Goal: Task Accomplishment & Management: Manage account settings

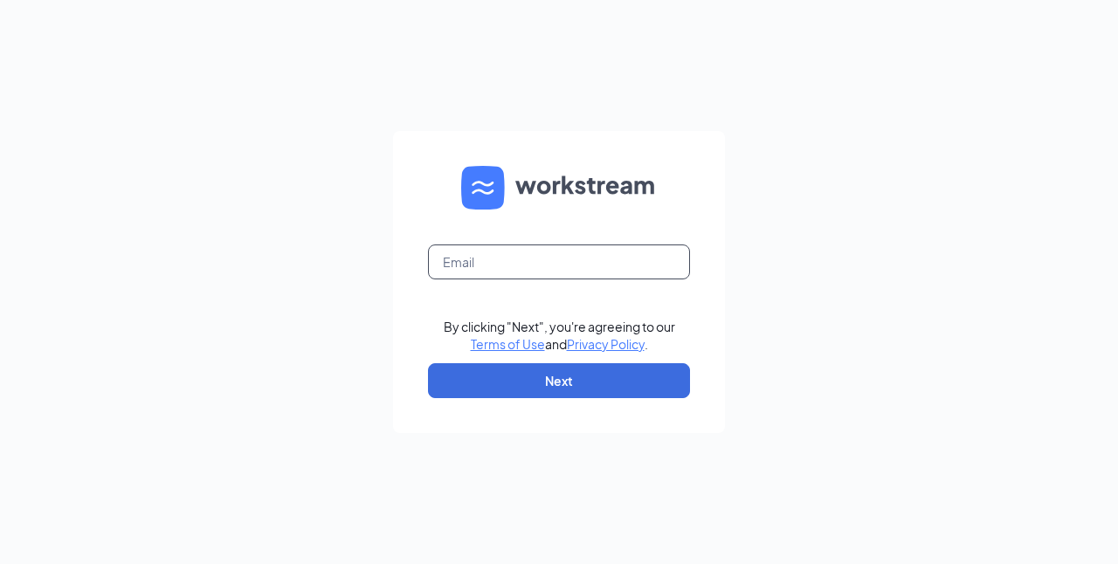
click at [529, 253] on input "text" at bounding box center [559, 262] width 262 height 35
type input "[EMAIL_ADDRESS][DOMAIN_NAME]"
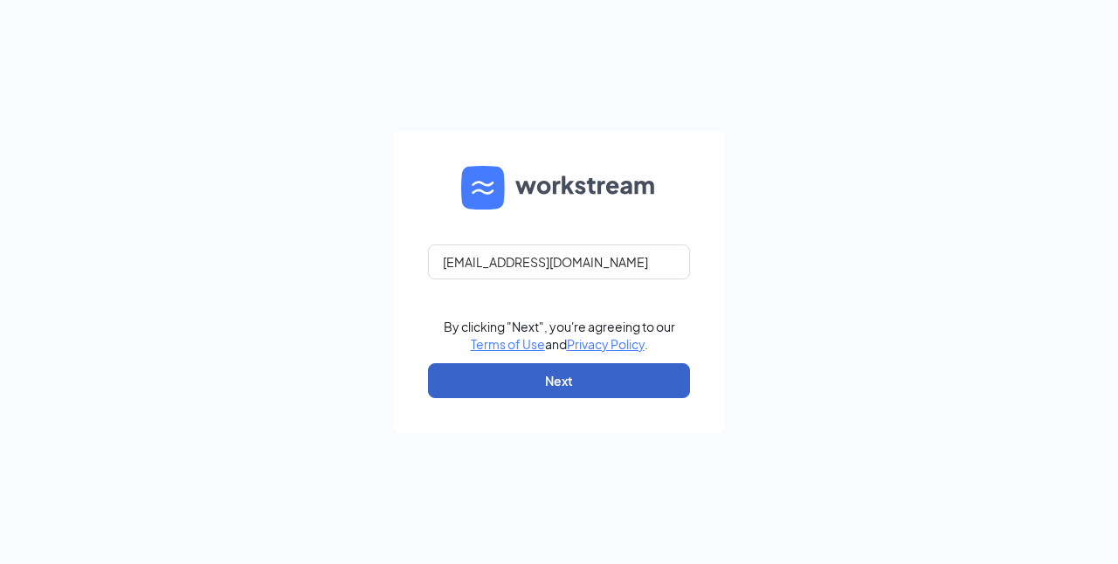
click at [563, 375] on button "Next" at bounding box center [559, 380] width 262 height 35
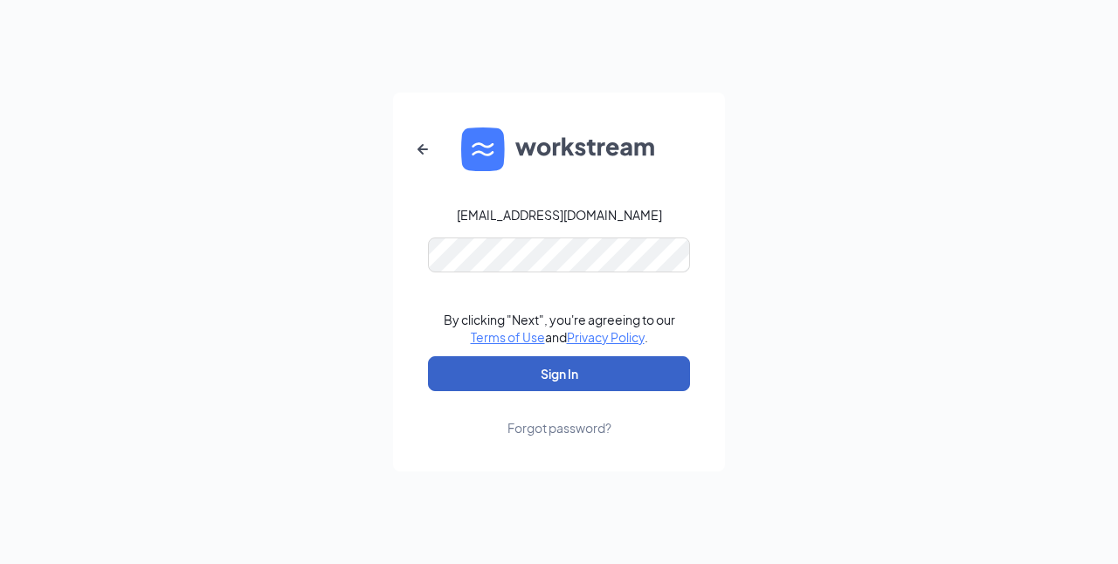
click at [510, 384] on button "Sign In" at bounding box center [559, 373] width 262 height 35
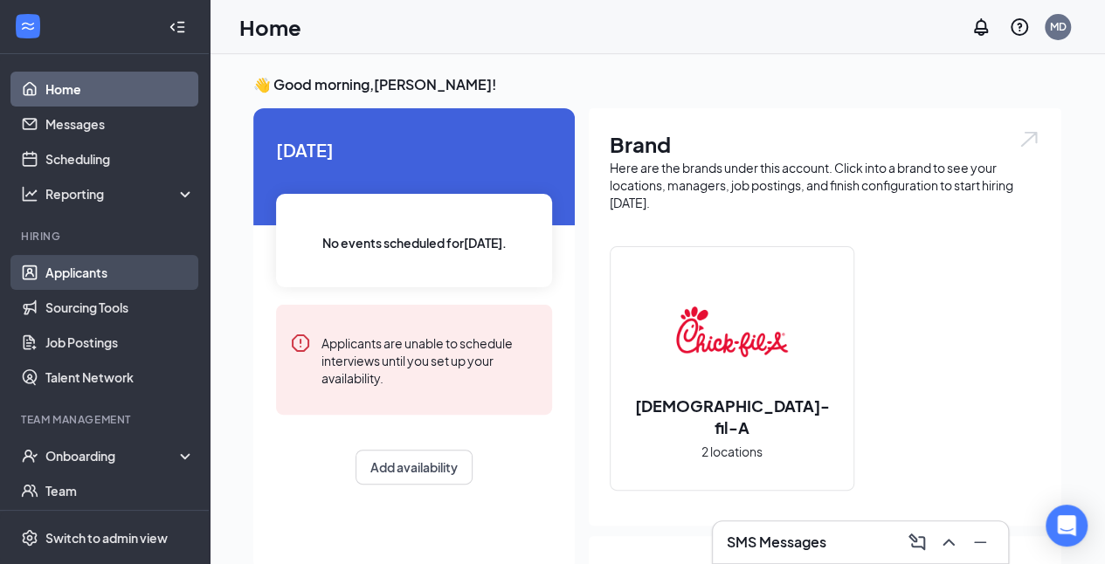
click at [87, 268] on link "Applicants" at bounding box center [119, 272] width 149 height 35
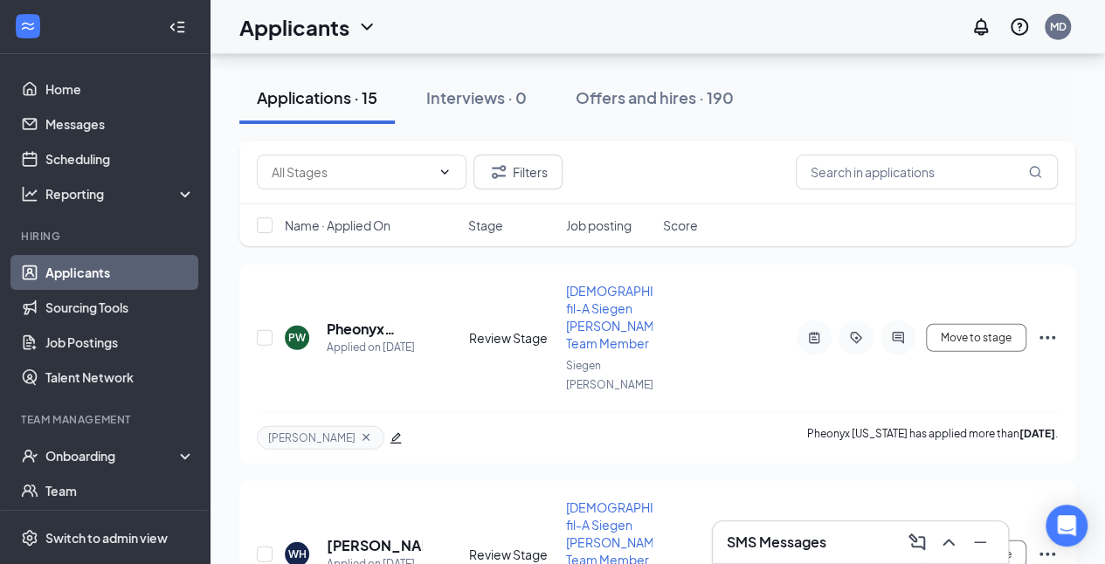
scroll to position [2382, 0]
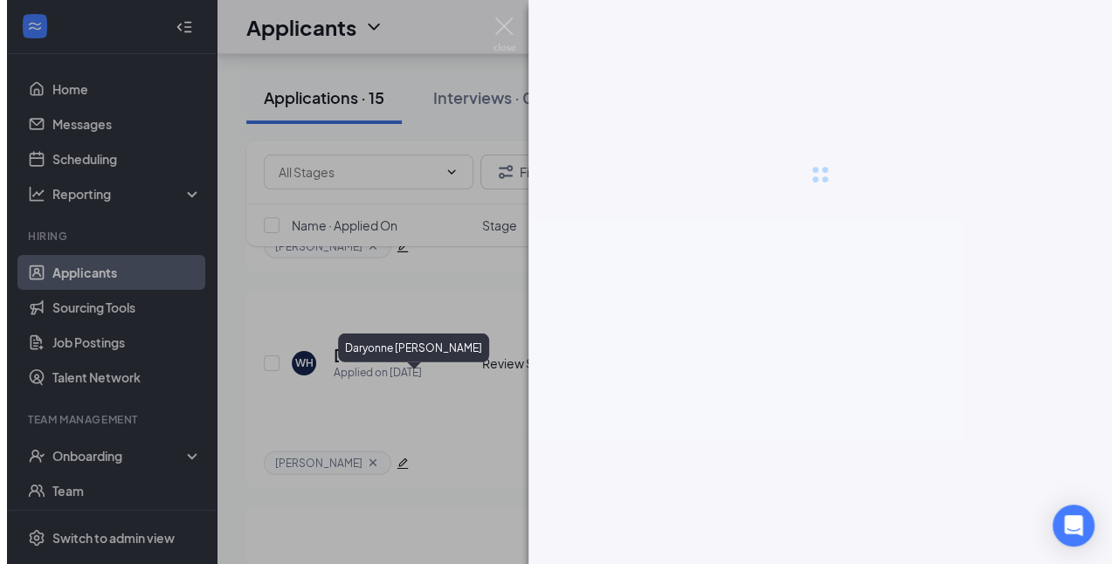
scroll to position [2277, 0]
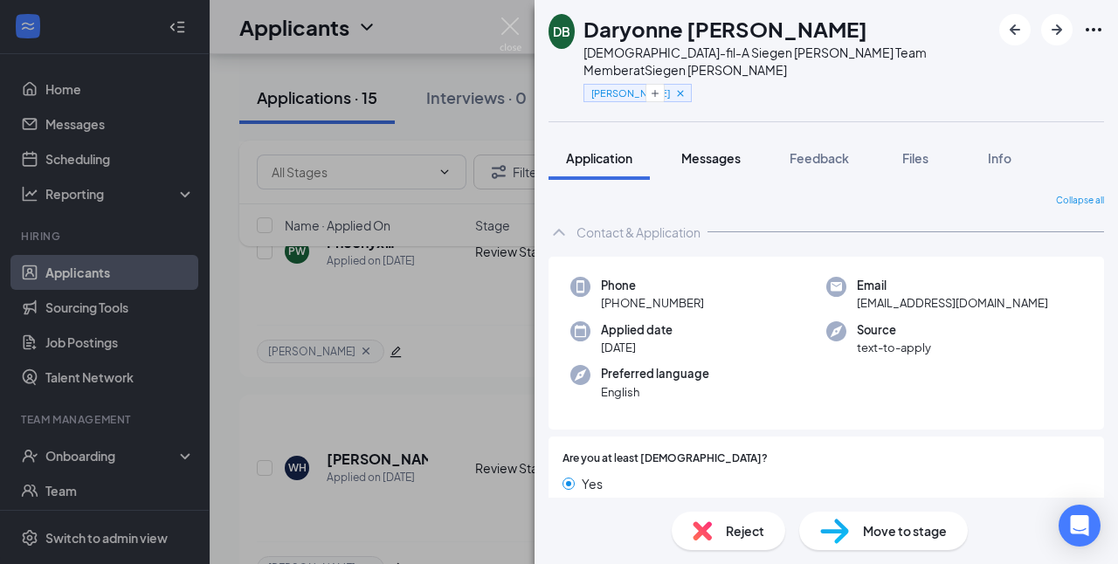
click at [730, 136] on button "Messages" at bounding box center [711, 158] width 94 height 44
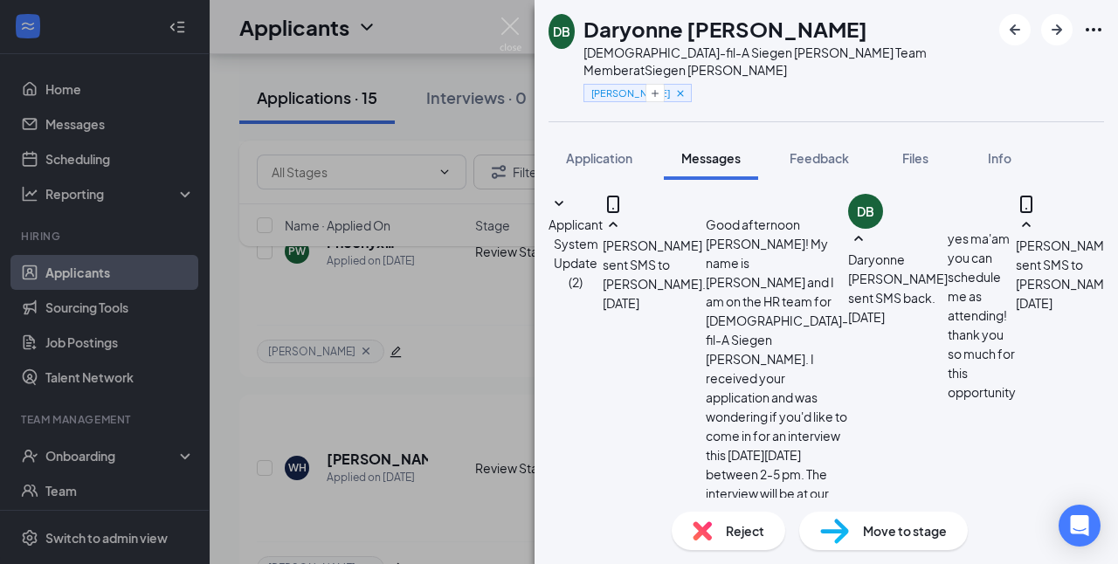
scroll to position [891, 0]
click at [838, 150] on span "Feedback" at bounding box center [819, 158] width 59 height 16
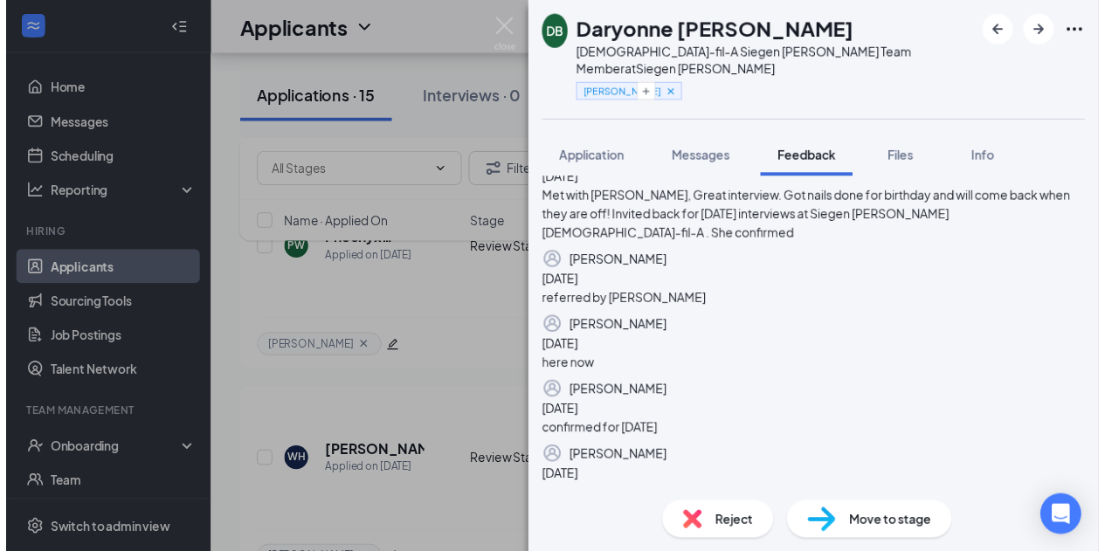
scroll to position [311, 0]
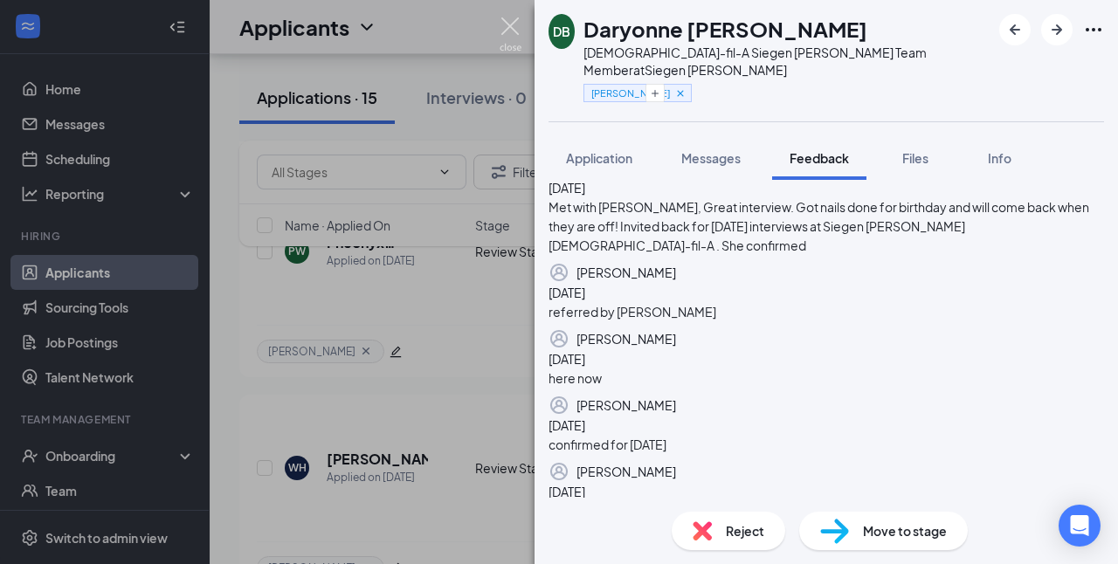
click at [508, 18] on img at bounding box center [511, 34] width 22 height 34
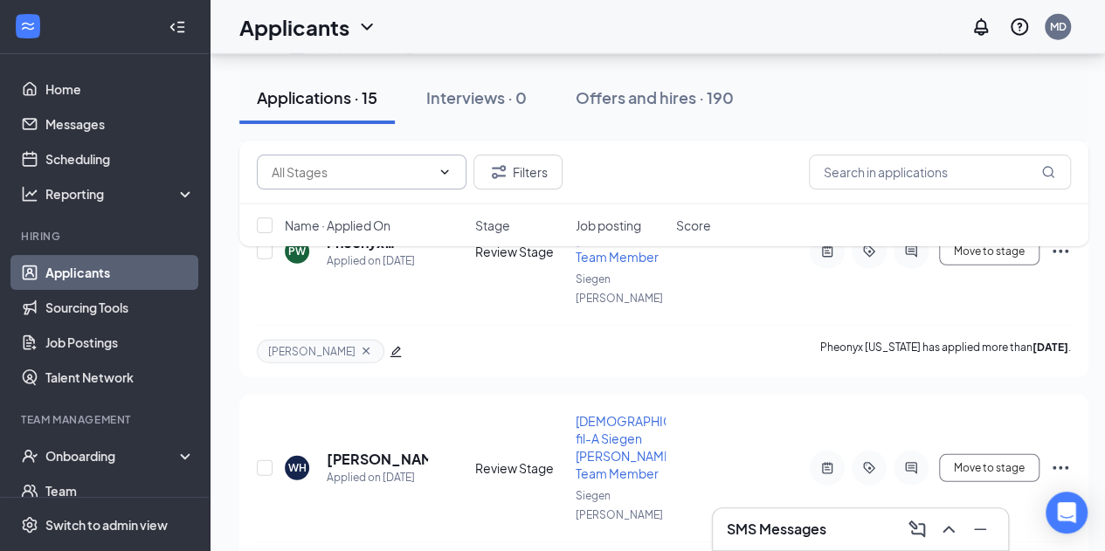
click at [444, 172] on icon "ChevronDown" at bounding box center [445, 171] width 8 height 4
click at [312, 165] on input "text" at bounding box center [351, 171] width 159 height 19
click at [343, 204] on div "Review Stage (13)" at bounding box center [321, 194] width 101 height 19
type input "Review Stage (13)"
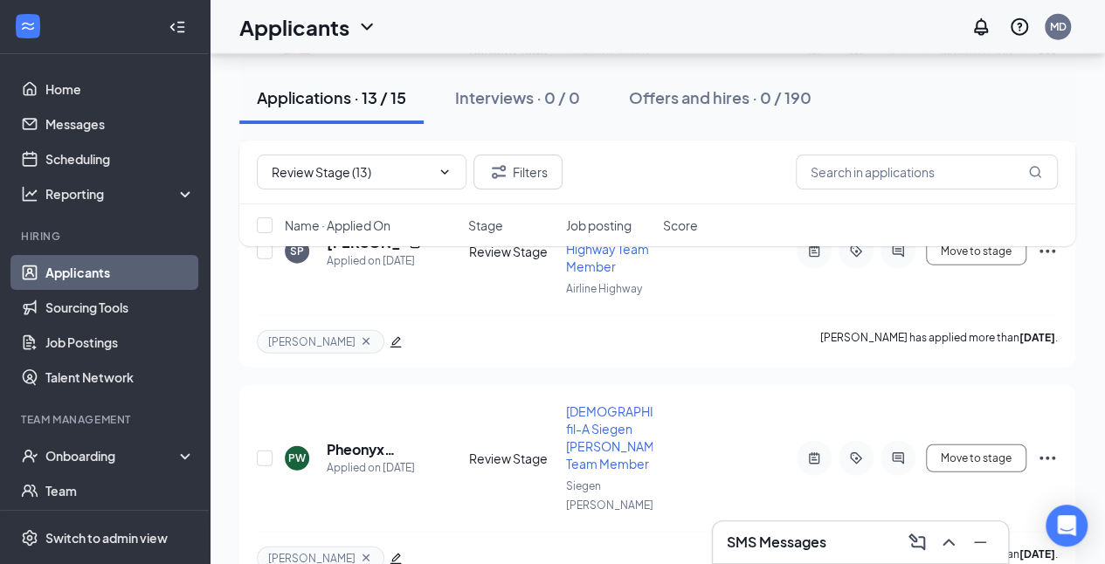
scroll to position [2073, 0]
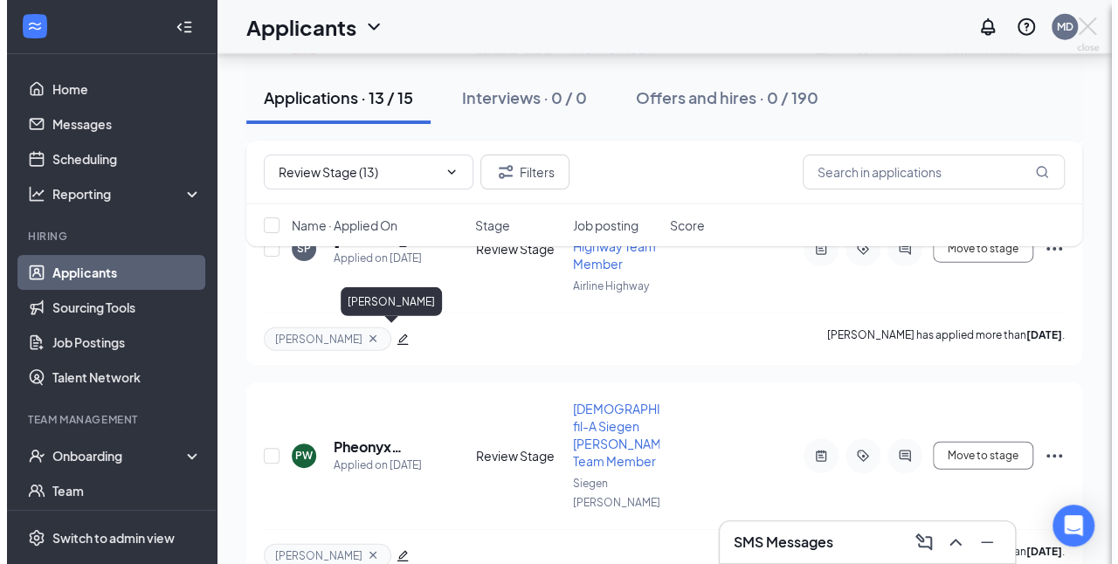
scroll to position [1985, 0]
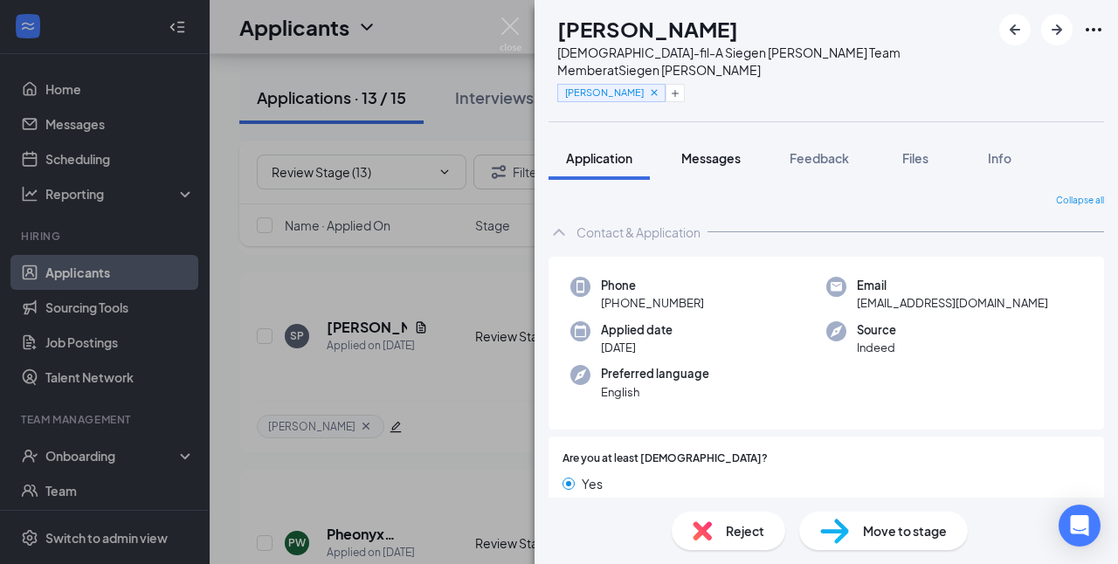
click at [722, 150] on span "Messages" at bounding box center [710, 158] width 59 height 16
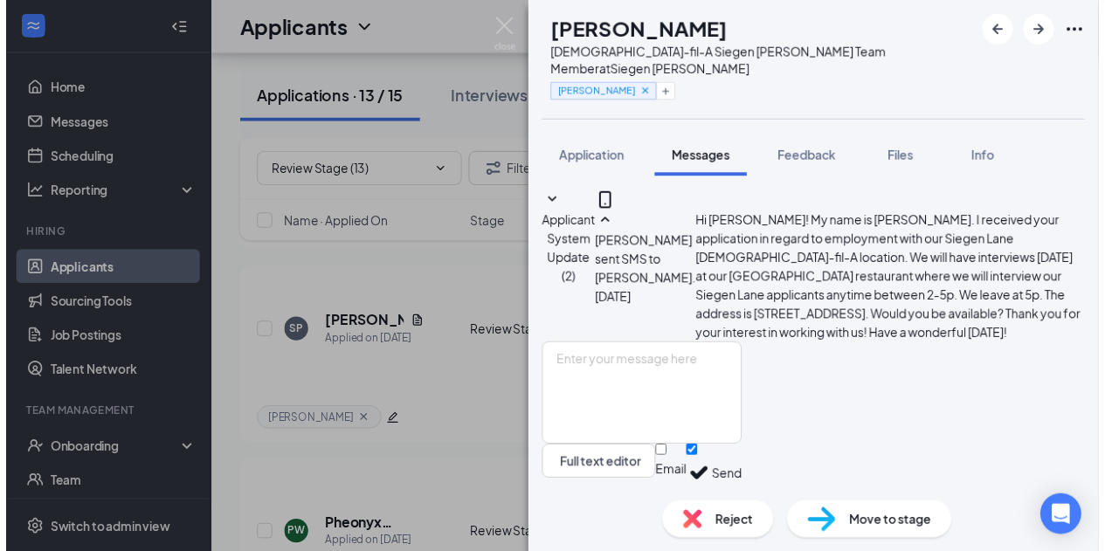
scroll to position [102, 0]
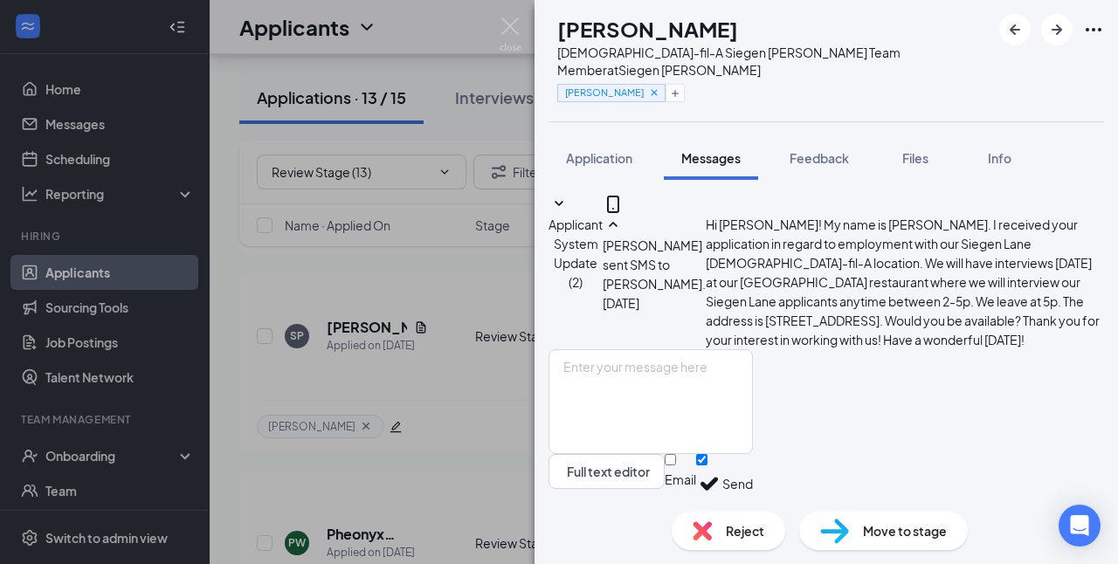
click at [507, 21] on img at bounding box center [511, 34] width 22 height 34
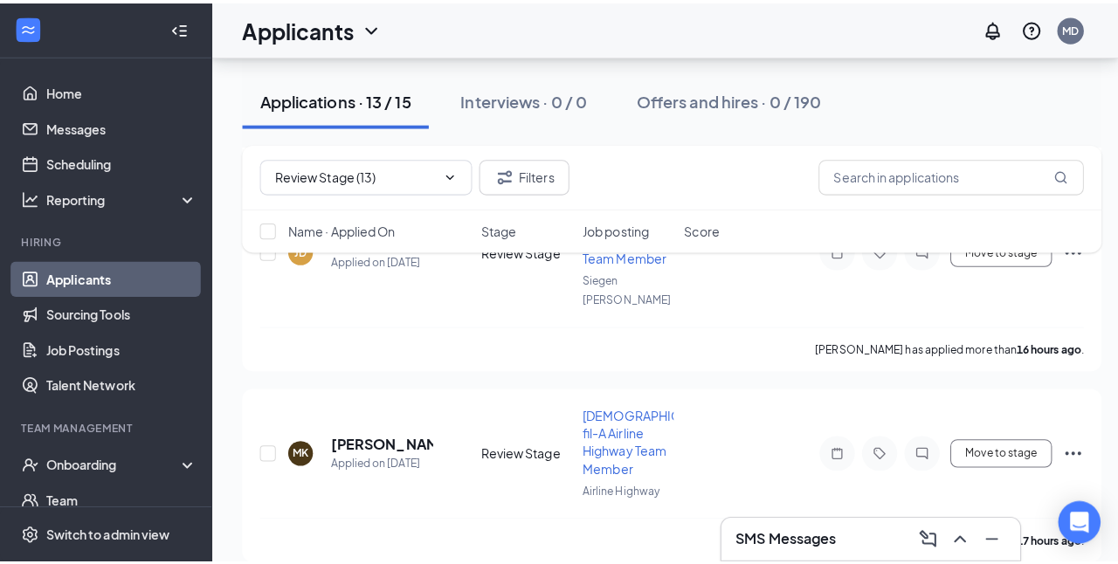
scroll to position [660, 0]
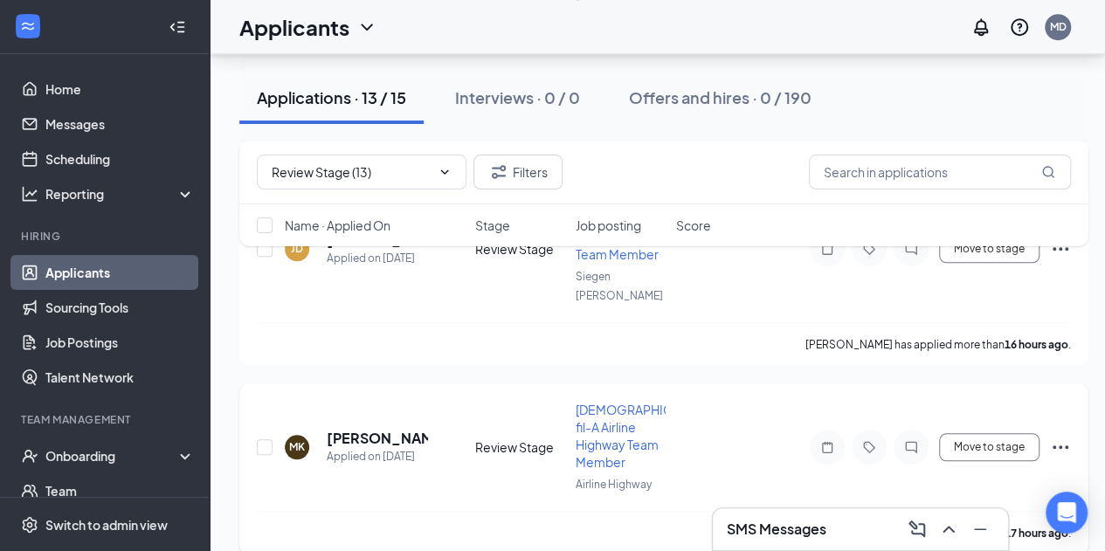
click at [386, 429] on h5 "[PERSON_NAME]" at bounding box center [377, 438] width 101 height 19
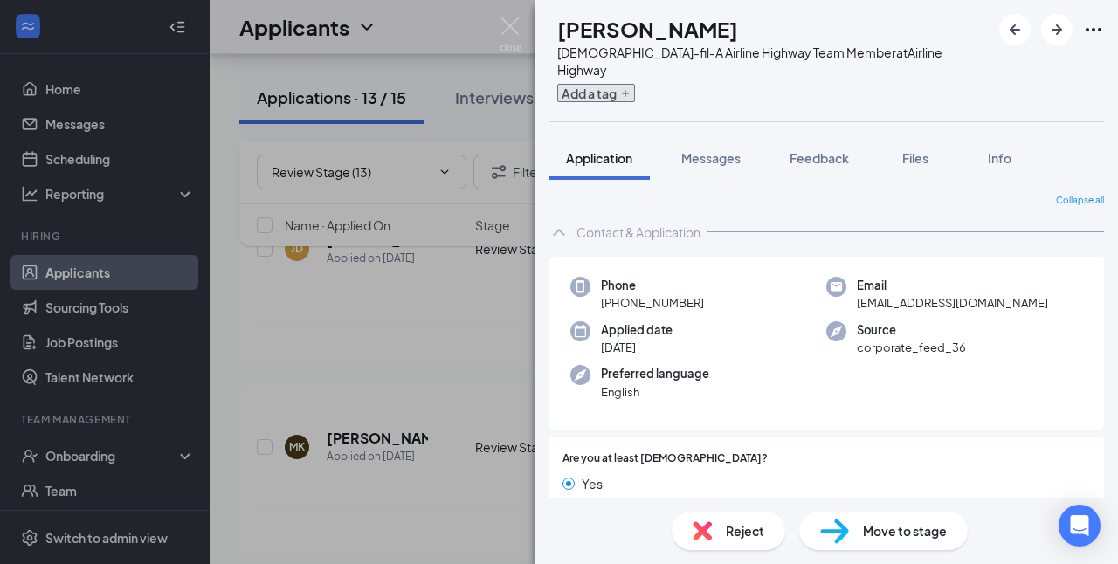
click at [635, 84] on button "Add a tag" at bounding box center [596, 93] width 78 height 18
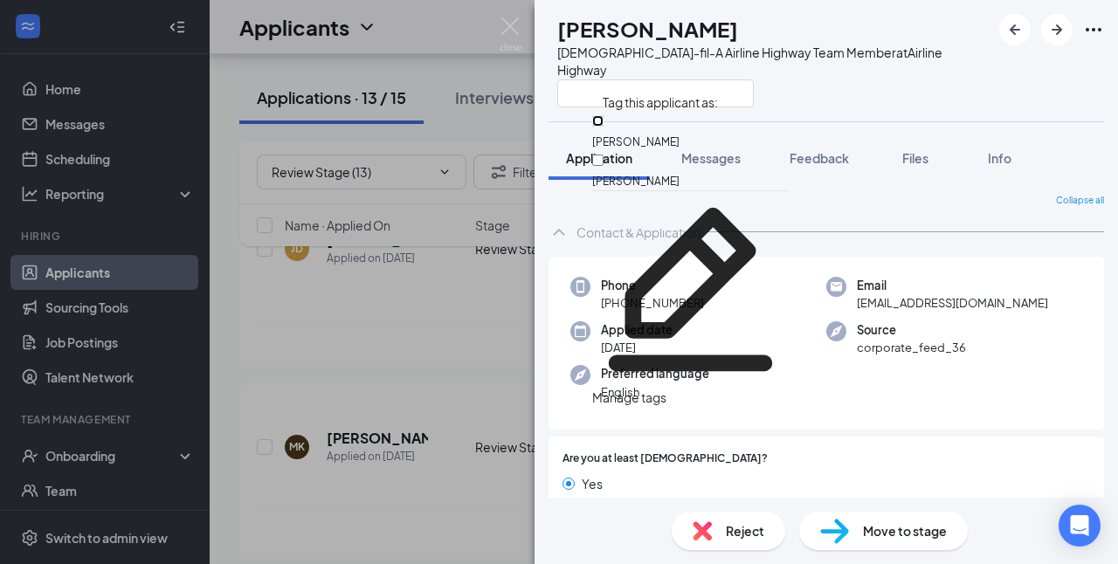
click at [604, 121] on input "[PERSON_NAME]" at bounding box center [597, 120] width 11 height 11
checkbox input "true"
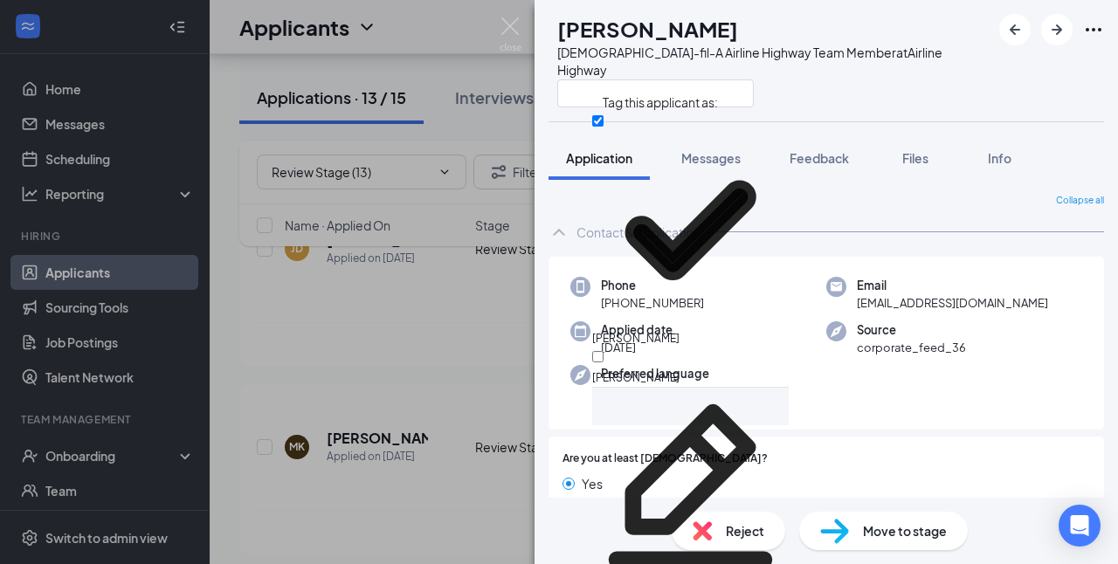
click at [957, 86] on div "MK [PERSON_NAME] [DEMOGRAPHIC_DATA]-fil-A Airline Highway Team Member at [GEOGR…" at bounding box center [826, 60] width 583 height 121
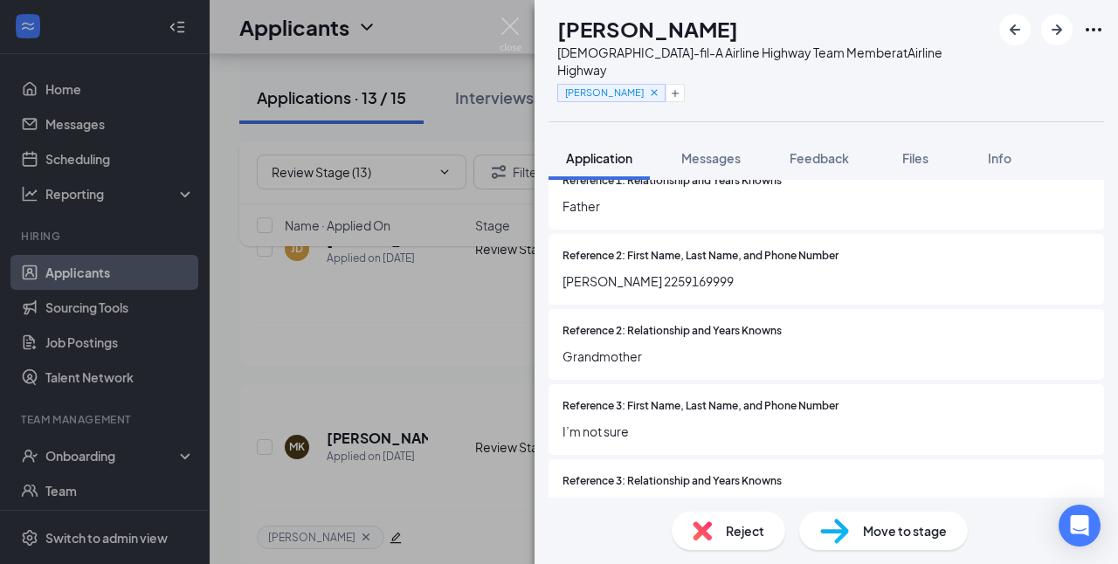
scroll to position [3351, 0]
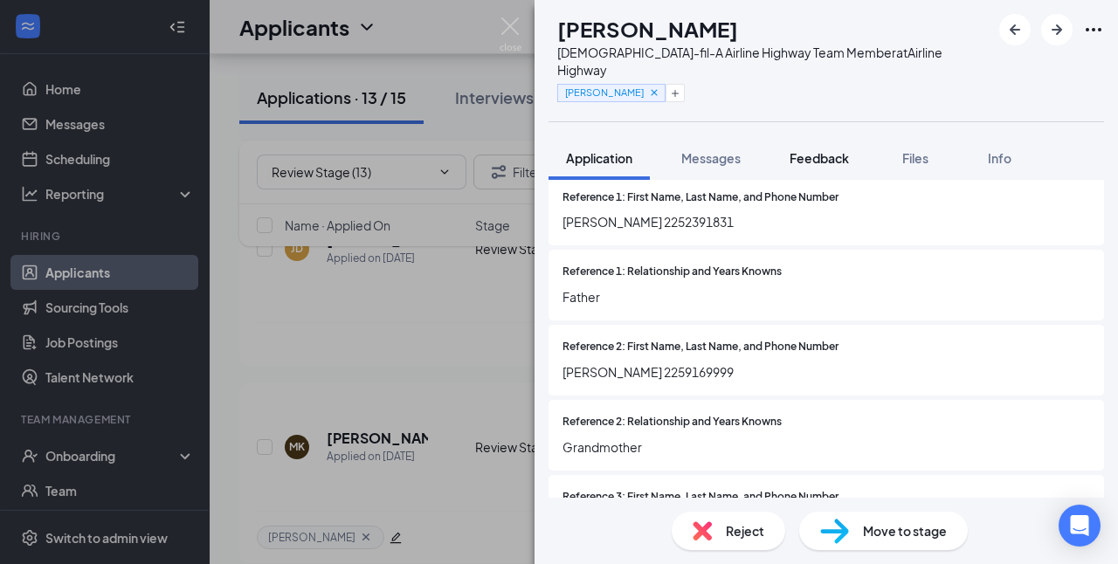
click at [833, 150] on span "Feedback" at bounding box center [819, 158] width 59 height 16
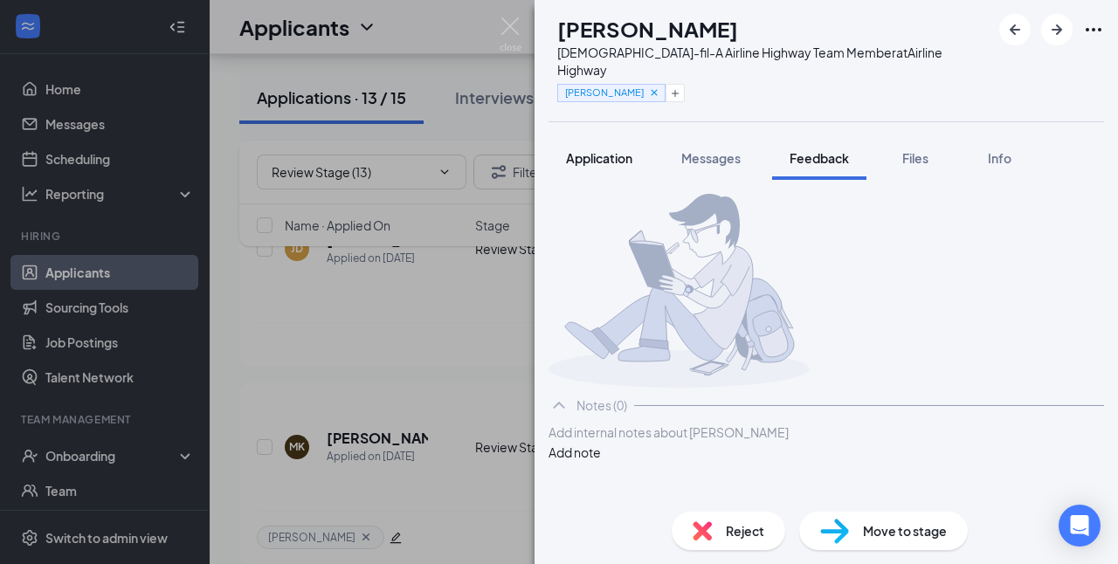
click at [630, 150] on span "Application" at bounding box center [599, 158] width 66 height 16
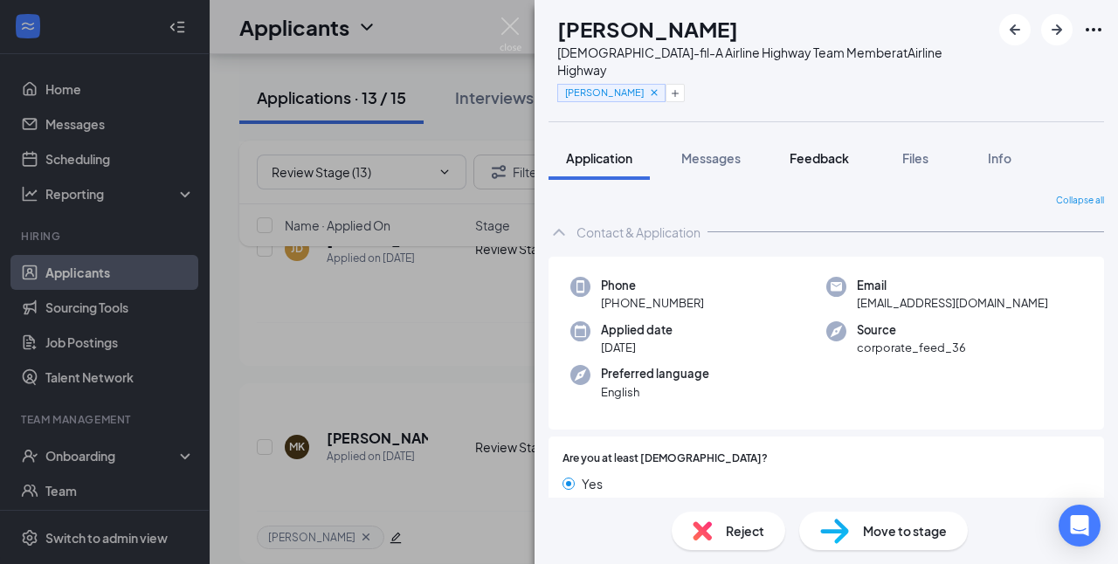
click at [837, 150] on span "Feedback" at bounding box center [819, 158] width 59 height 16
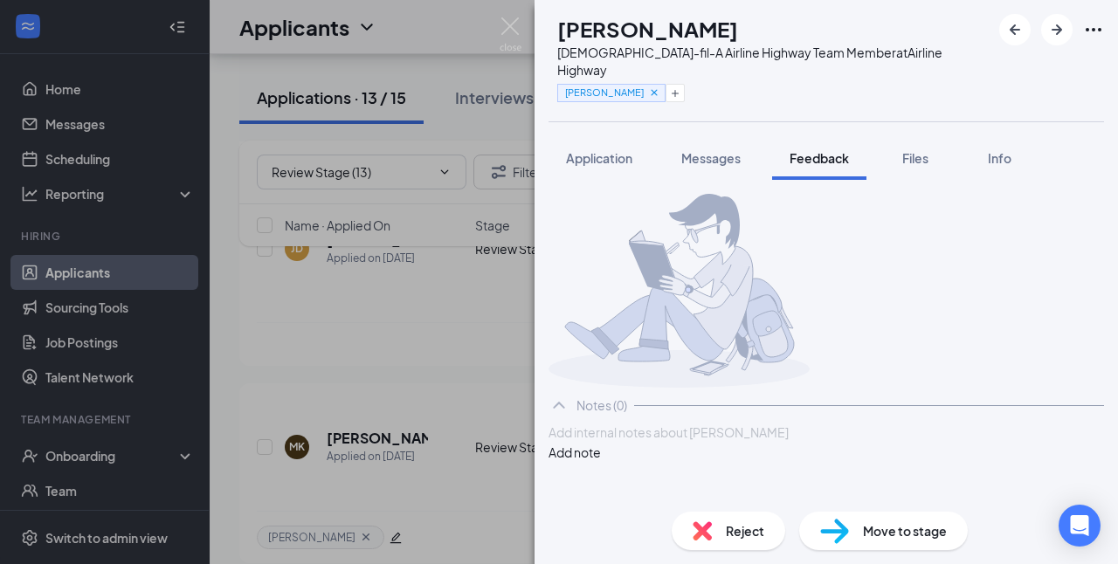
click at [709, 442] on div at bounding box center [826, 433] width 554 height 18
click at [601, 462] on button "Add note" at bounding box center [575, 452] width 52 height 19
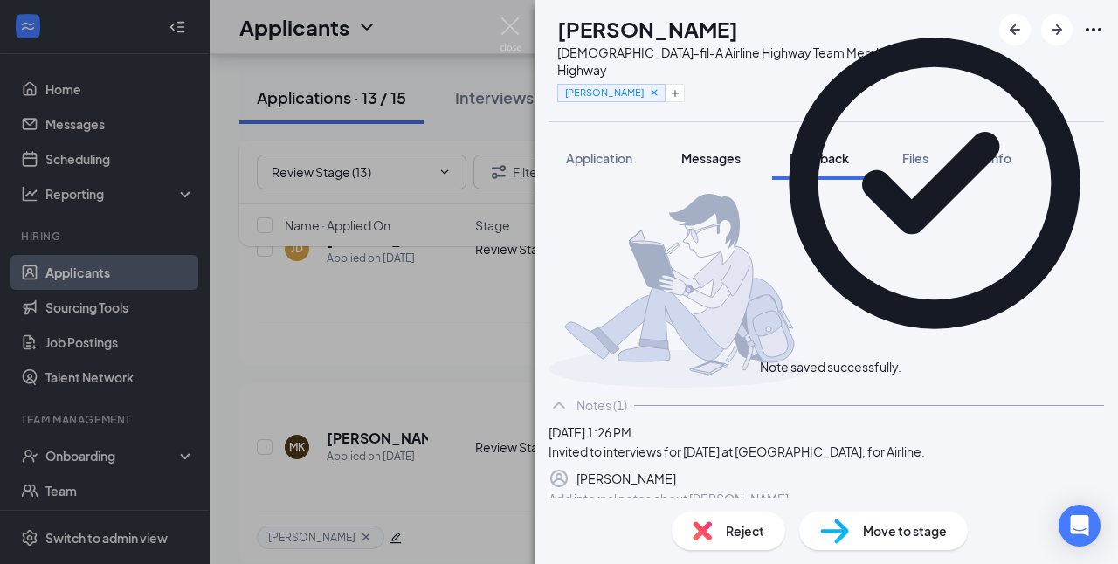
click at [713, 150] on span "Messages" at bounding box center [710, 158] width 59 height 16
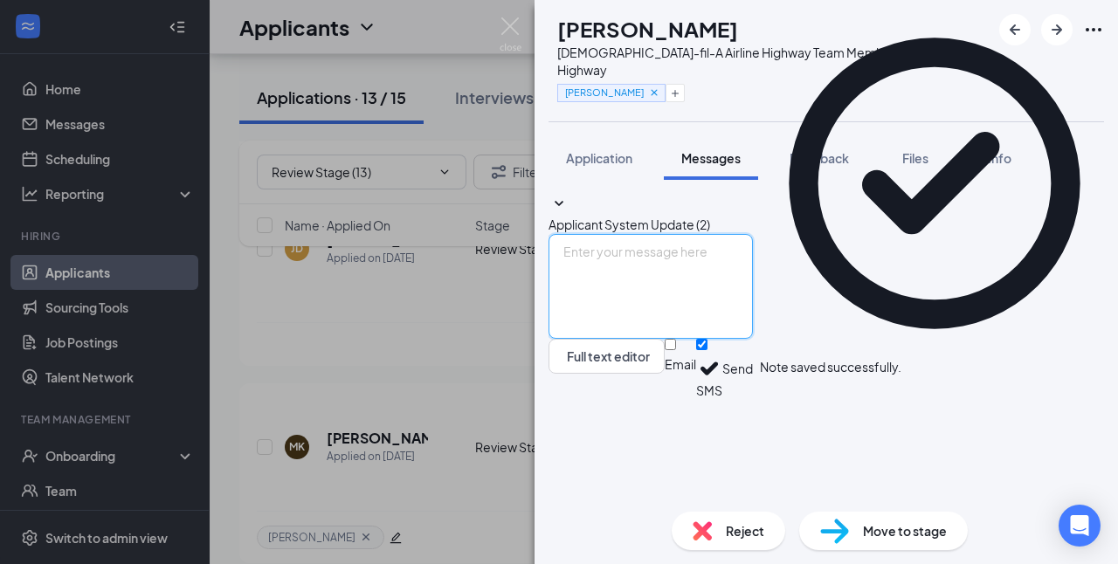
click at [706, 339] on textarea at bounding box center [651, 286] width 204 height 105
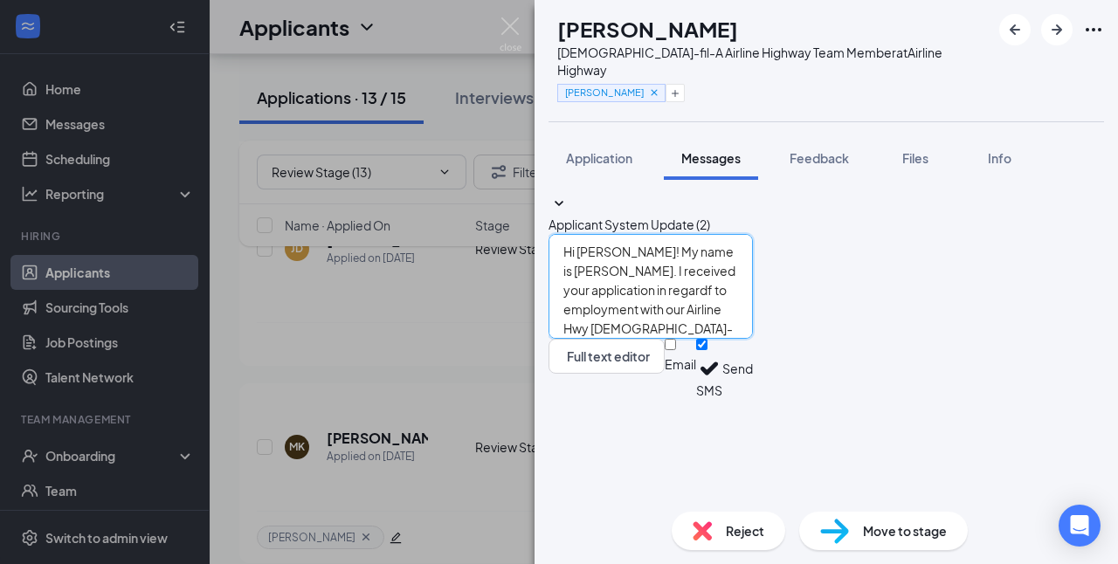
click at [753, 339] on textarea "Hi [PERSON_NAME]! My name is [PERSON_NAME]. I received your application in rega…" at bounding box center [651, 286] width 204 height 105
click at [722, 339] on textarea "Hi [PERSON_NAME]! My name is [PERSON_NAME]. I received your application in rega…" at bounding box center [651, 286] width 204 height 105
click at [753, 339] on textarea "Hi [PERSON_NAME]! My name is [PERSON_NAME]. I received your application in rega…" at bounding box center [651, 286] width 204 height 105
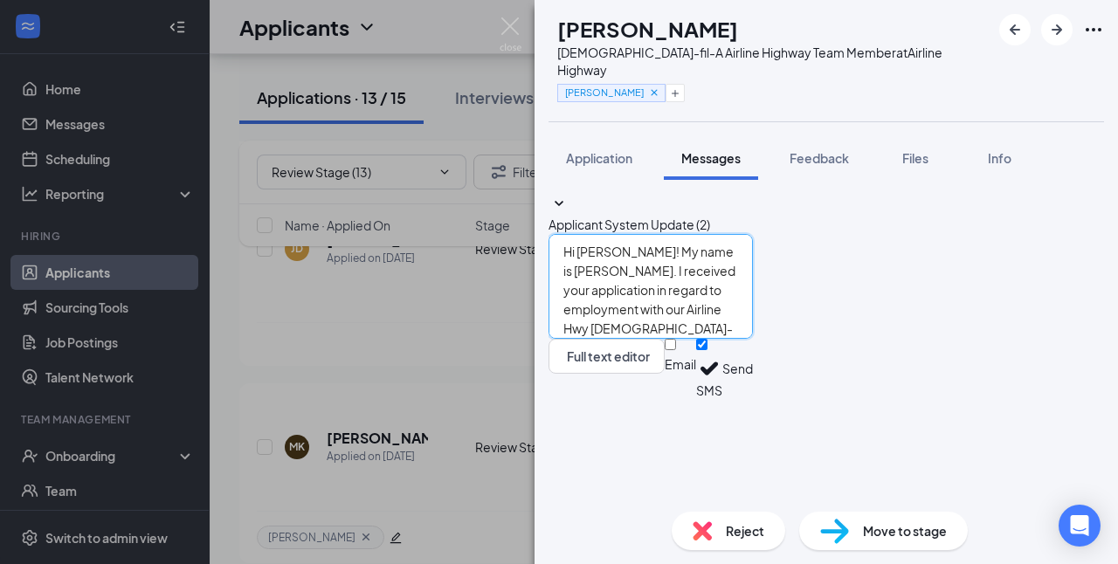
click at [753, 339] on textarea "Hi [PERSON_NAME]! My name is [PERSON_NAME]. I received your application in rega…" at bounding box center [651, 286] width 204 height 105
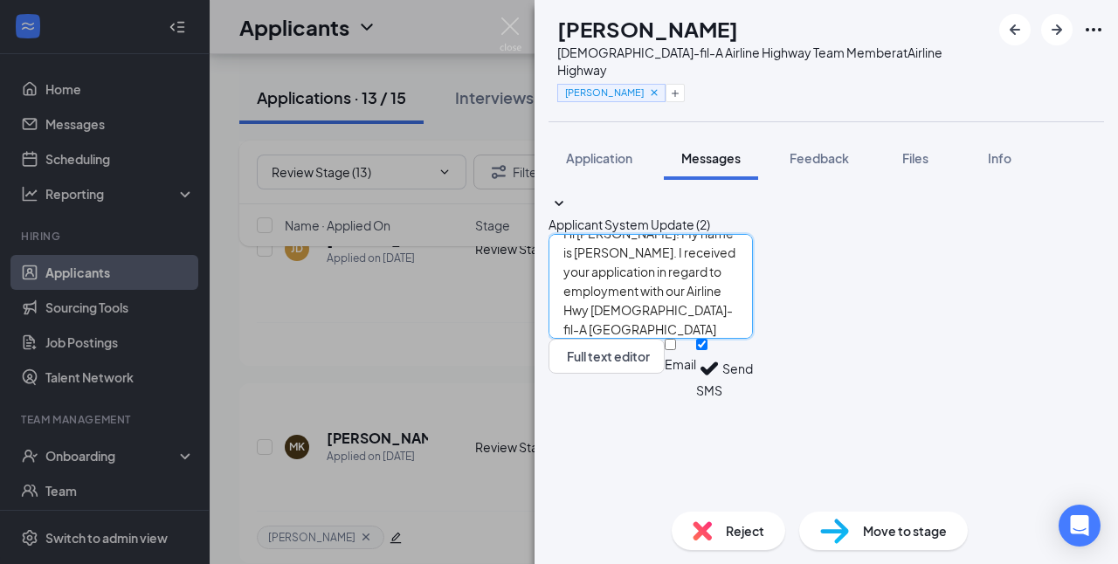
click at [753, 339] on textarea "Hi [PERSON_NAME]! My name is [PERSON_NAME]. I received your application in rega…" at bounding box center [651, 286] width 204 height 105
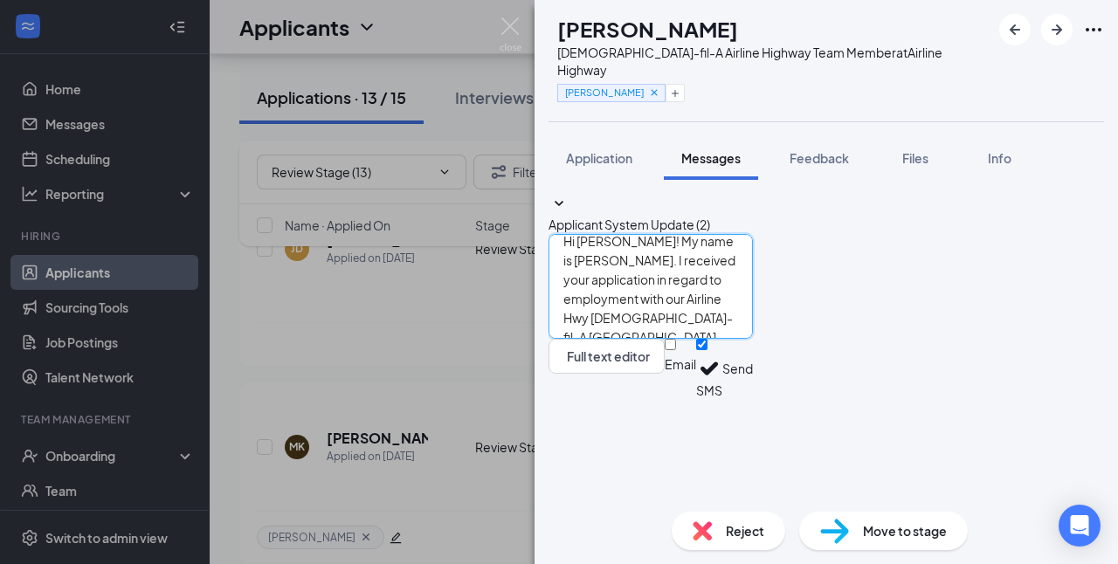
click at [753, 339] on textarea "Hi [PERSON_NAME]! My name is [PERSON_NAME]. I received your application in rega…" at bounding box center [651, 286] width 204 height 105
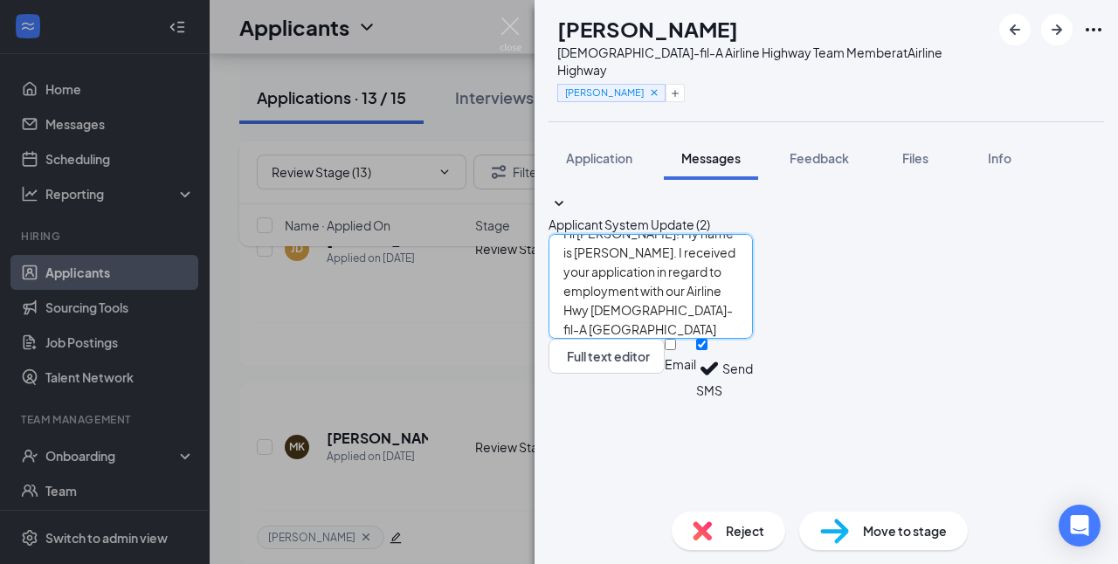
type textarea "Hi [PERSON_NAME]! My name is [PERSON_NAME]. I received your application in rega…"
click at [753, 399] on button "Send" at bounding box center [737, 369] width 31 height 60
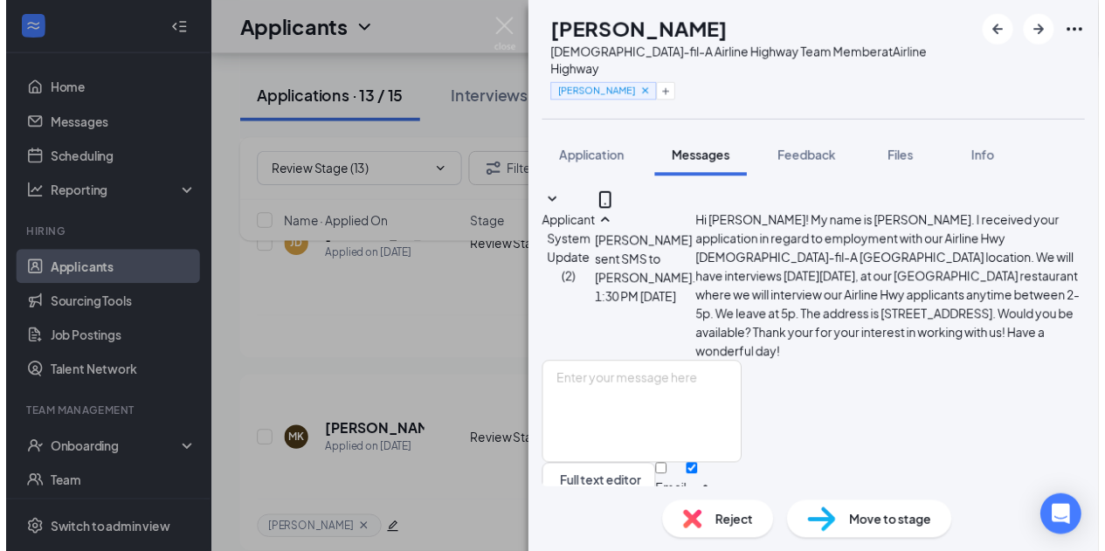
scroll to position [154, 0]
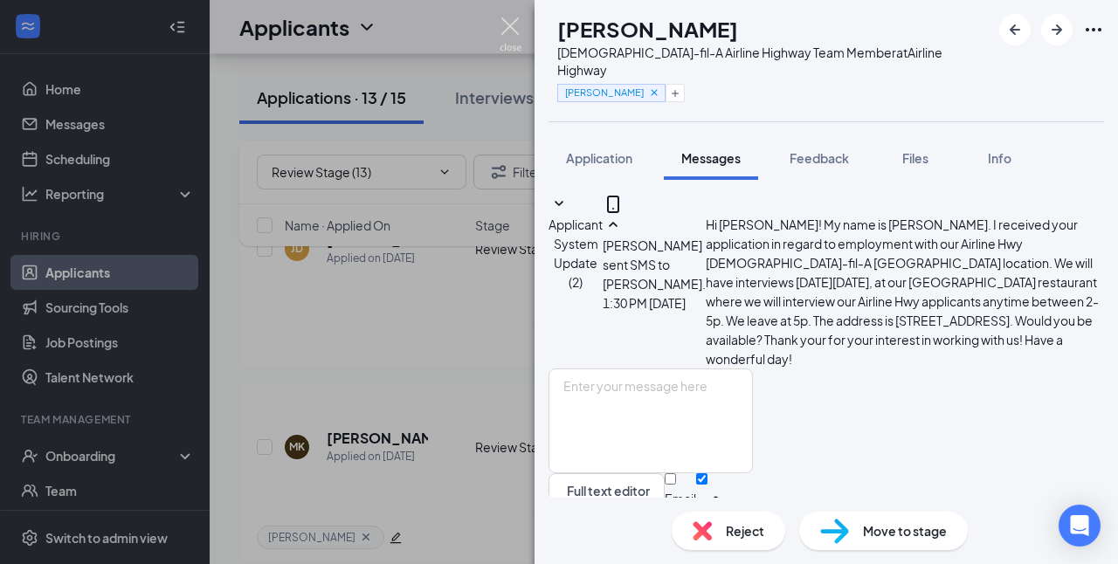
click at [512, 23] on img at bounding box center [511, 34] width 22 height 34
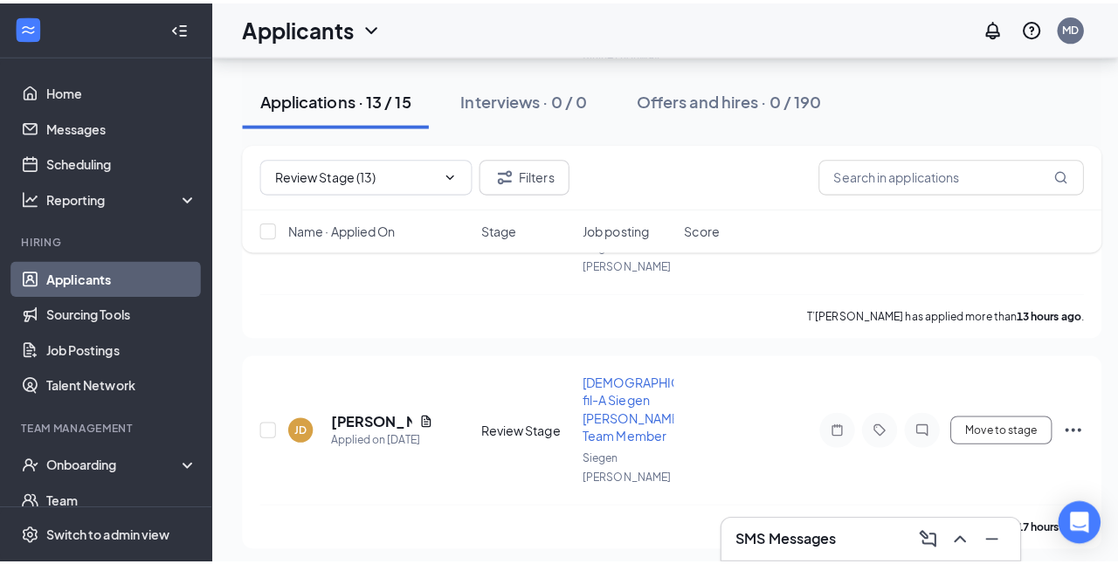
scroll to position [484, 0]
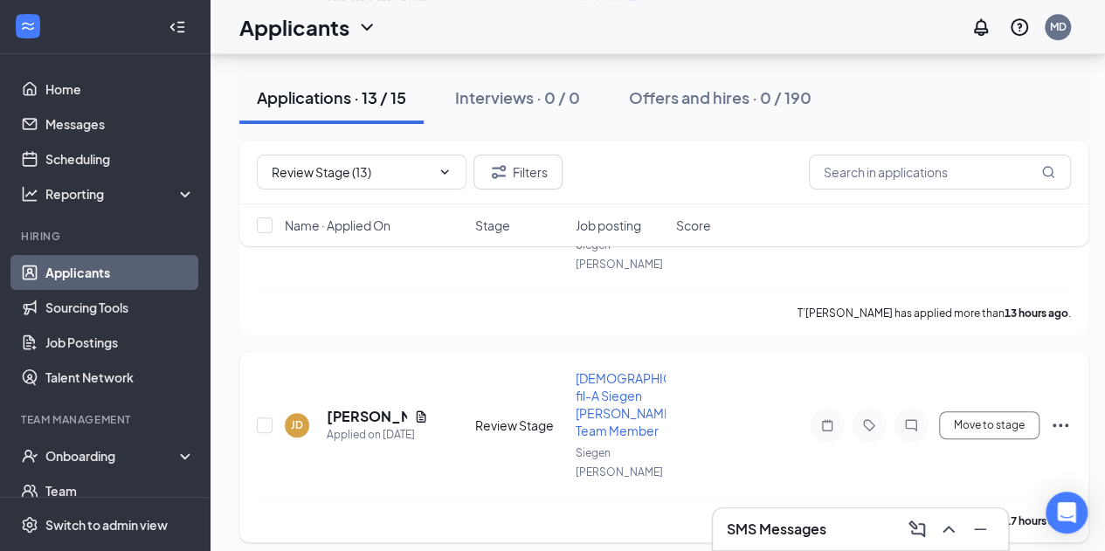
click at [330, 407] on h5 "[PERSON_NAME]" at bounding box center [367, 416] width 80 height 19
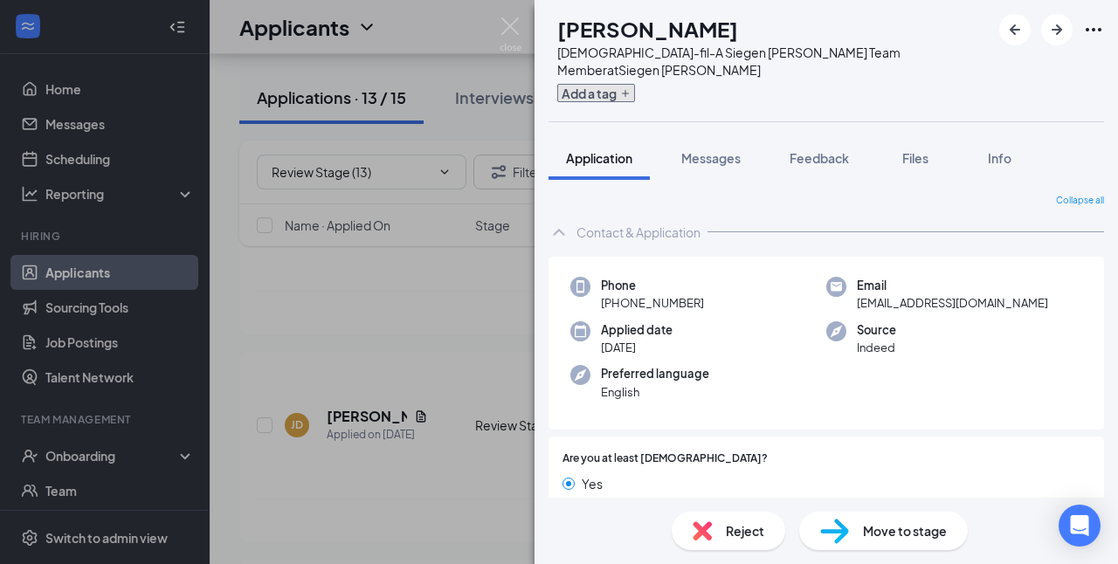
click at [631, 88] on icon "Plus" at bounding box center [625, 93] width 10 height 10
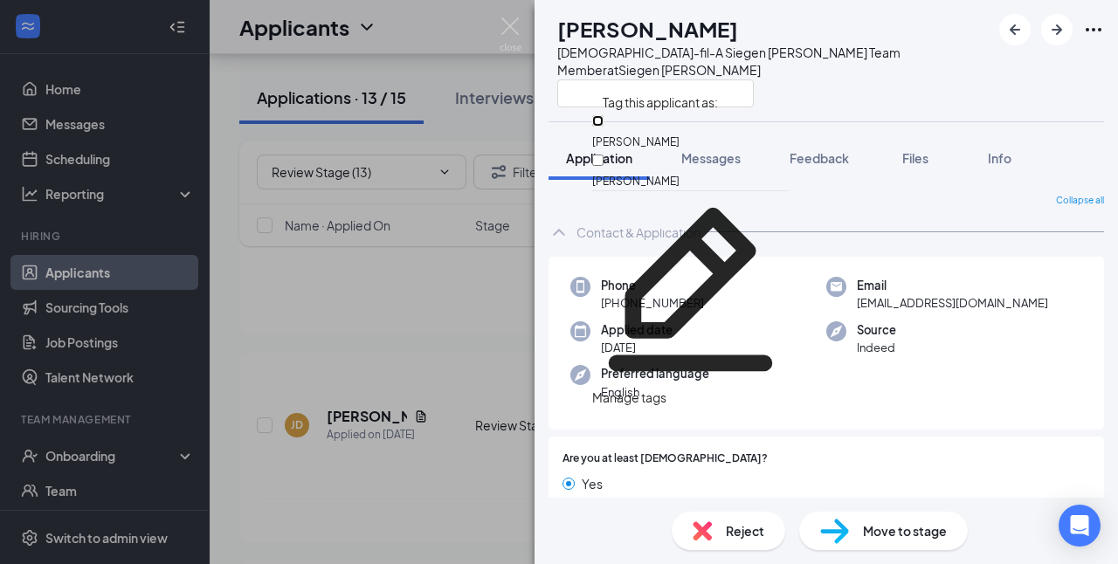
click at [604, 121] on input "[PERSON_NAME]" at bounding box center [597, 120] width 11 height 11
checkbox input "true"
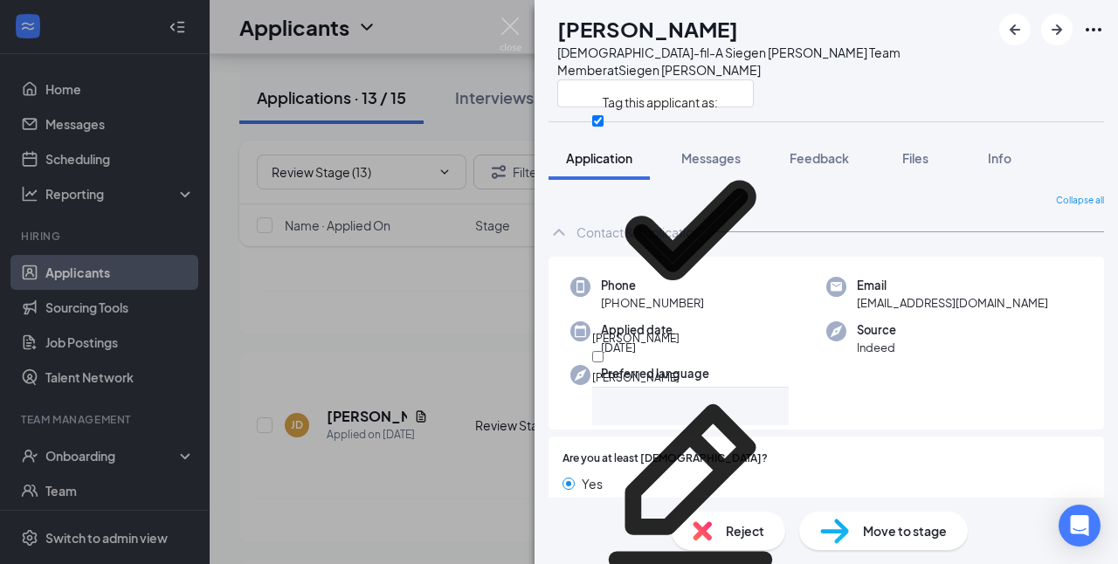
click at [963, 82] on div "[PERSON_NAME] [DEMOGRAPHIC_DATA]-fil-A Siegen Lane Team Member at [GEOGRAPHIC_D…" at bounding box center [826, 60] width 583 height 121
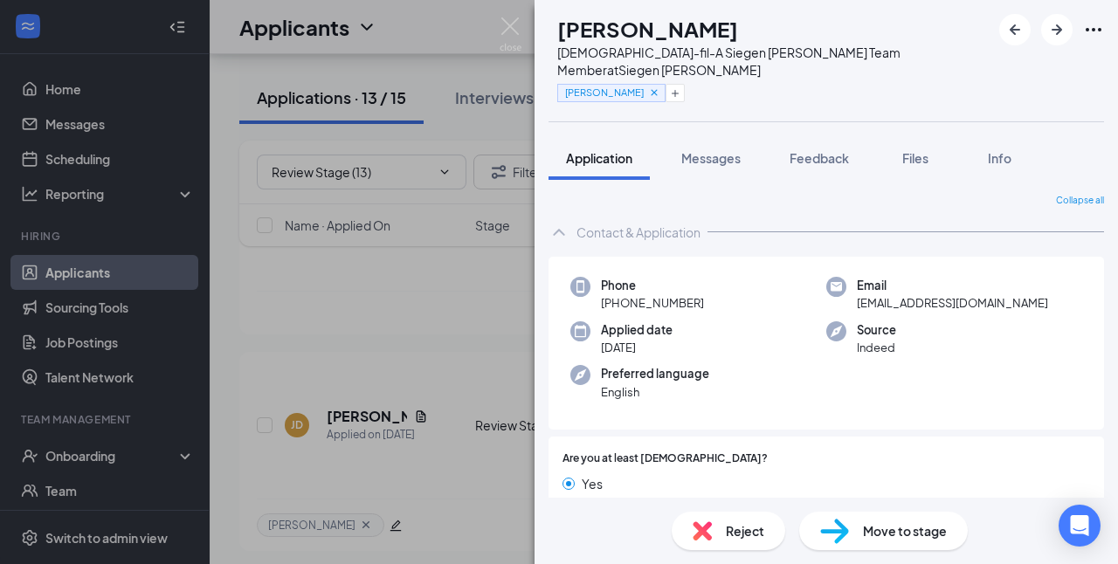
scroll to position [3426, 0]
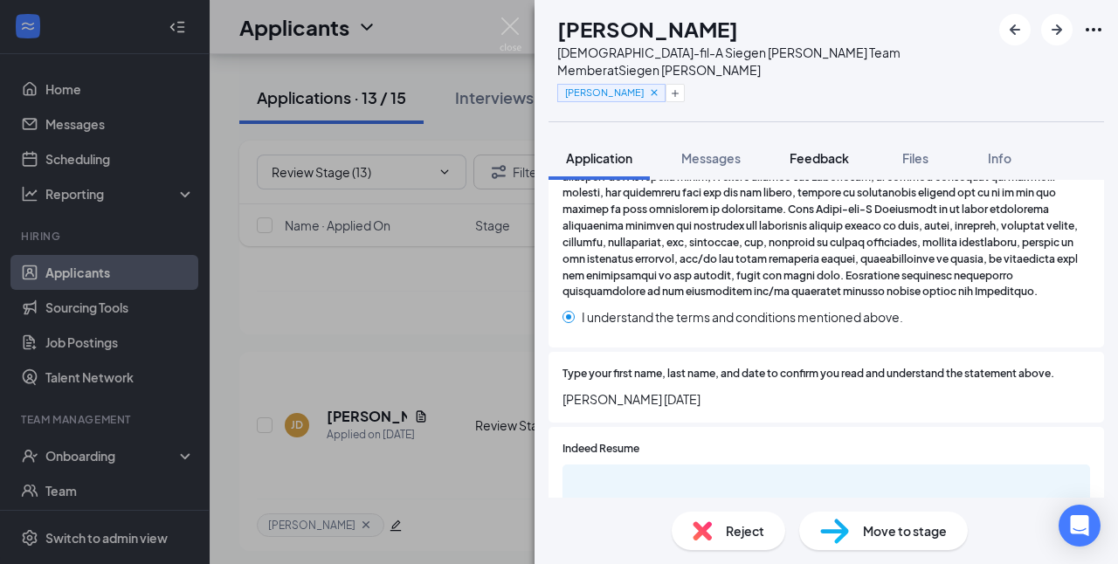
click at [839, 150] on span "Feedback" at bounding box center [819, 158] width 59 height 16
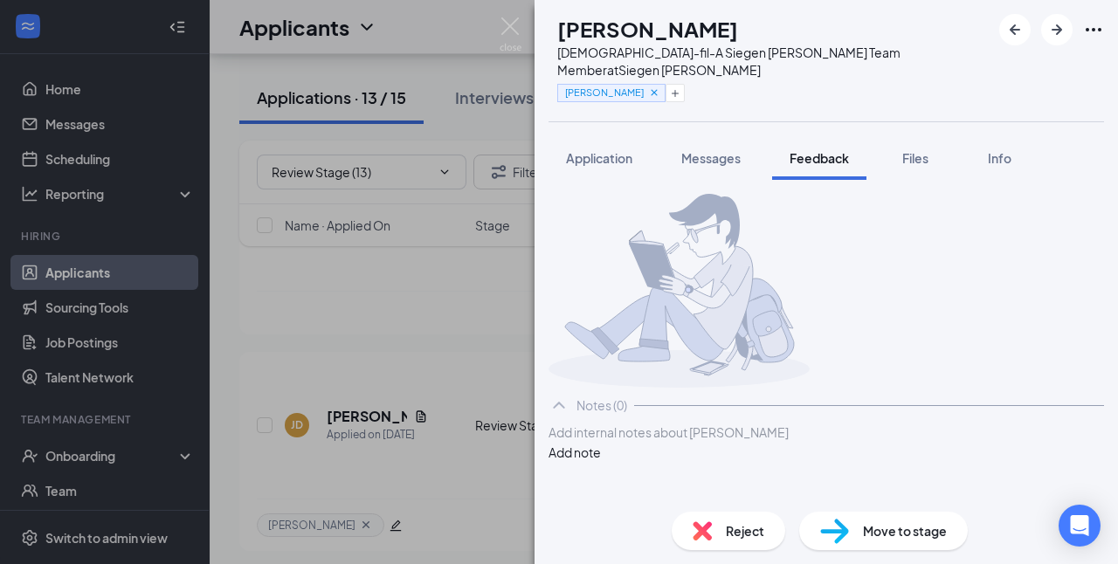
click at [764, 442] on div at bounding box center [826, 433] width 554 height 18
click at [601, 462] on button "Add note" at bounding box center [575, 452] width 52 height 19
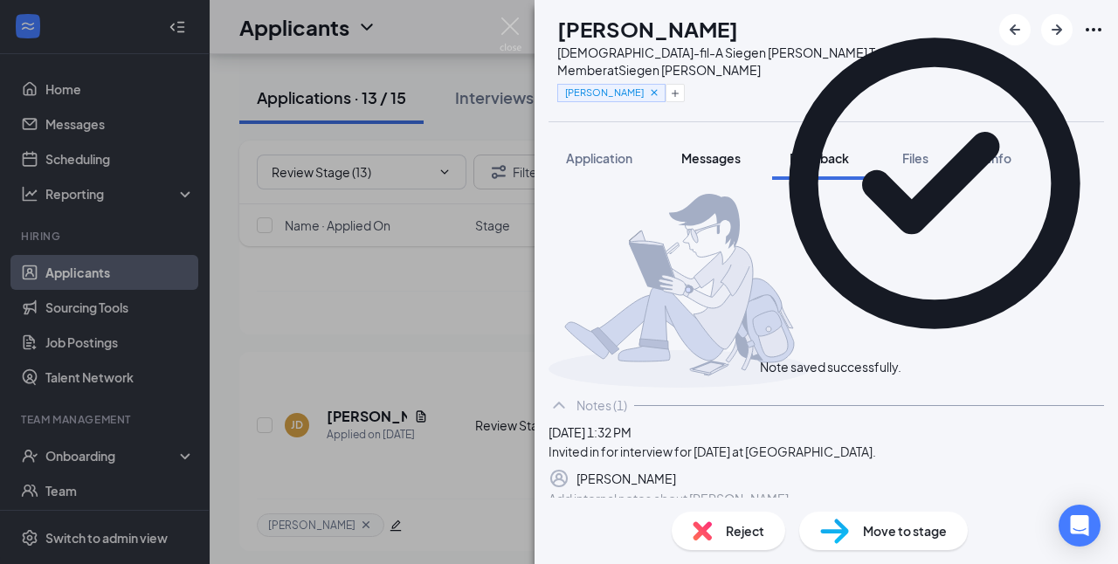
click at [723, 150] on span "Messages" at bounding box center [710, 158] width 59 height 16
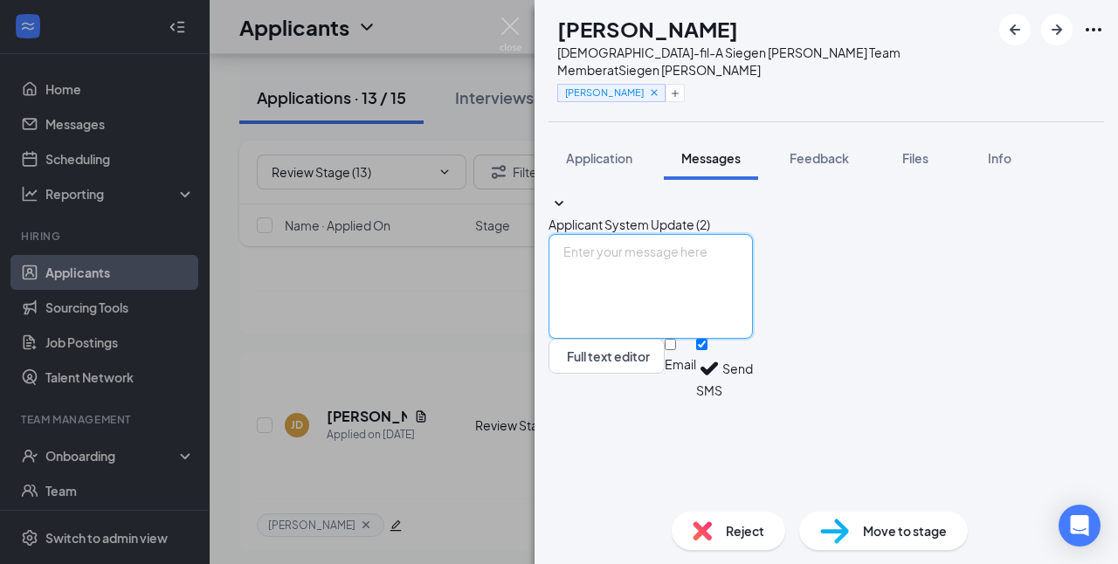
click at [670, 339] on textarea at bounding box center [651, 286] width 204 height 105
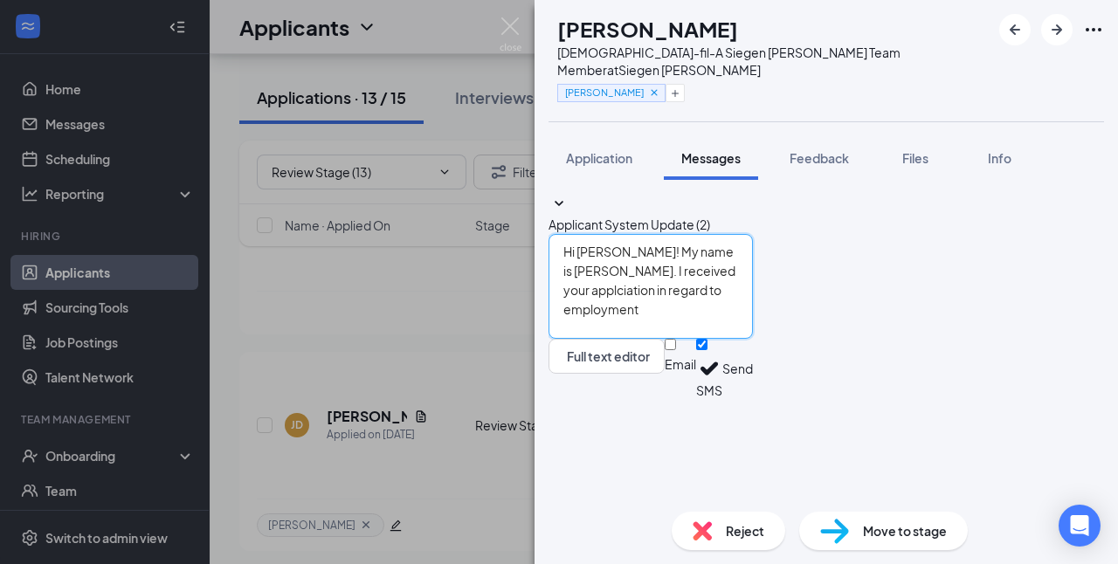
click at [753, 339] on textarea "Hi [PERSON_NAME]! My name is [PERSON_NAME]. I received your applciation in rega…" at bounding box center [651, 286] width 204 height 105
click at [753, 339] on textarea "Hi [PERSON_NAME]! My name is [PERSON_NAME]. I received your application in rega…" at bounding box center [651, 286] width 204 height 105
click at [731, 339] on textarea "Hi [PERSON_NAME]! My name is [PERSON_NAME]. I received your application in rega…" at bounding box center [651, 286] width 204 height 105
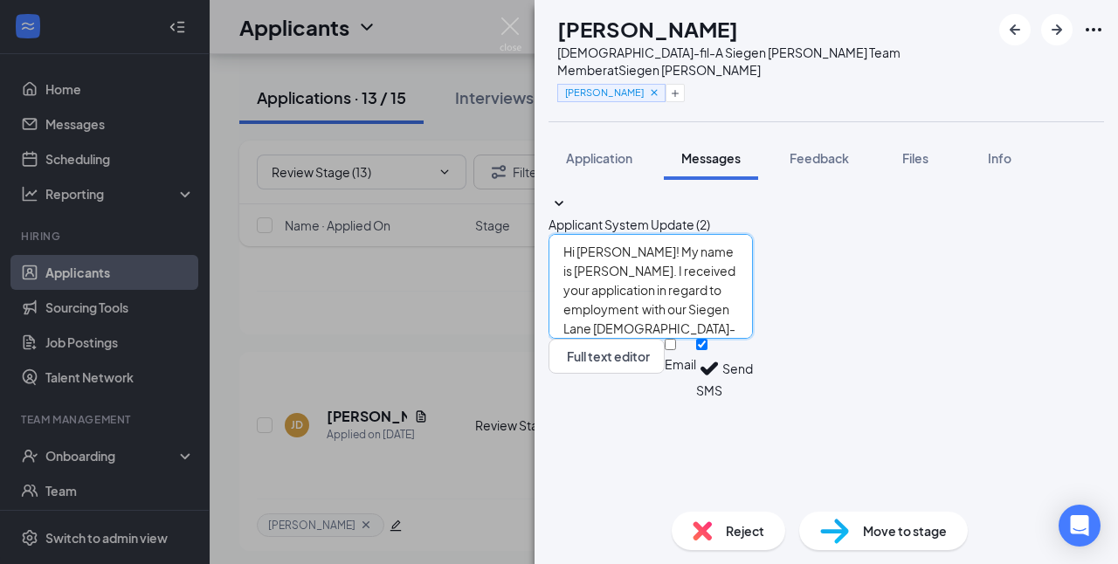
type textarea "Hi [PERSON_NAME]! My name is [PERSON_NAME]. I received your application in rega…"
click at [753, 399] on button "Send" at bounding box center [737, 369] width 31 height 60
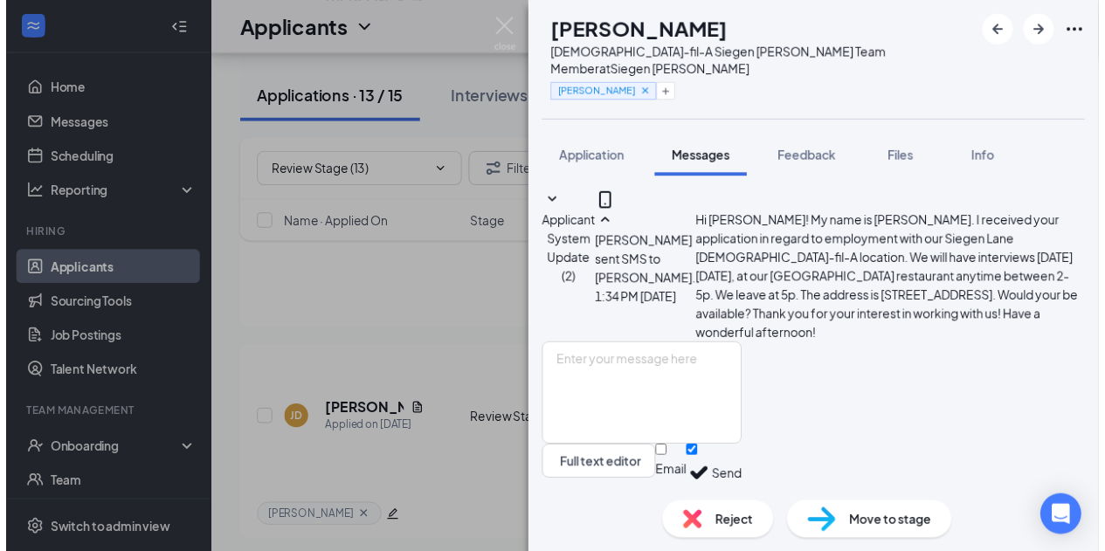
scroll to position [135, 0]
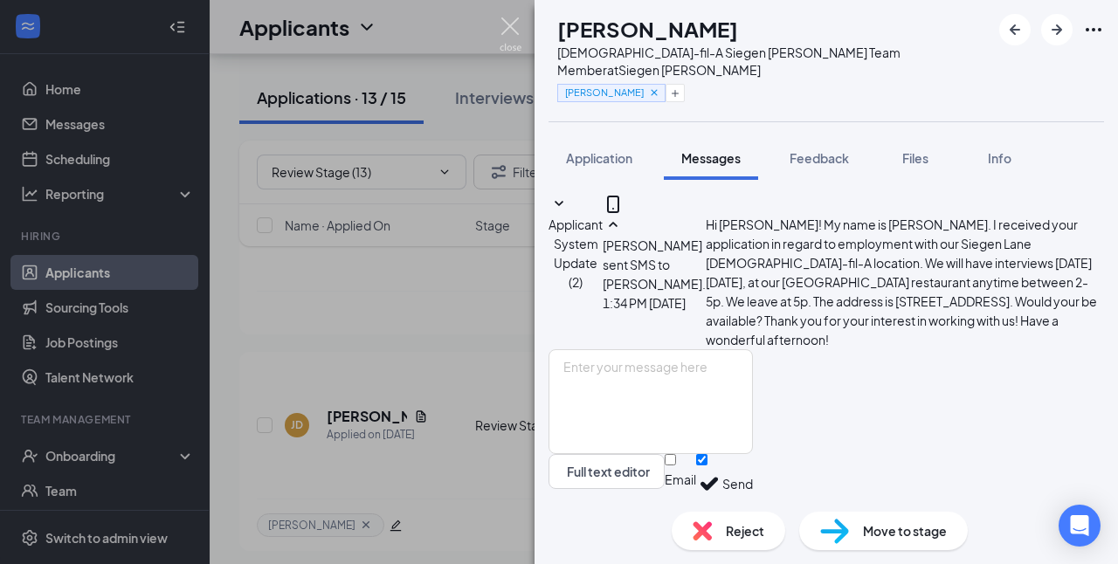
click at [508, 30] on img at bounding box center [511, 34] width 22 height 34
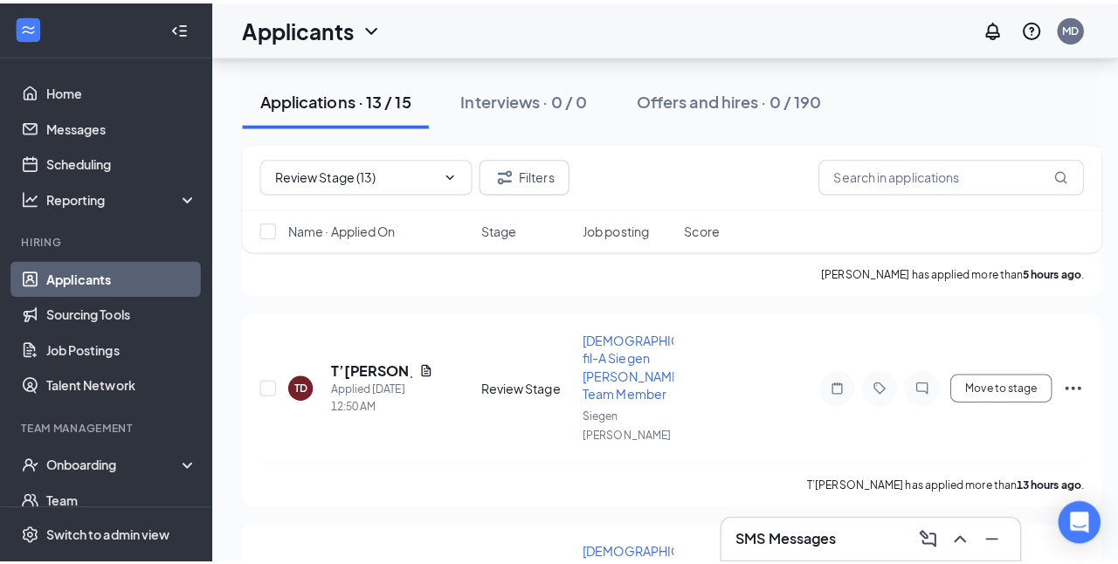
scroll to position [321, 0]
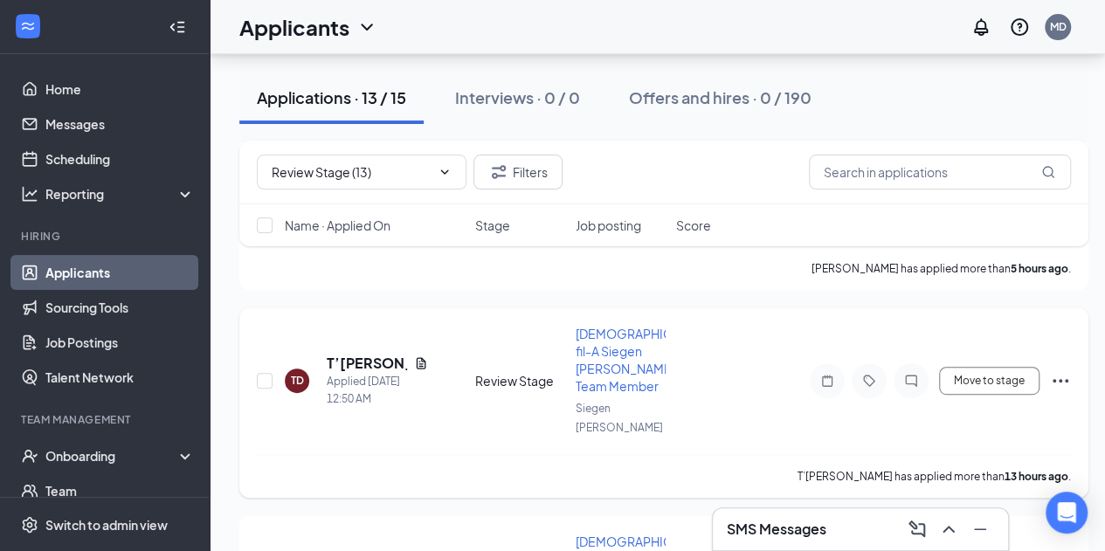
click at [376, 354] on h5 "T’[PERSON_NAME]" at bounding box center [367, 363] width 80 height 19
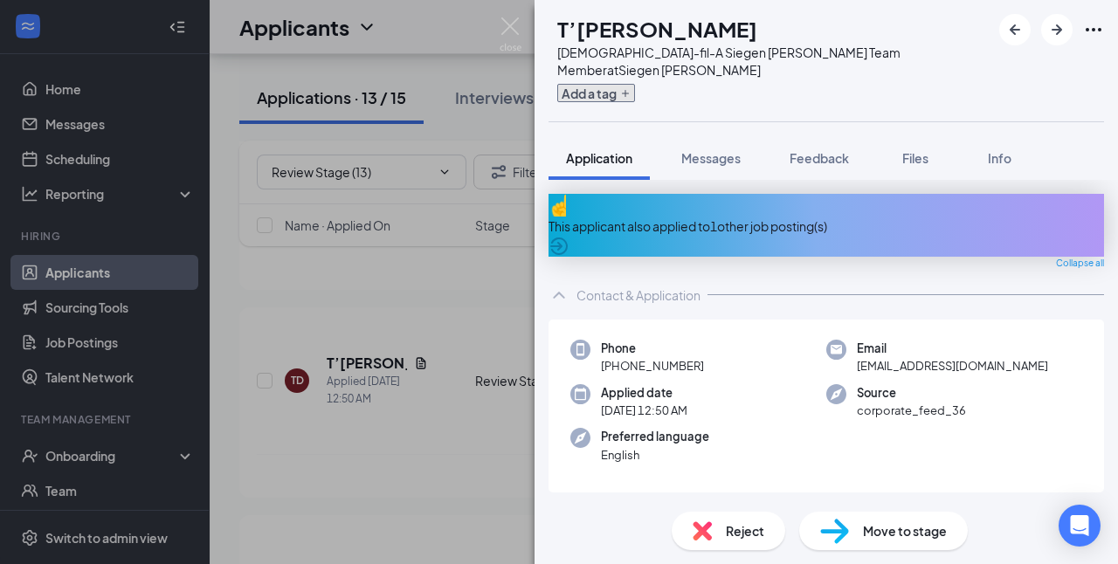
click at [631, 88] on icon "Plus" at bounding box center [625, 93] width 10 height 10
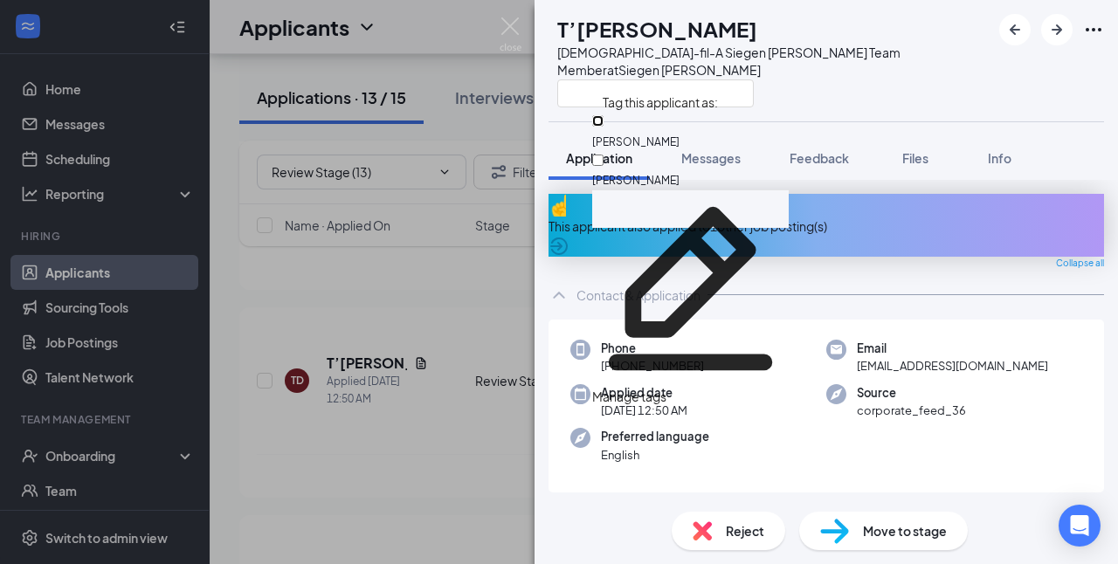
click at [604, 124] on input "[PERSON_NAME]" at bounding box center [597, 120] width 11 height 11
checkbox input "true"
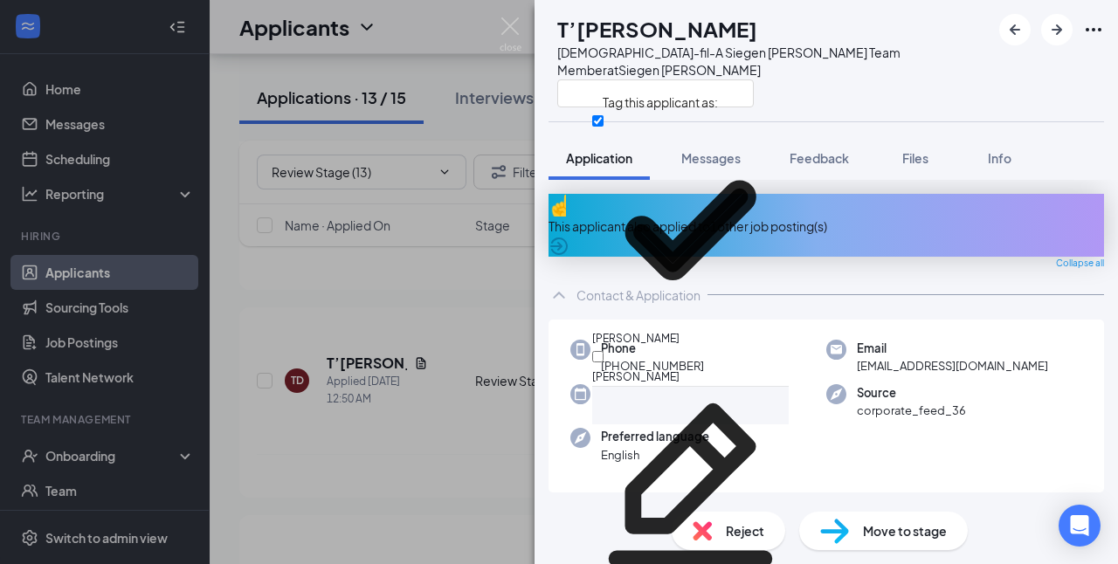
click at [958, 63] on div "TD T’[PERSON_NAME] [DEMOGRAPHIC_DATA]-fil-A Siegen Lane Team Member at [GEOGRAP…" at bounding box center [826, 60] width 583 height 121
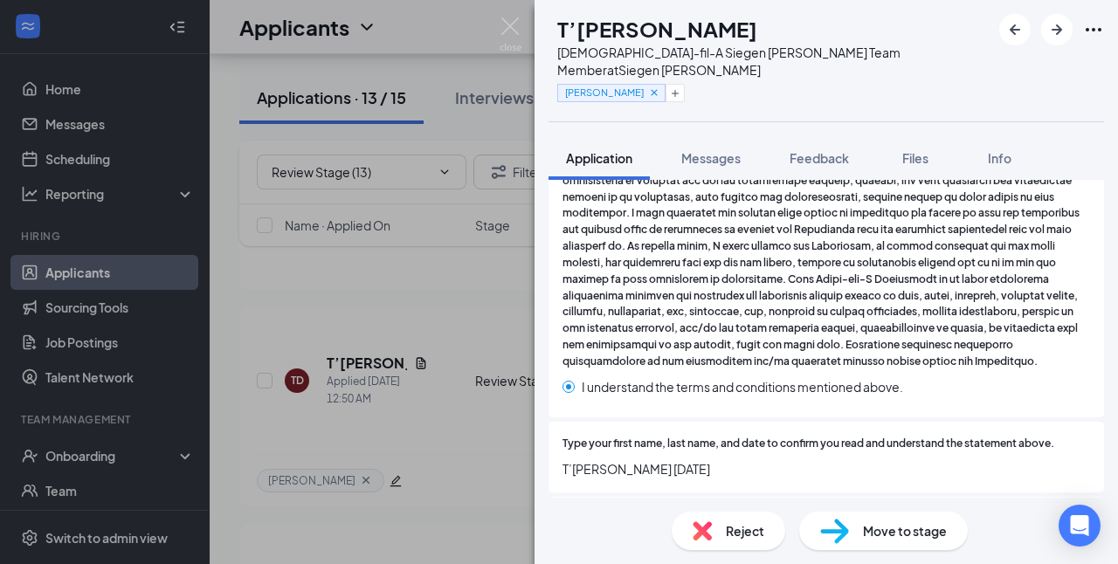
scroll to position [4385, 0]
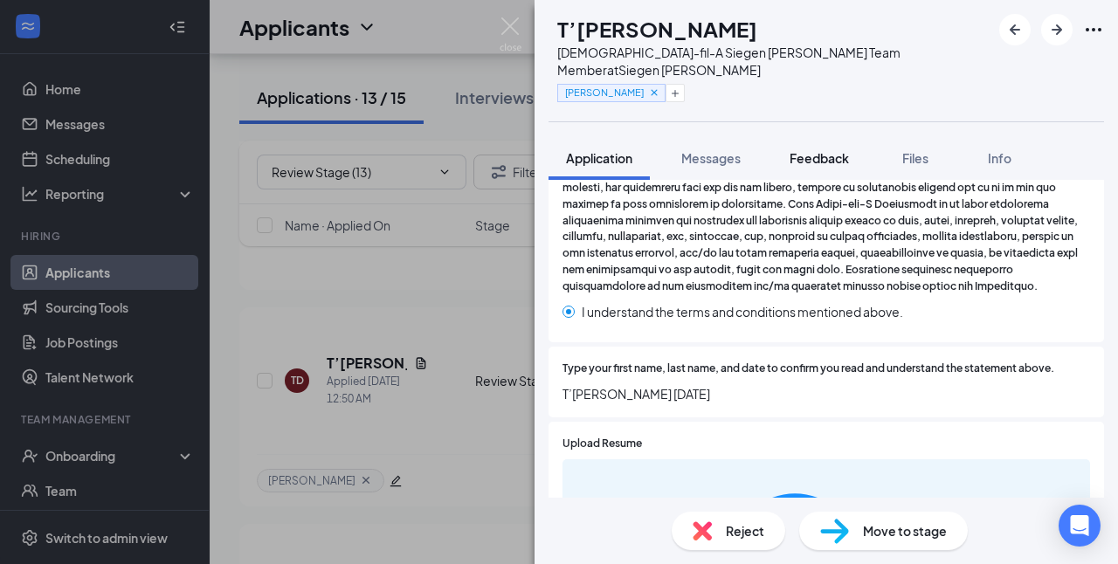
click at [839, 150] on span "Feedback" at bounding box center [819, 158] width 59 height 16
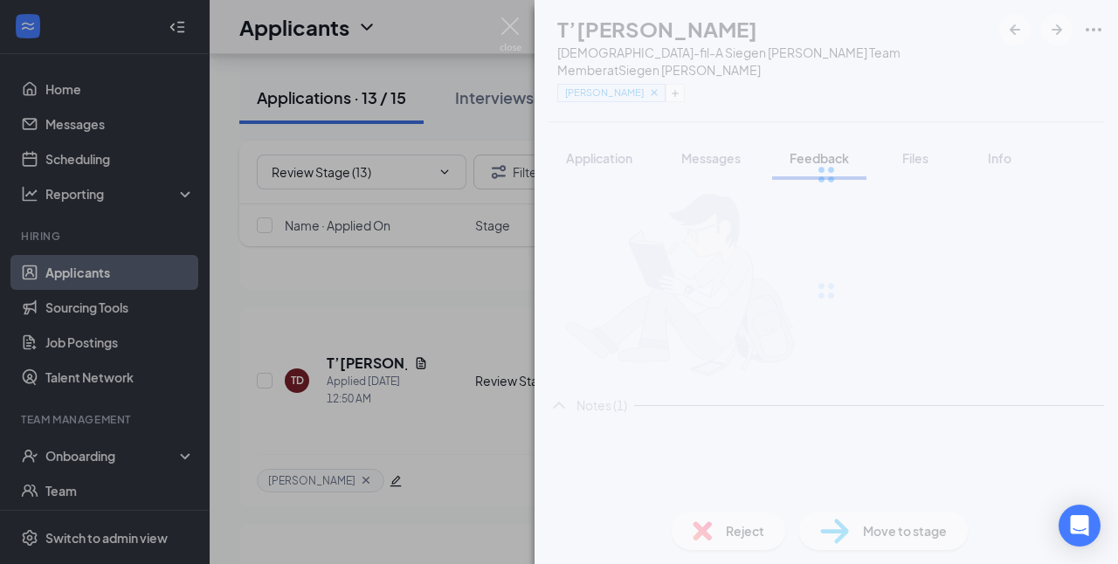
click at [839, 138] on div at bounding box center [826, 174] width 583 height 349
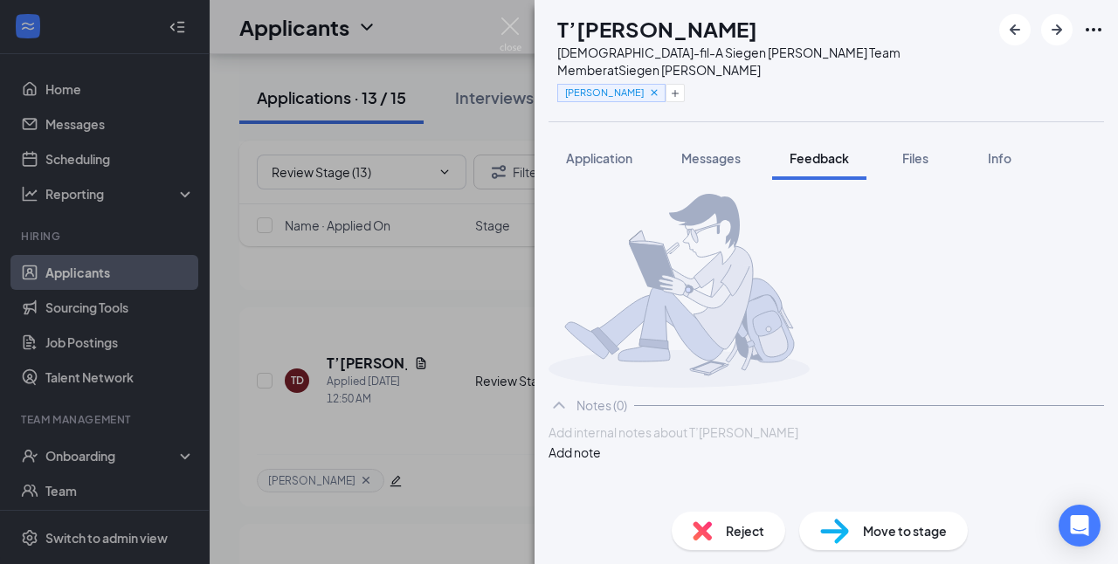
click at [718, 442] on div at bounding box center [826, 433] width 554 height 18
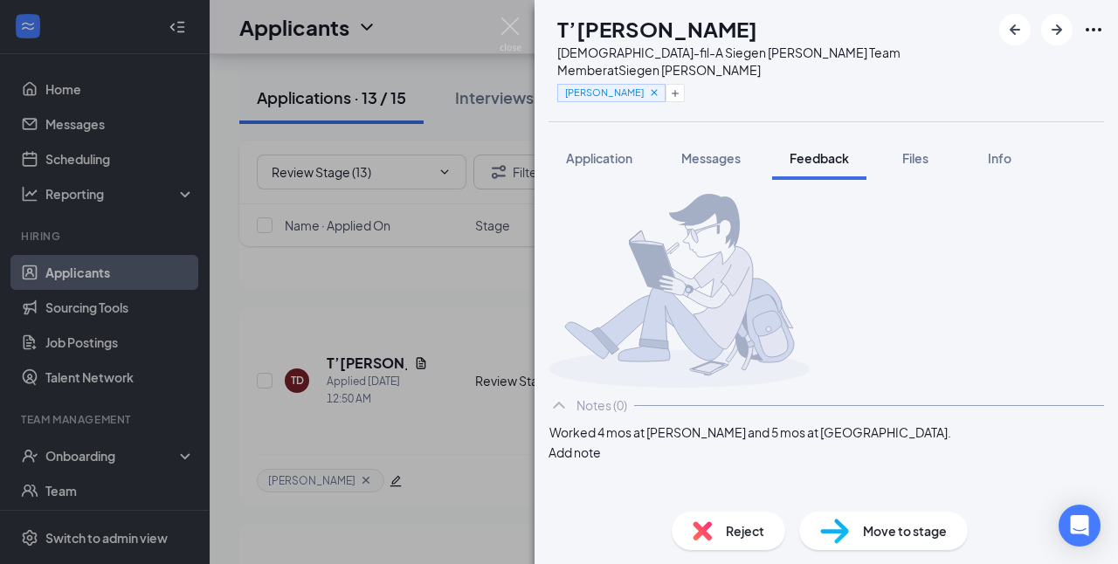
click at [601, 462] on button "Add note" at bounding box center [575, 452] width 52 height 19
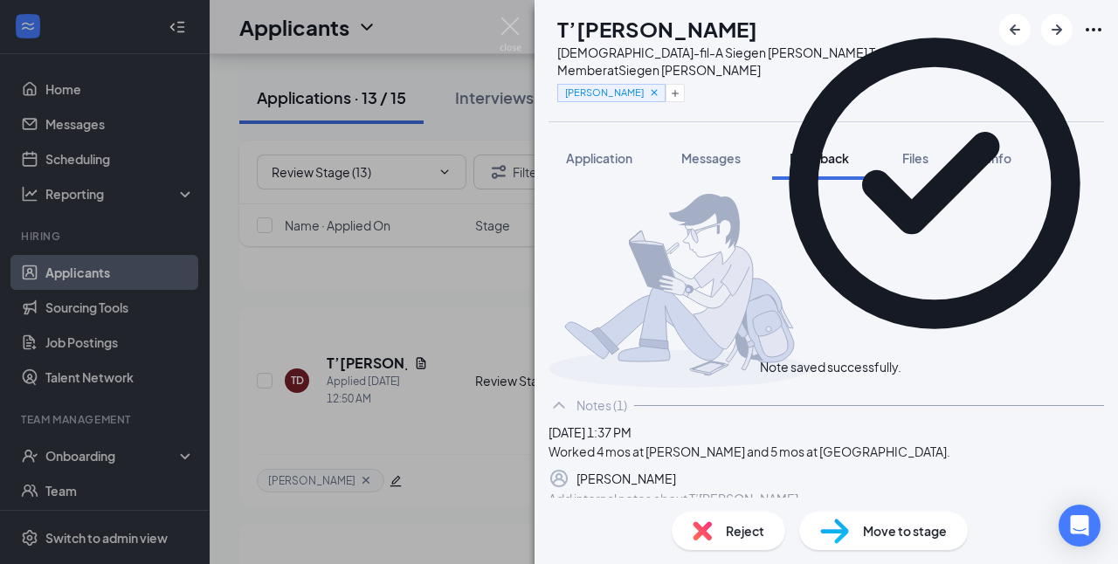
click at [753, 540] on span "Reject" at bounding box center [745, 530] width 38 height 19
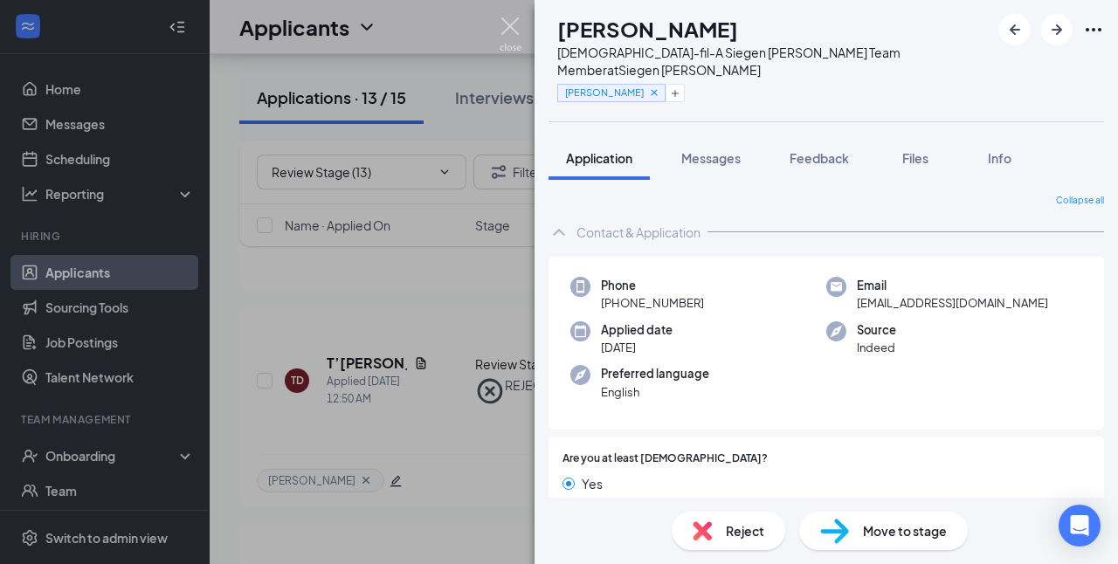
click at [501, 23] on img at bounding box center [511, 34] width 22 height 34
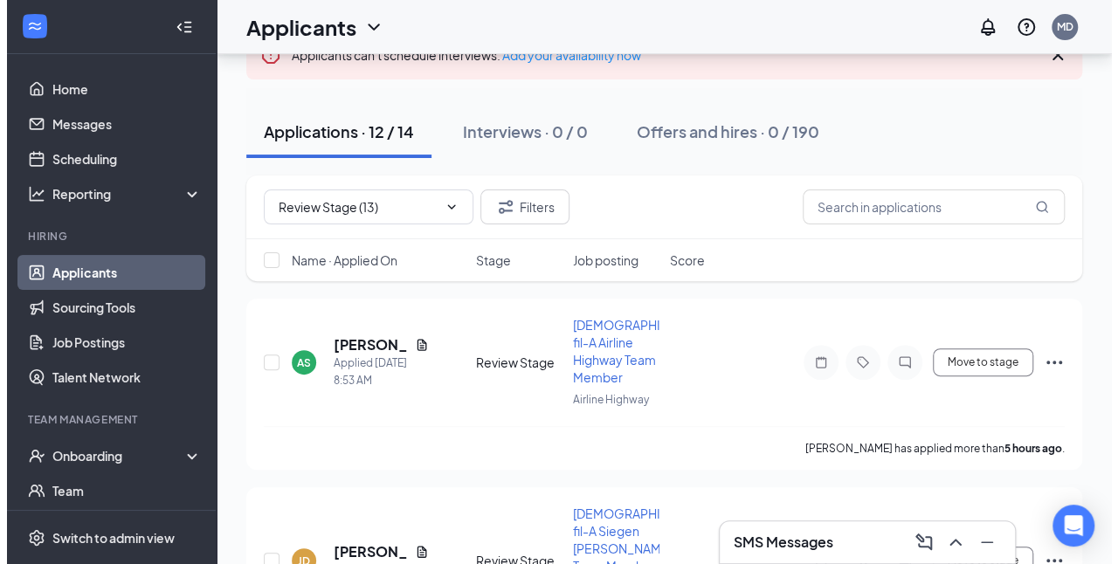
scroll to position [140, 0]
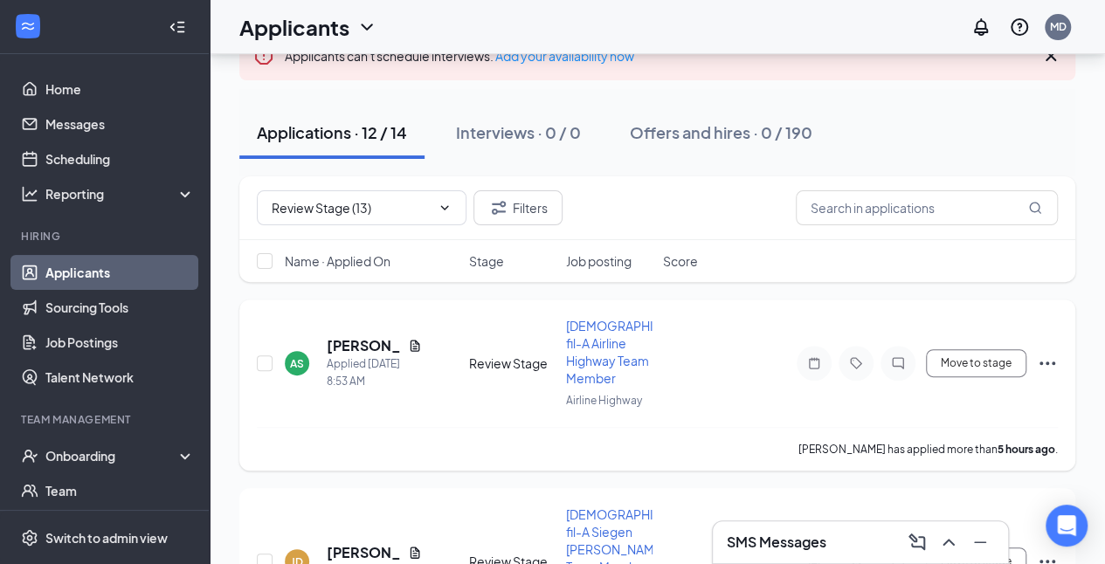
click at [353, 345] on h5 "[PERSON_NAME]" at bounding box center [364, 345] width 74 height 19
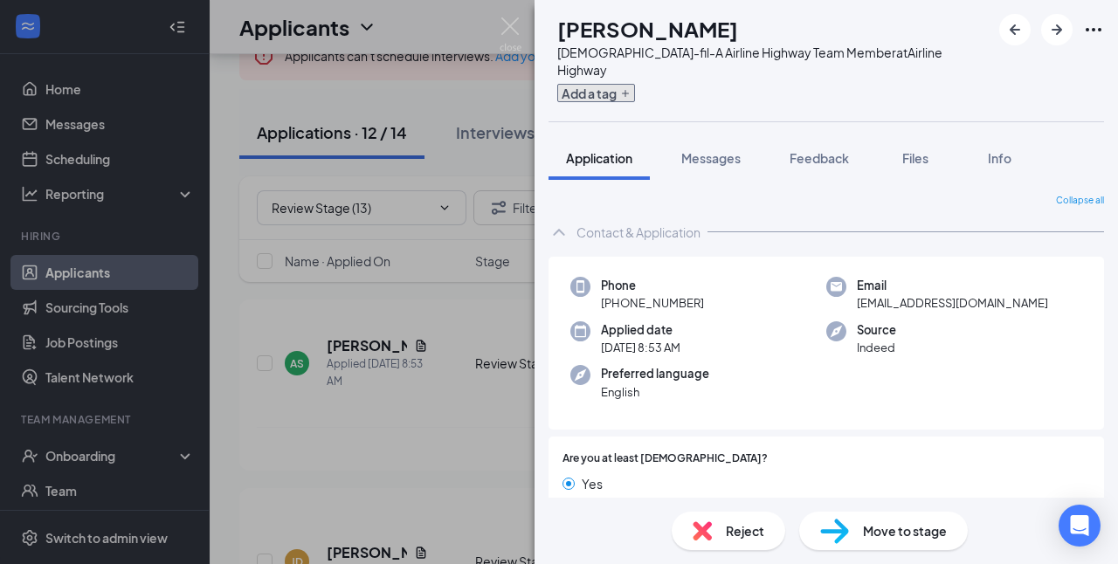
click at [635, 84] on button "Add a tag" at bounding box center [596, 93] width 78 height 18
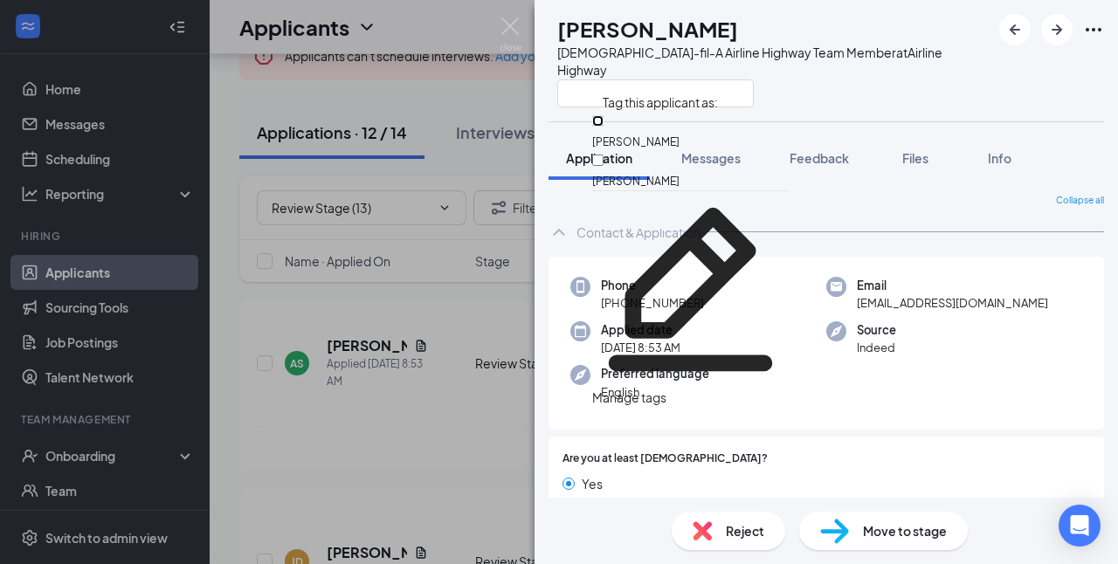
click at [604, 125] on input "[PERSON_NAME]" at bounding box center [597, 120] width 11 height 11
checkbox input "true"
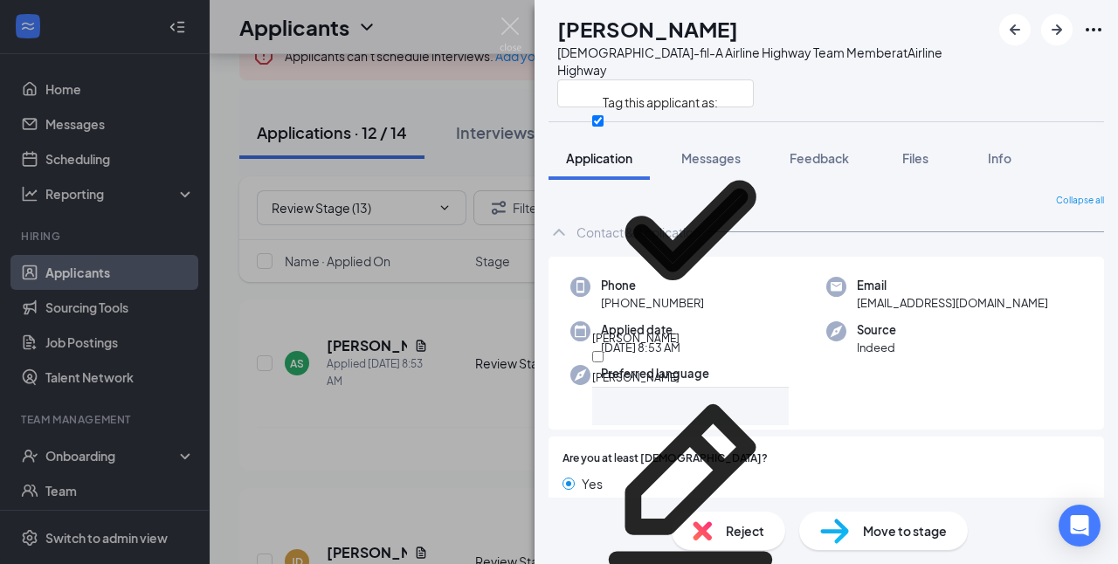
click at [970, 72] on div "AS [PERSON_NAME] [DEMOGRAPHIC_DATA]-fil-A Airline Highway Team Member at Airlin…" at bounding box center [826, 60] width 583 height 121
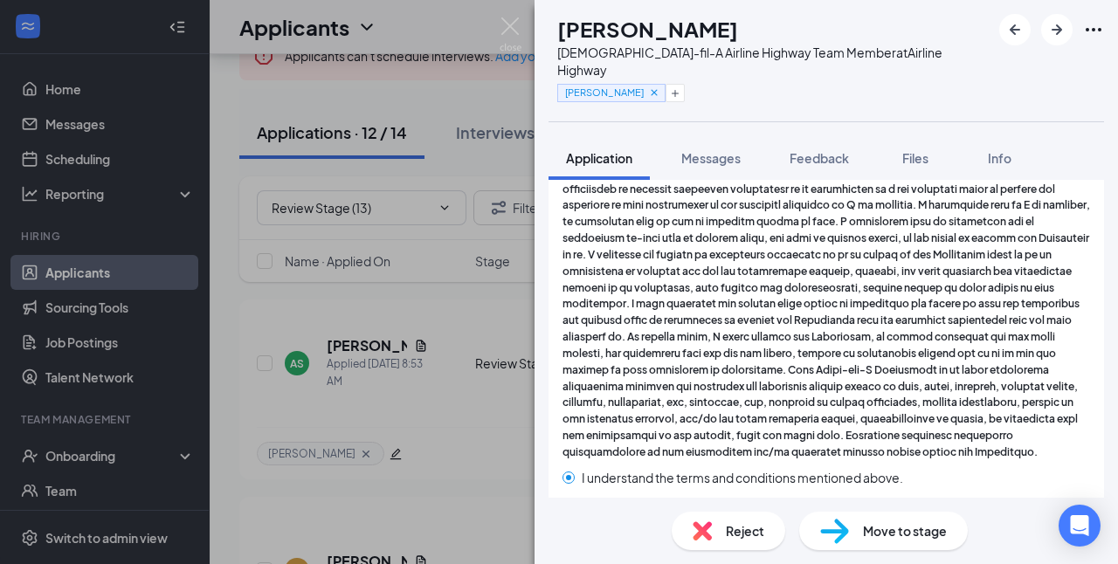
scroll to position [3633, 0]
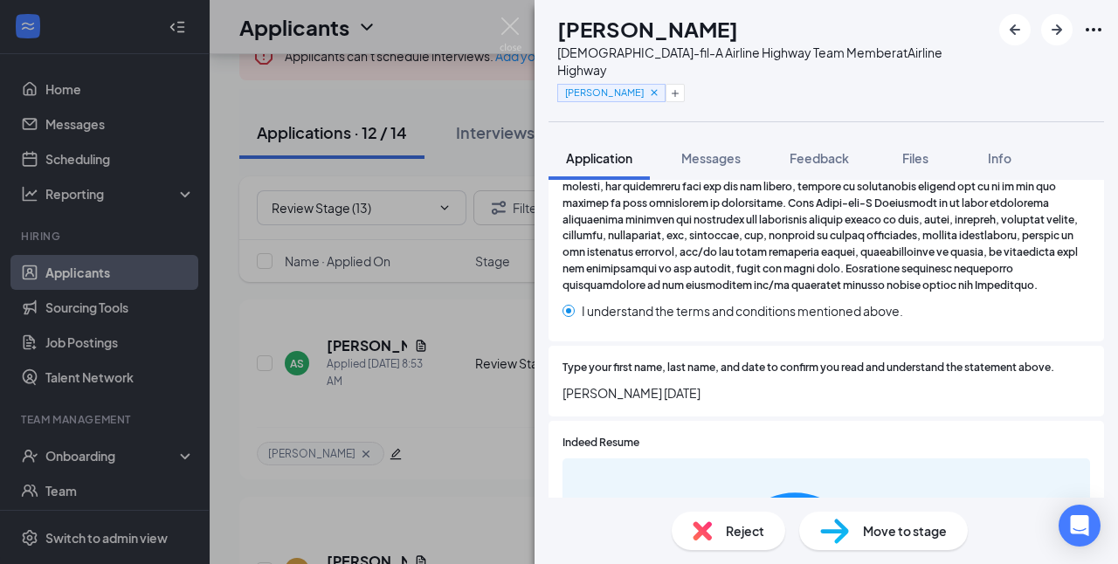
scroll to position [3627, 0]
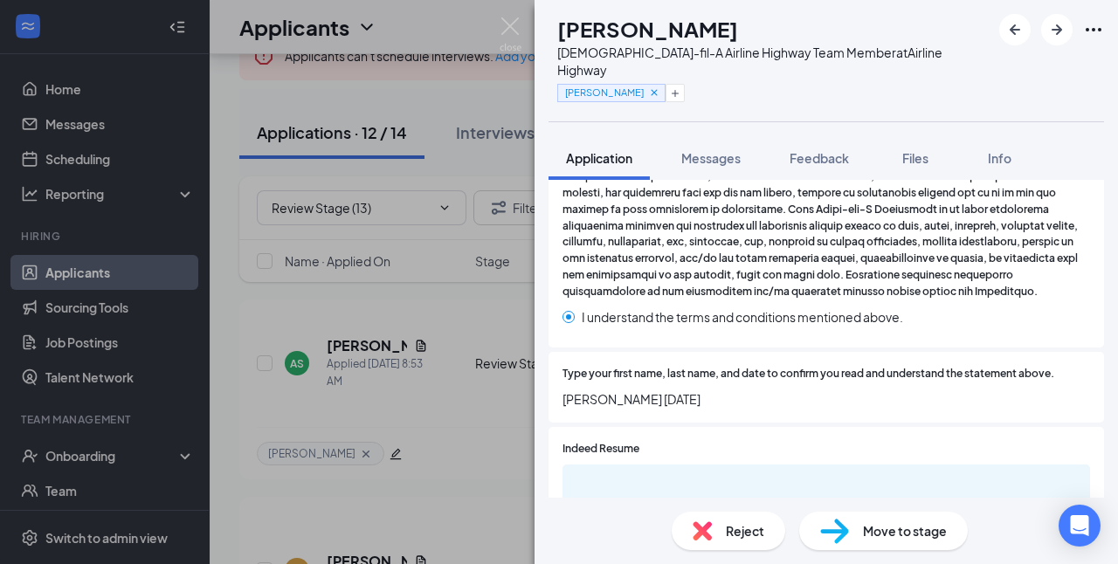
click at [304, 202] on div "AS [PERSON_NAME] [DEMOGRAPHIC_DATA]-fil-A Airline Highway Team Member at Airlin…" at bounding box center [559, 282] width 1118 height 564
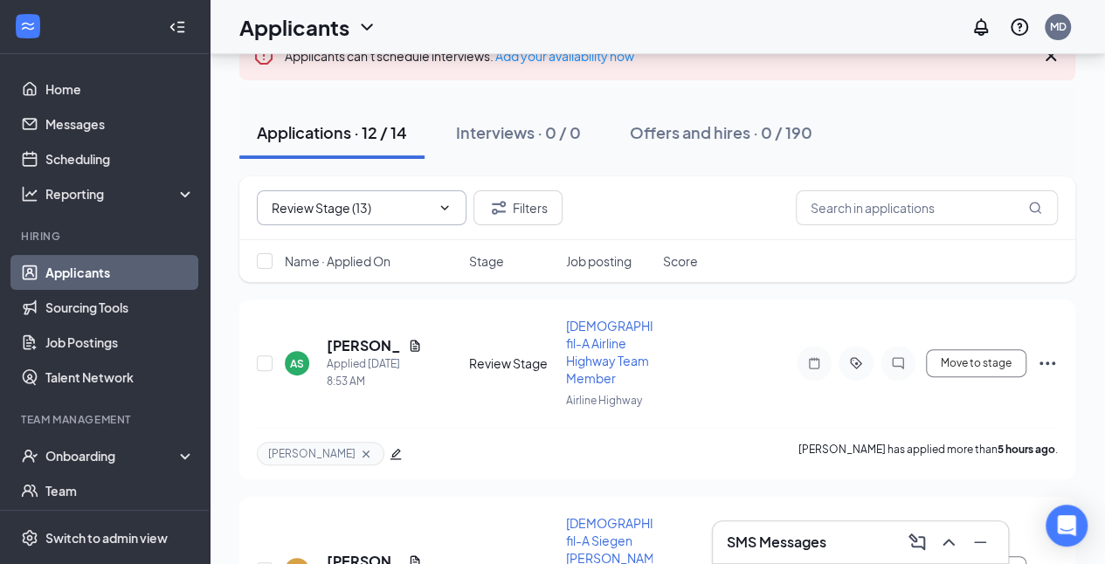
click at [310, 209] on input "Review Stage (13)" at bounding box center [349, 207] width 155 height 19
click at [313, 208] on input "Review Stage (13)" at bounding box center [349, 207] width 155 height 19
click at [342, 349] on h5 "[PERSON_NAME]" at bounding box center [364, 345] width 74 height 19
click at [363, 347] on h5 "[PERSON_NAME]" at bounding box center [364, 345] width 74 height 19
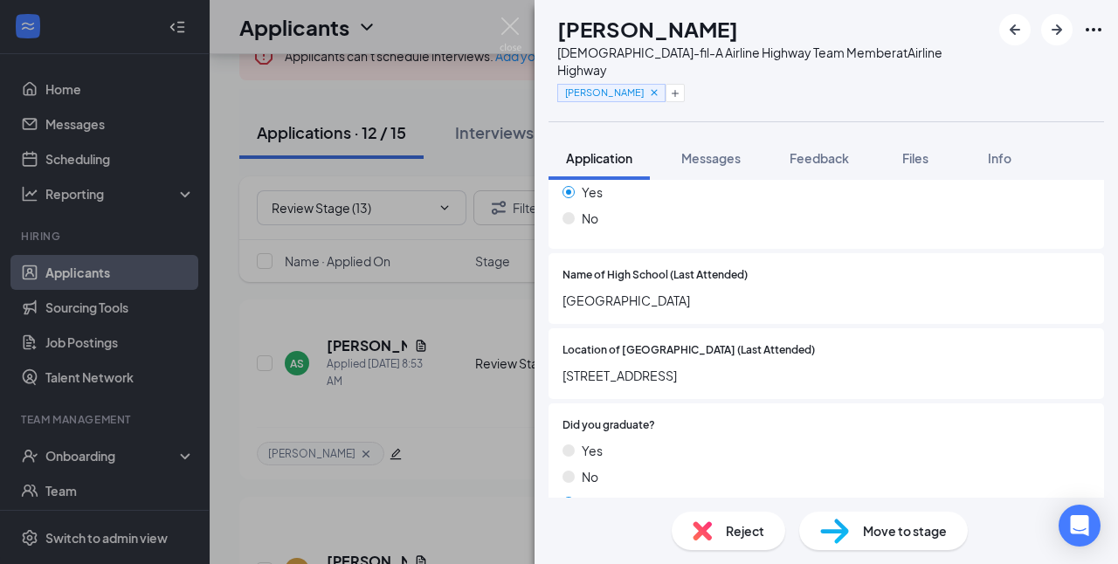
scroll to position [2421, 0]
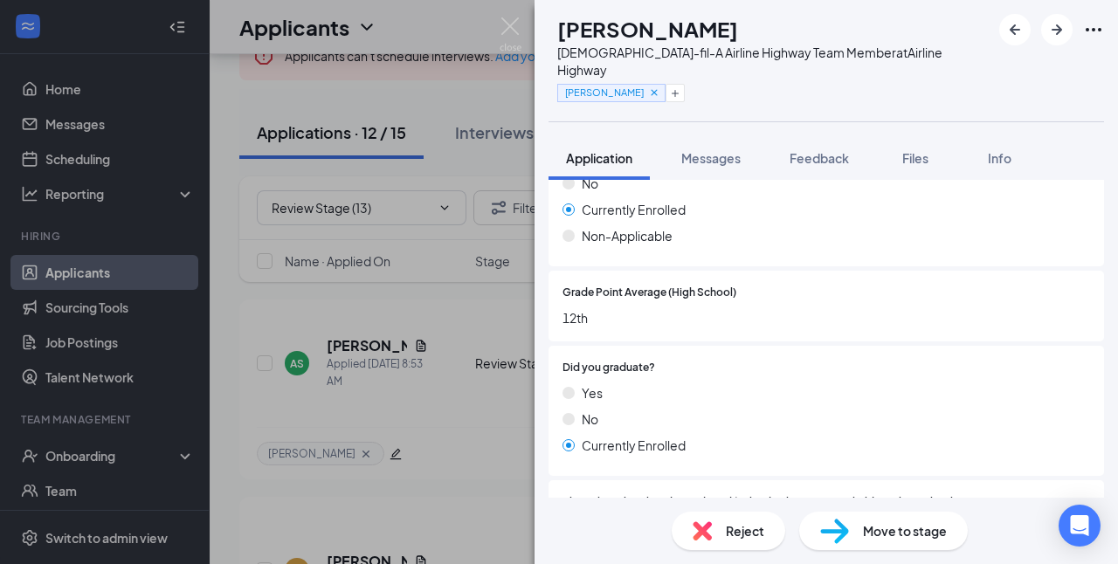
click at [1088, 72] on div "AS [PERSON_NAME] [DEMOGRAPHIC_DATA]-fil-A Airline Highway Team Member at Airlin…" at bounding box center [826, 60] width 583 height 121
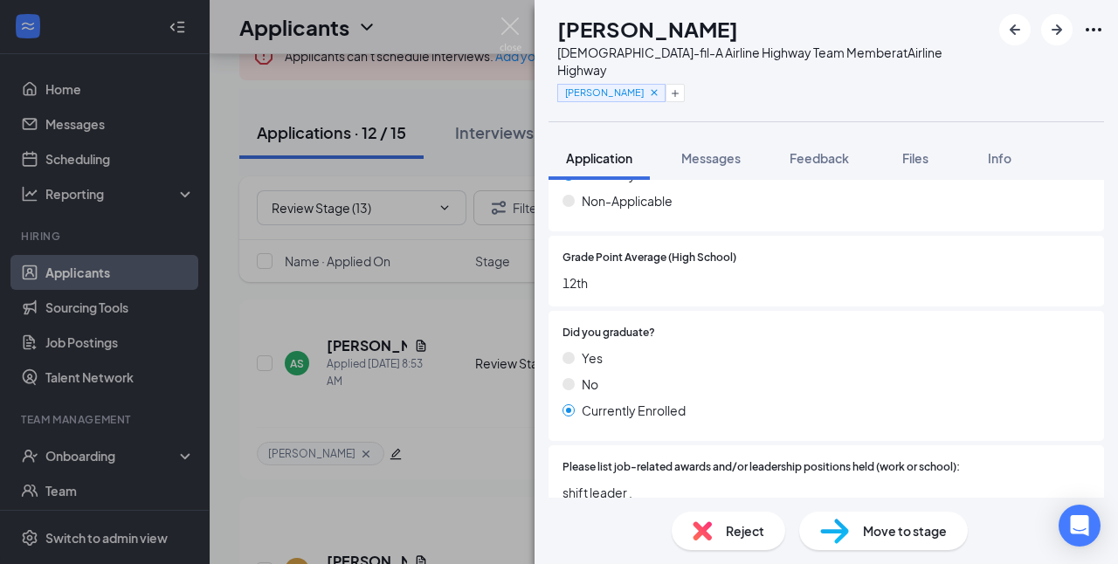
scroll to position [2491, 0]
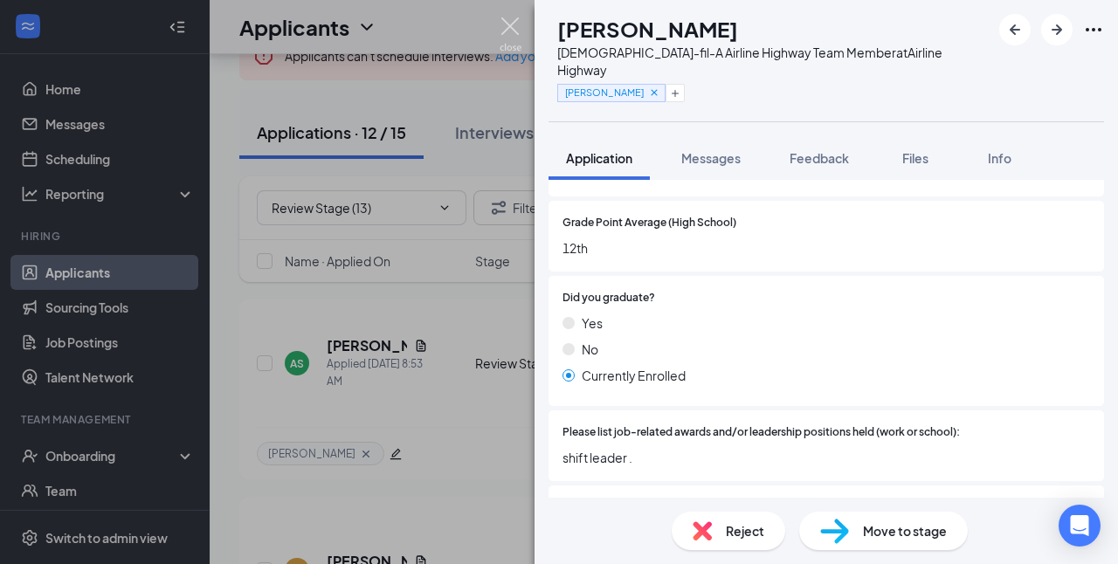
click at [506, 26] on img at bounding box center [511, 34] width 22 height 34
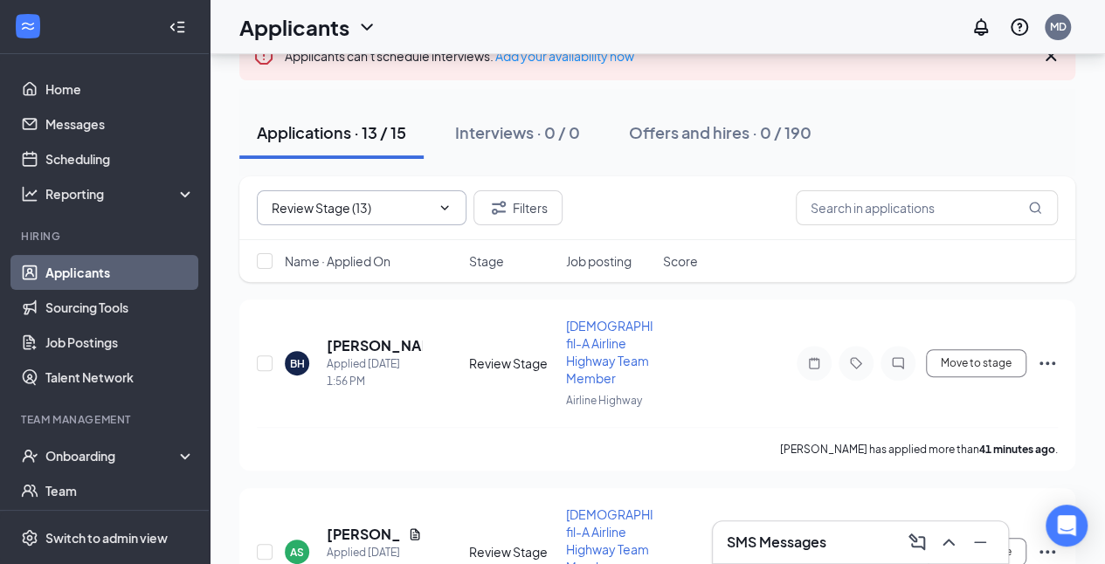
click at [309, 201] on input "Review Stage (13)" at bounding box center [349, 207] width 155 height 19
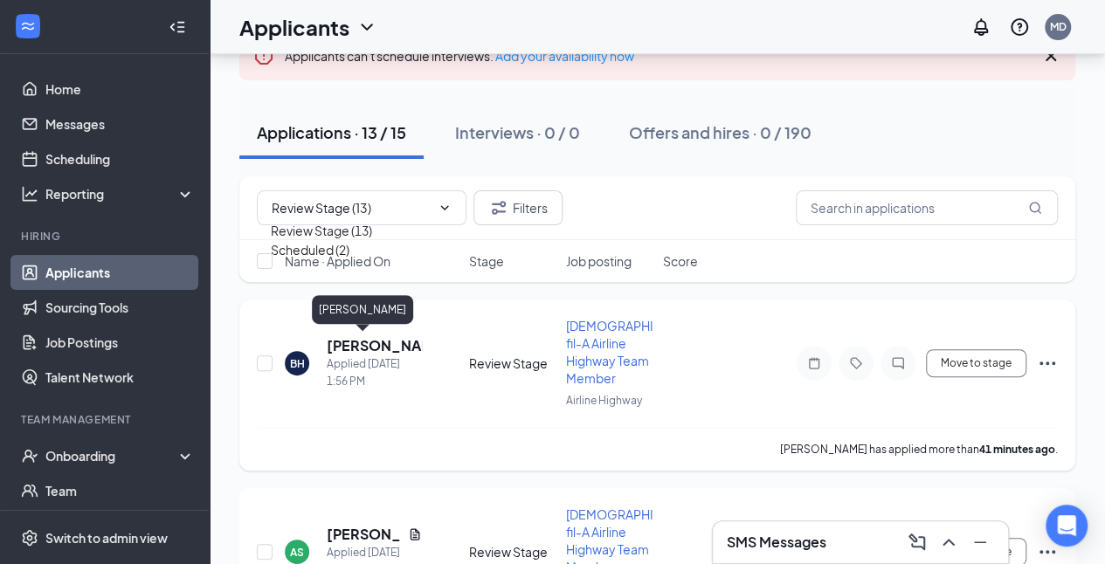
click at [361, 344] on h5 "[PERSON_NAME]" at bounding box center [374, 345] width 95 height 19
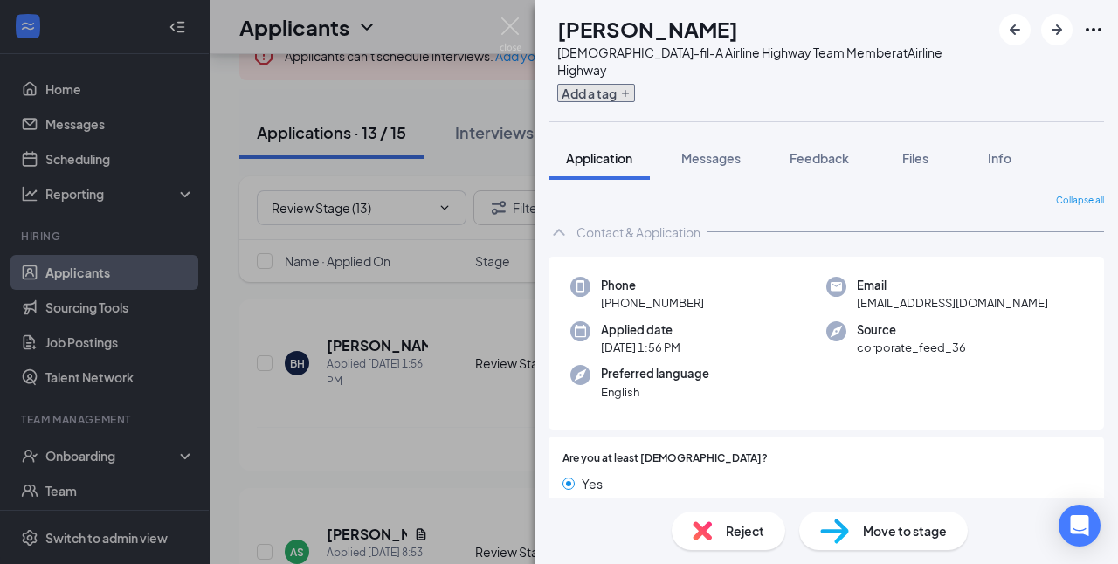
click at [631, 88] on icon "Plus" at bounding box center [625, 93] width 10 height 10
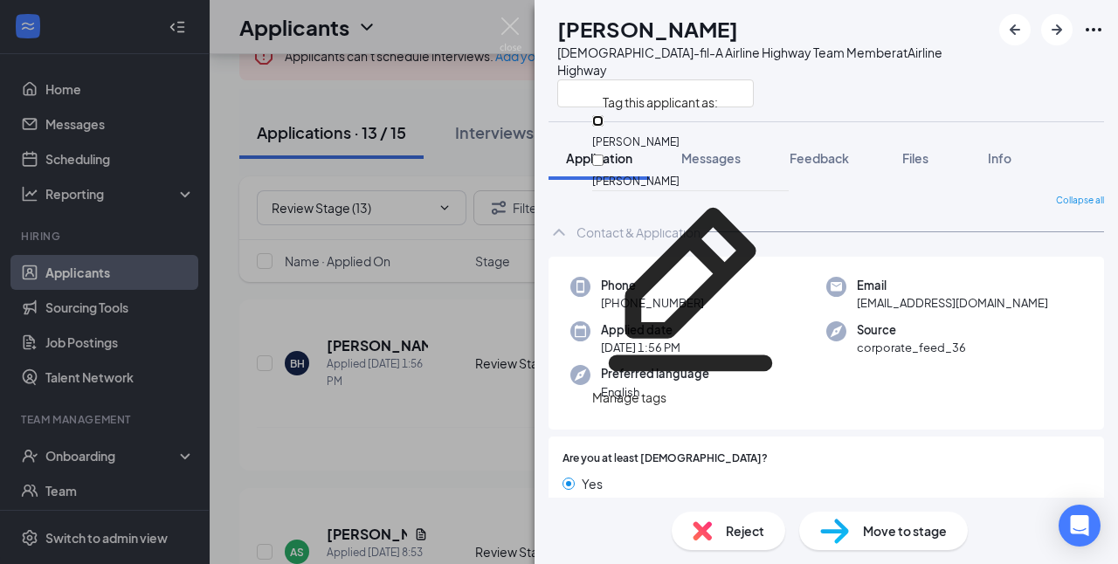
click at [604, 124] on input "[PERSON_NAME]" at bounding box center [597, 120] width 11 height 11
checkbox input "true"
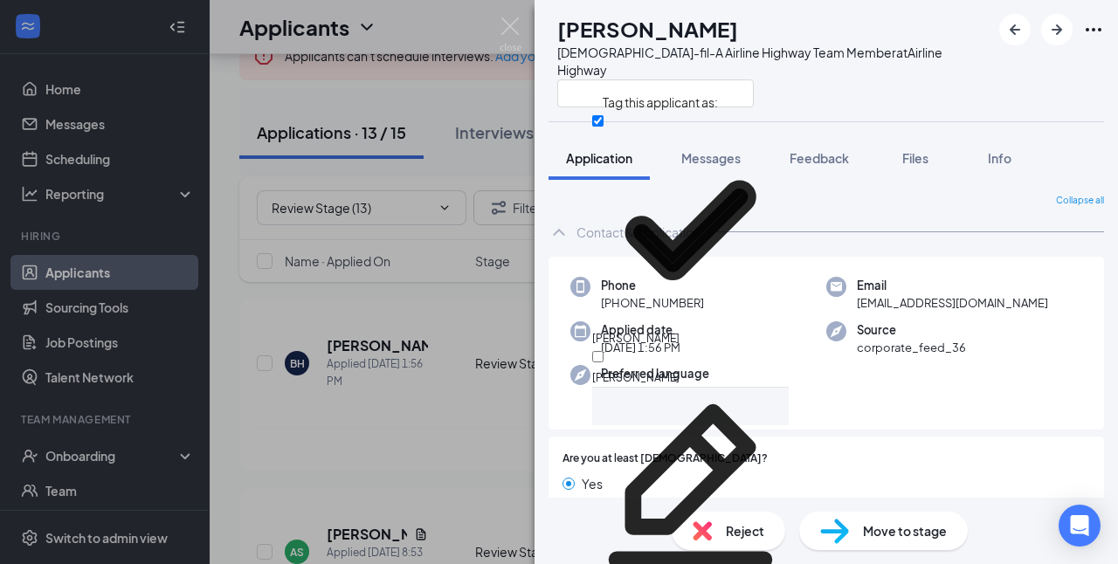
click at [1032, 72] on div "BH [PERSON_NAME] [DEMOGRAPHIC_DATA]-fil-A Airline Highway Team Member at Airlin…" at bounding box center [826, 60] width 583 height 121
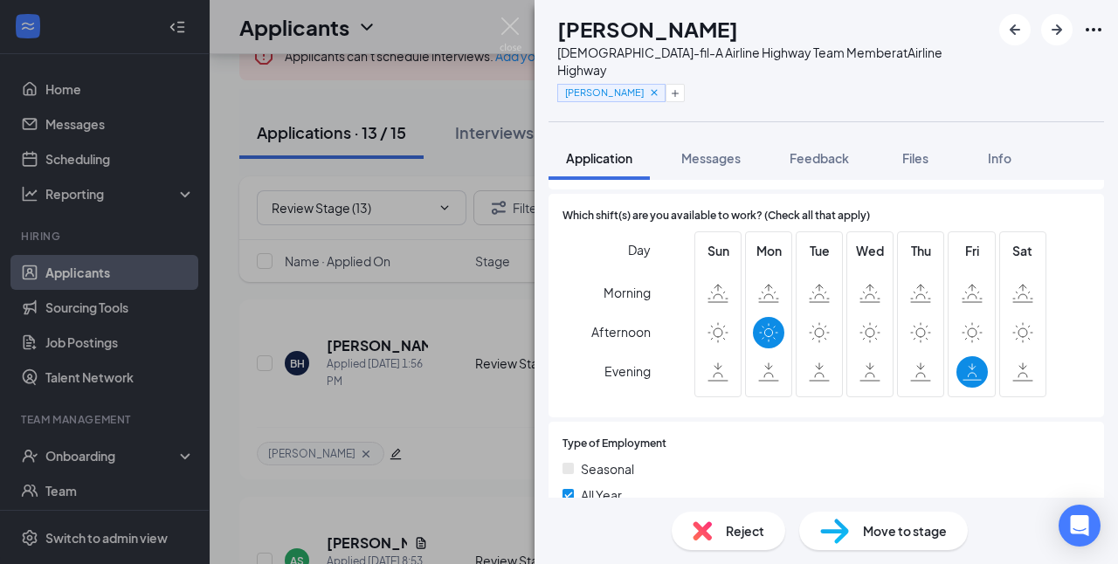
scroll to position [491, 0]
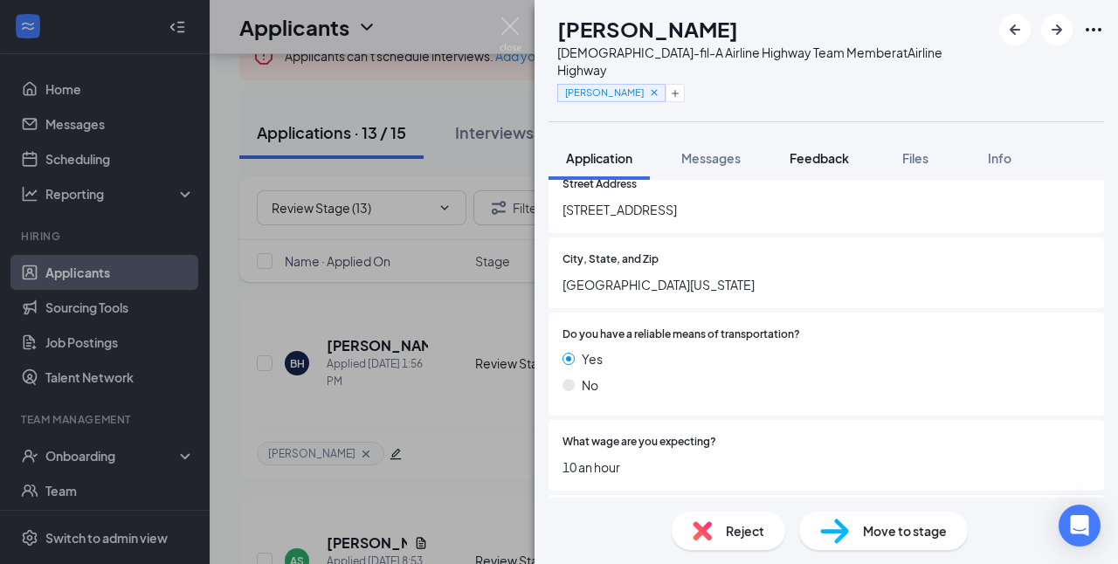
click at [833, 150] on span "Feedback" at bounding box center [819, 158] width 59 height 16
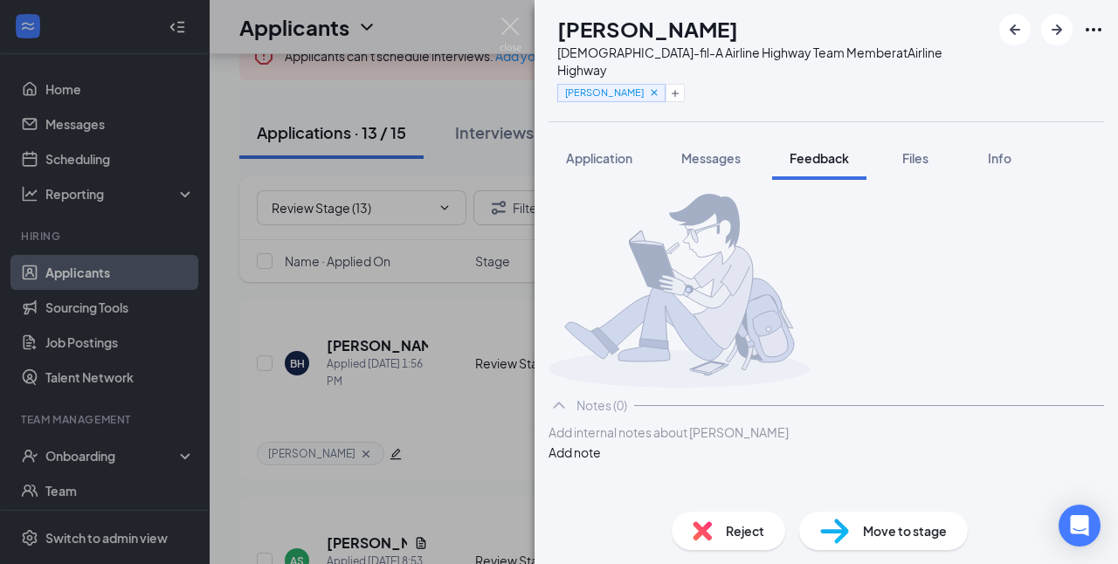
click at [675, 442] on div at bounding box center [826, 433] width 554 height 18
click at [601, 462] on button "Add note" at bounding box center [575, 452] width 52 height 19
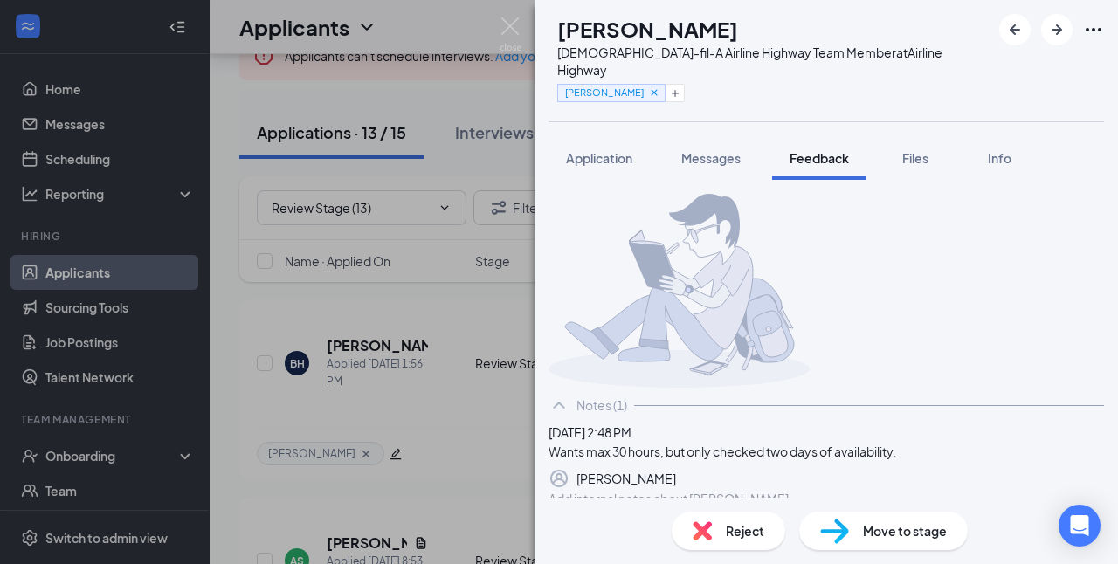
click at [748, 529] on span "Reject" at bounding box center [745, 530] width 38 height 19
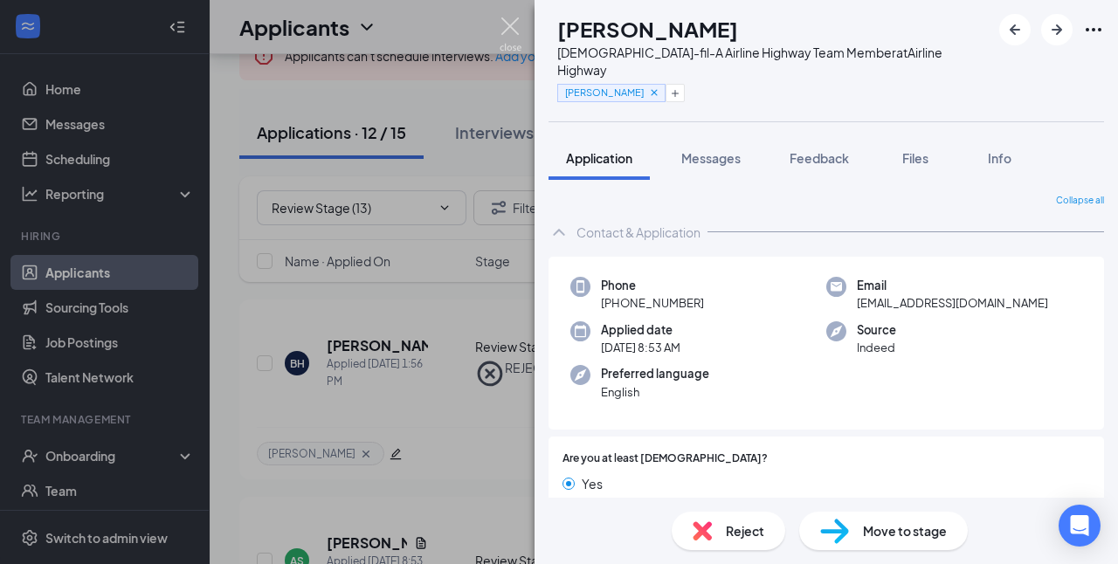
click at [517, 32] on img at bounding box center [511, 34] width 22 height 34
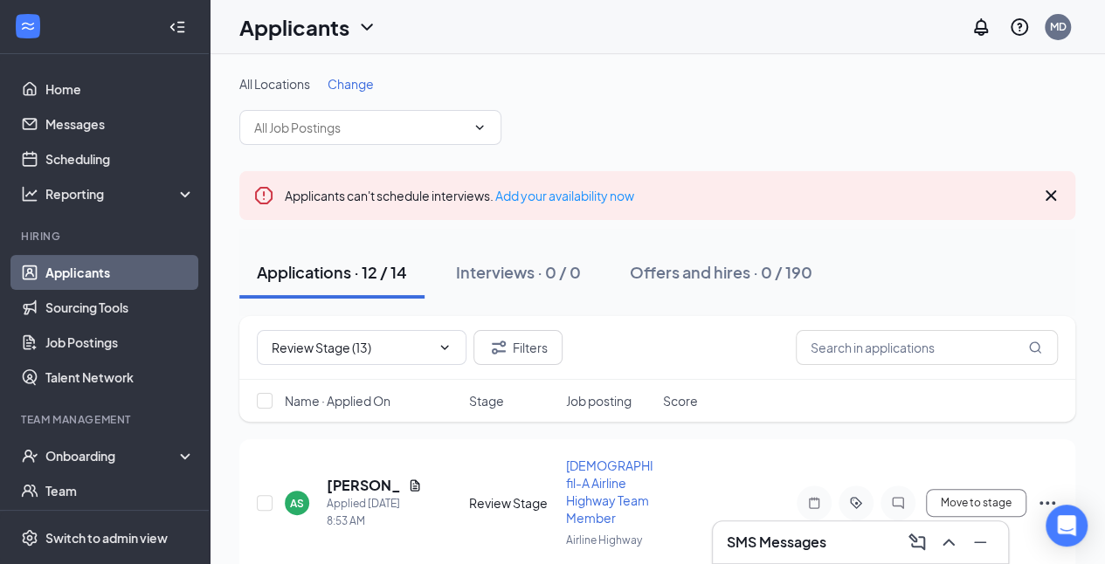
click at [1049, 194] on icon "Cross" at bounding box center [1051, 195] width 10 height 10
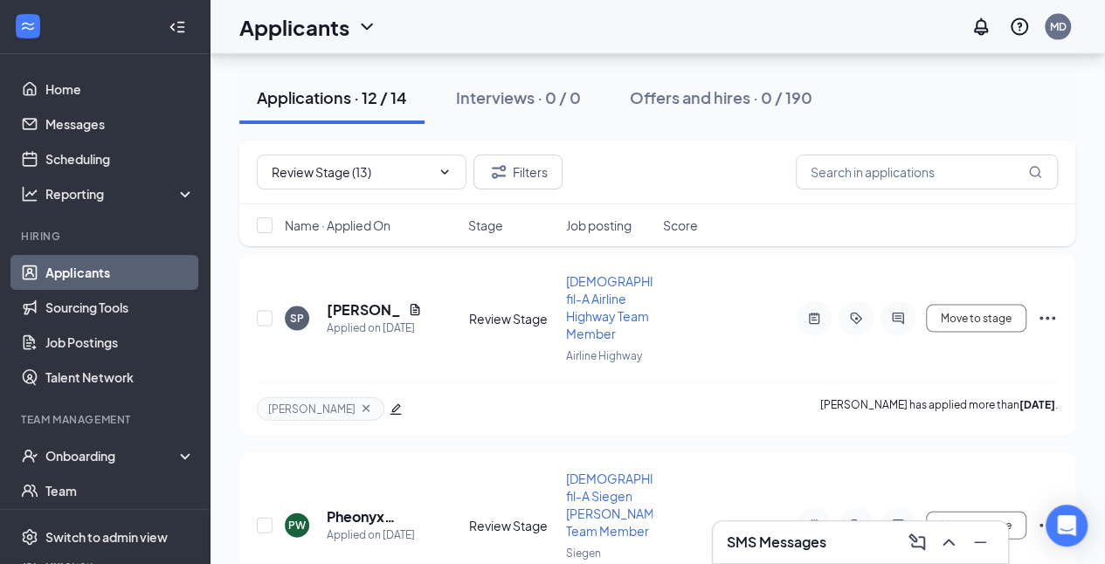
scroll to position [1724, 0]
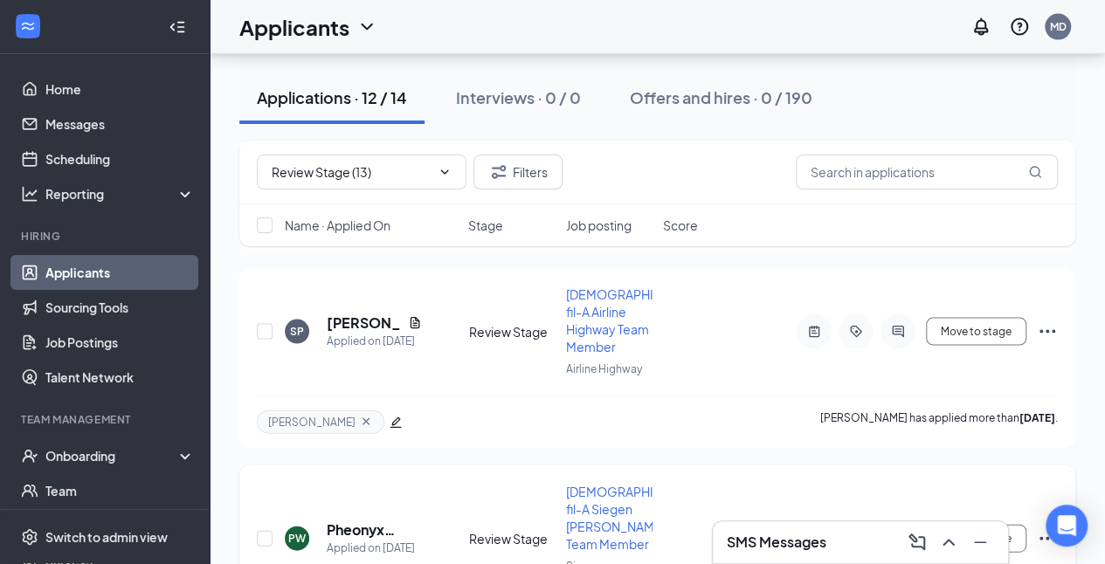
click at [375, 521] on h5 "Pheonyx [US_STATE]" at bounding box center [374, 530] width 95 height 19
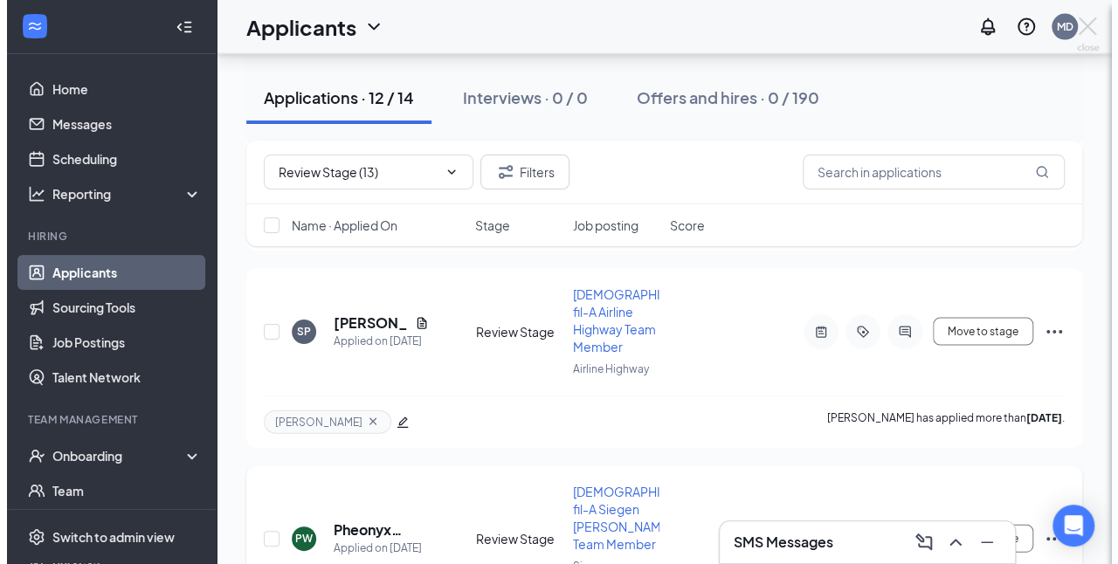
scroll to position [1646, 0]
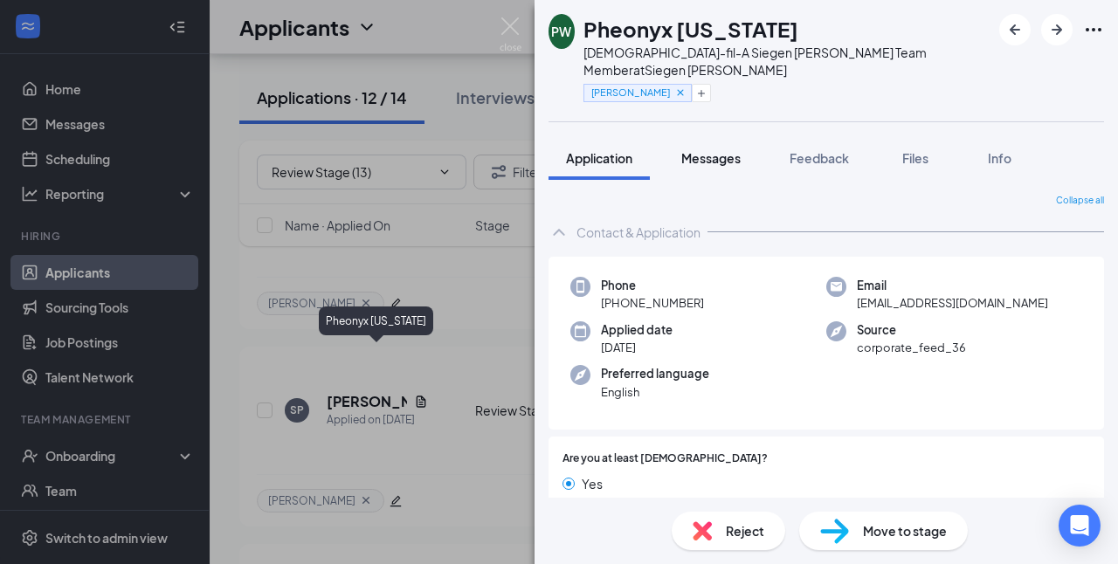
click at [720, 150] on span "Messages" at bounding box center [710, 158] width 59 height 16
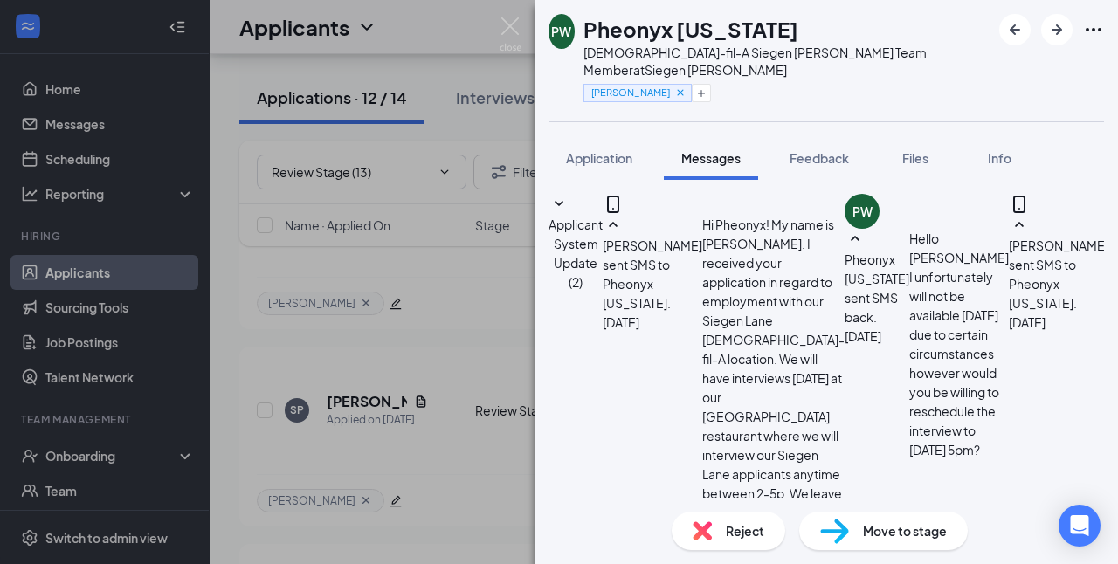
scroll to position [421, 0]
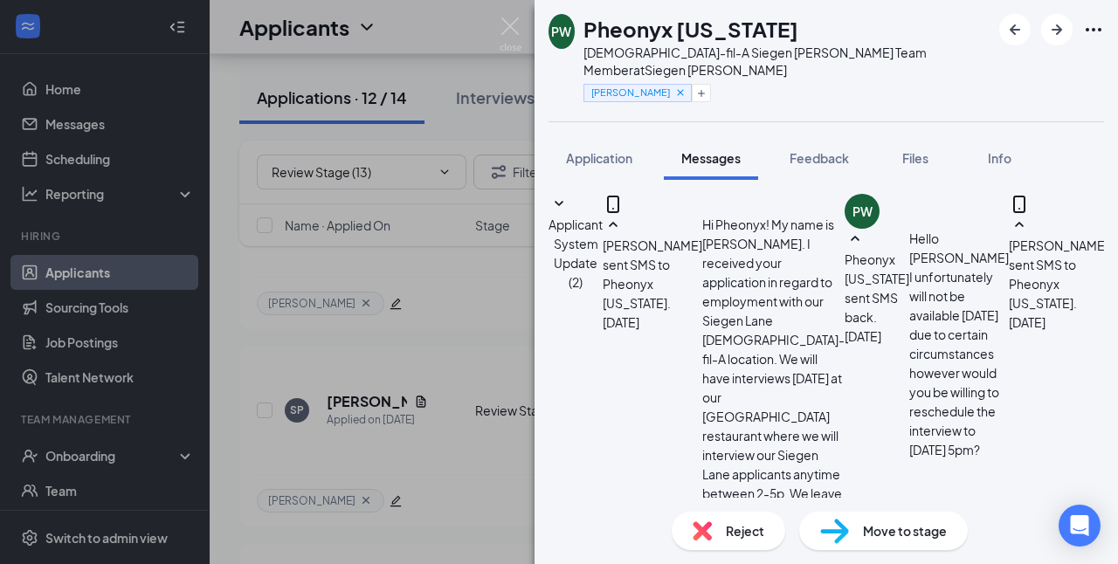
type textarea "Hi Pheonyx! This is [PERSON_NAME] with [DEMOGRAPHIC_DATA]-fil-A. Please bring a…"
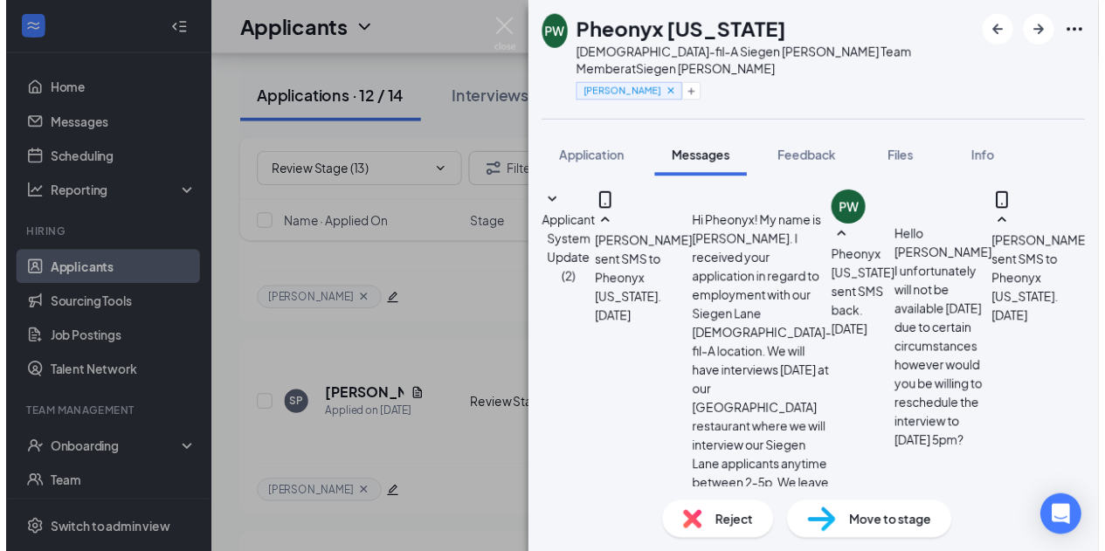
scroll to position [812, 0]
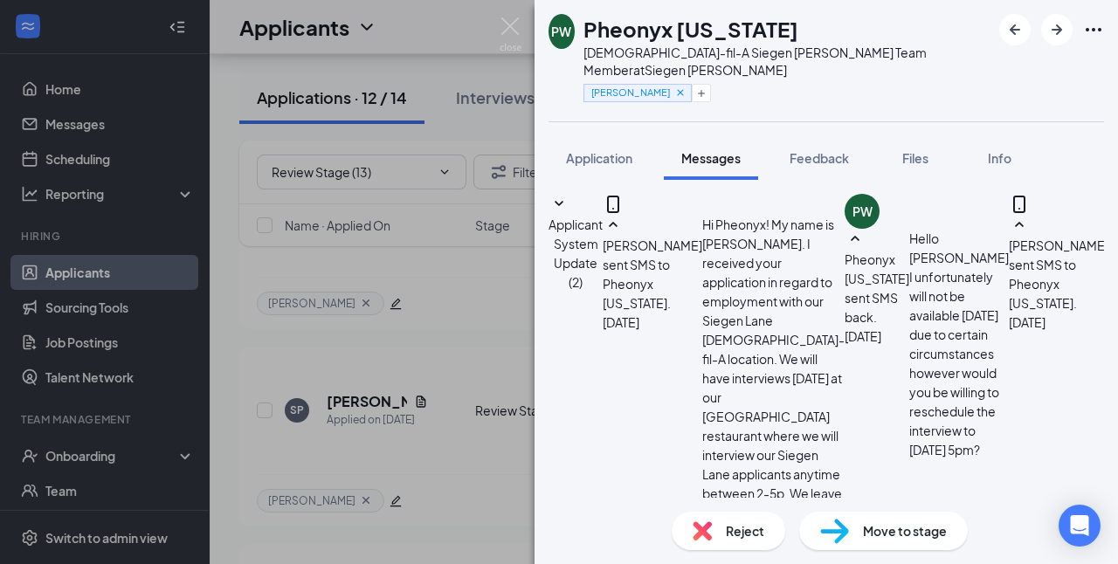
click at [905, 546] on div "Move to stage" at bounding box center [883, 531] width 169 height 38
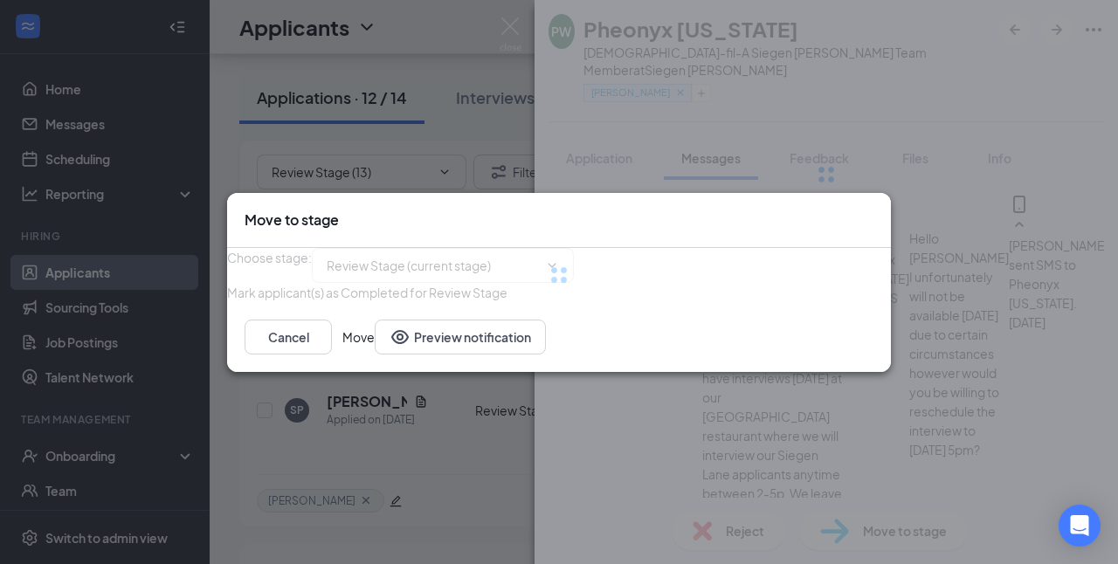
type input "Scheduled (next stage)"
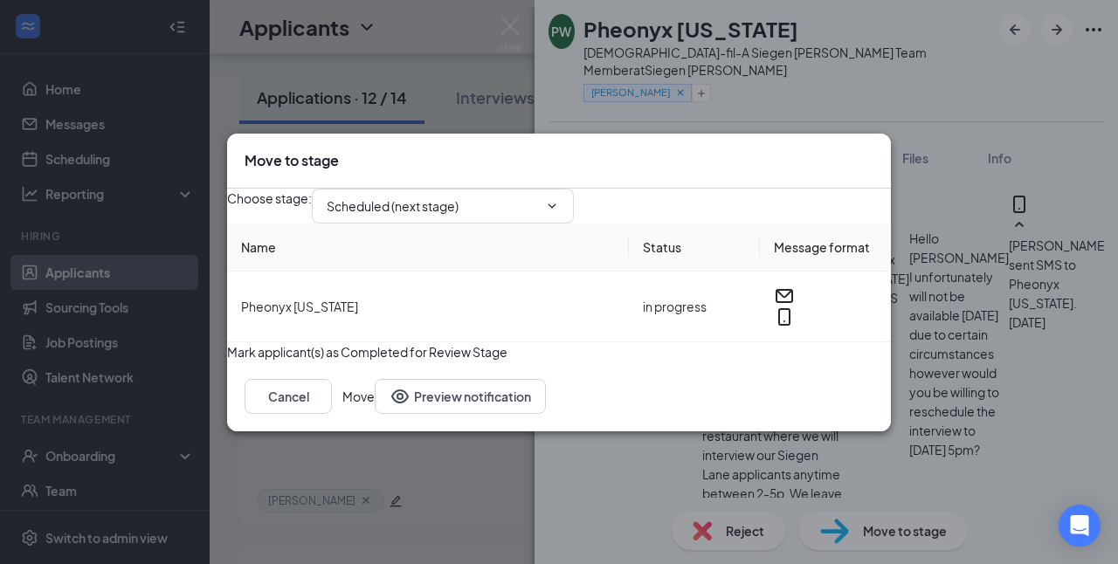
click at [375, 414] on button "Move" at bounding box center [358, 396] width 32 height 35
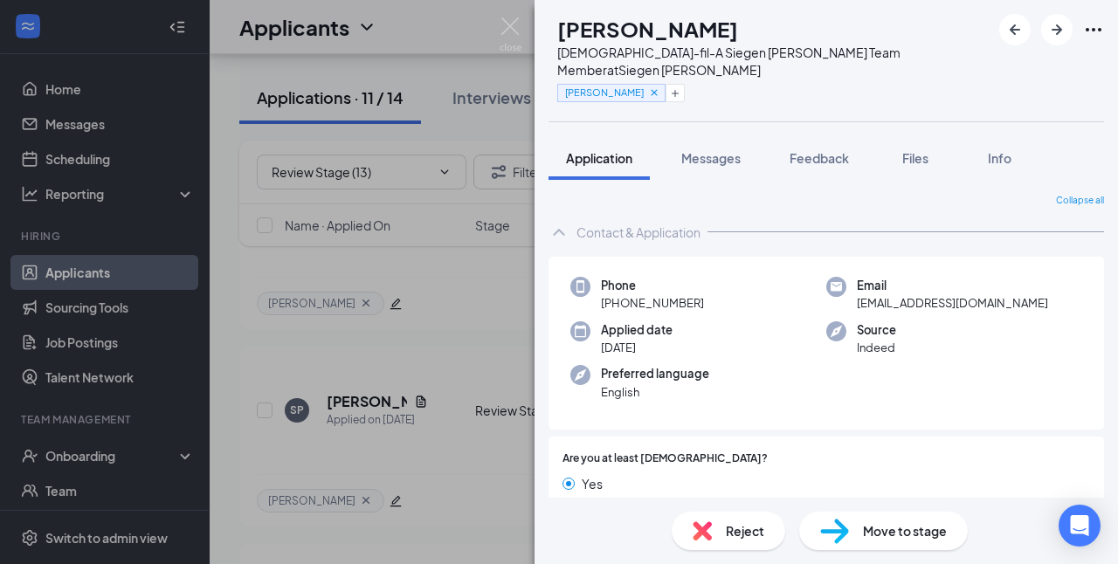
click at [498, 28] on div "[PERSON_NAME] [PERSON_NAME] [DEMOGRAPHIC_DATA]-fil-A Siegen Lane Team Member at…" at bounding box center [559, 282] width 1118 height 564
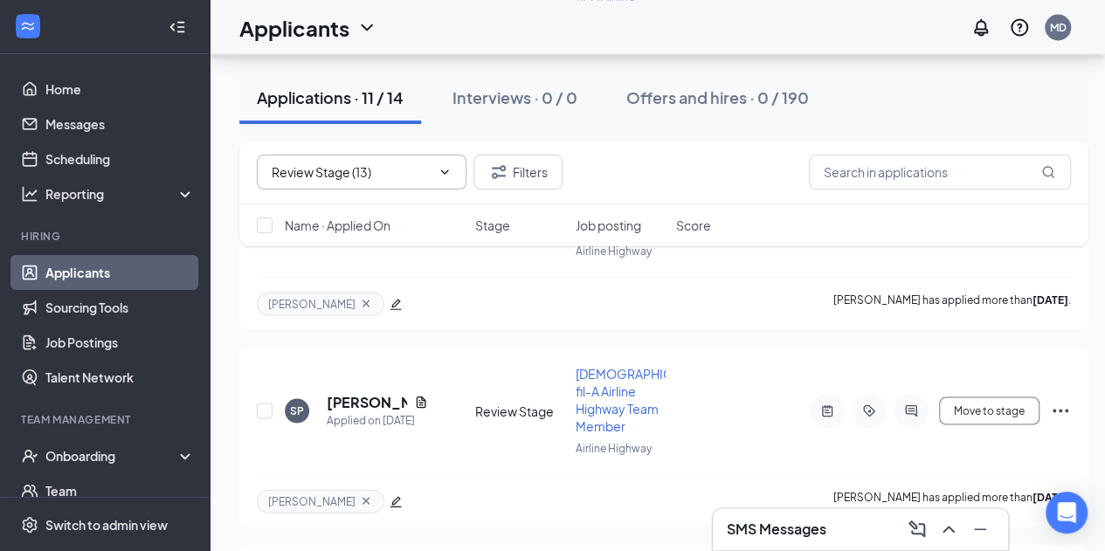
click at [337, 175] on input "Review Stage (13)" at bounding box center [349, 171] width 155 height 19
click at [339, 204] on div "Review Stage (13)" at bounding box center [342, 194] width 142 height 19
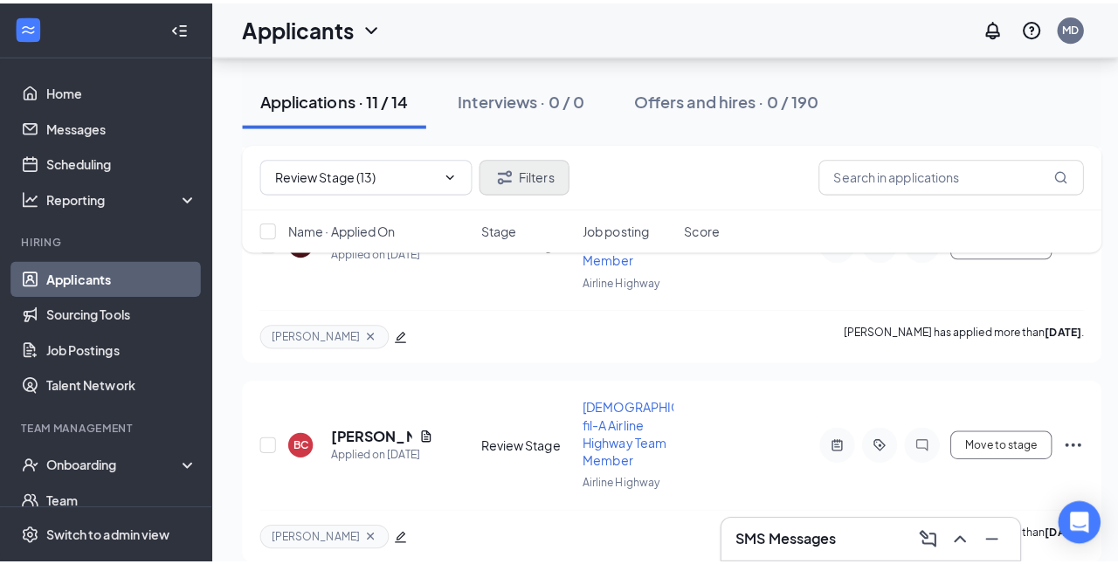
scroll to position [1420, 0]
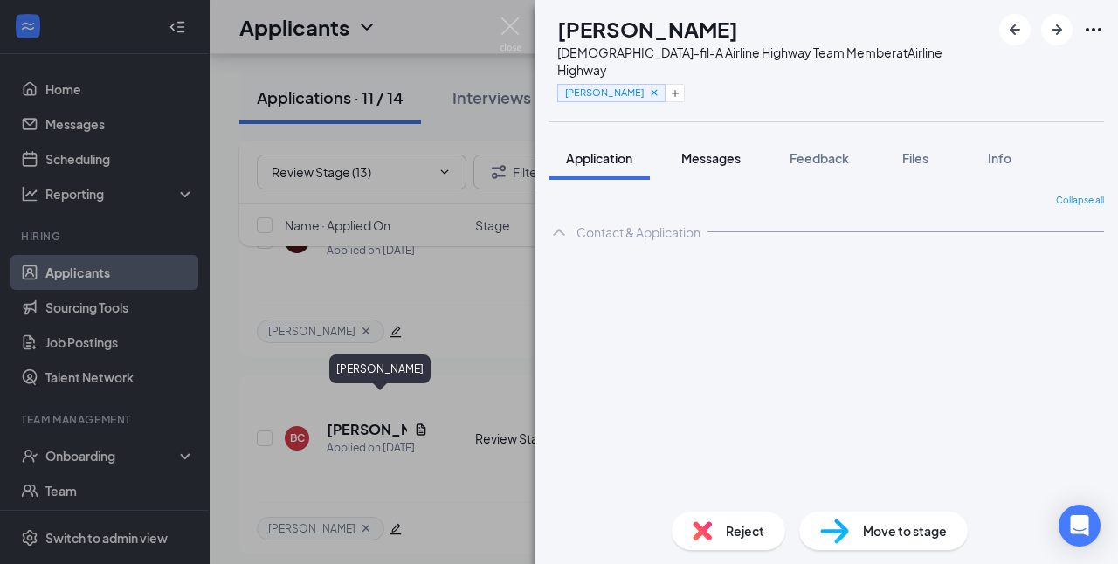
click at [721, 150] on span "Messages" at bounding box center [710, 158] width 59 height 16
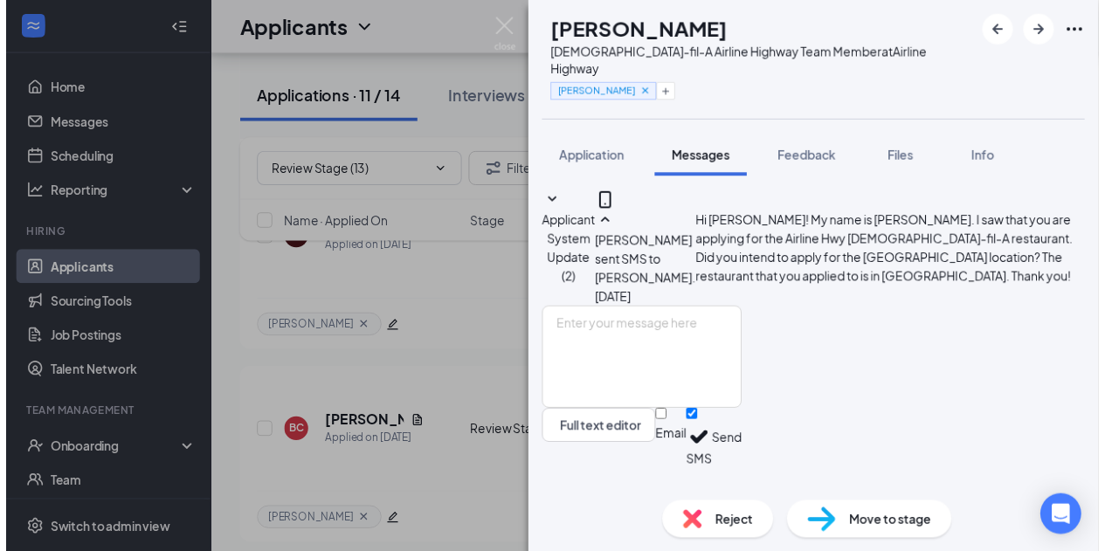
scroll to position [77, 0]
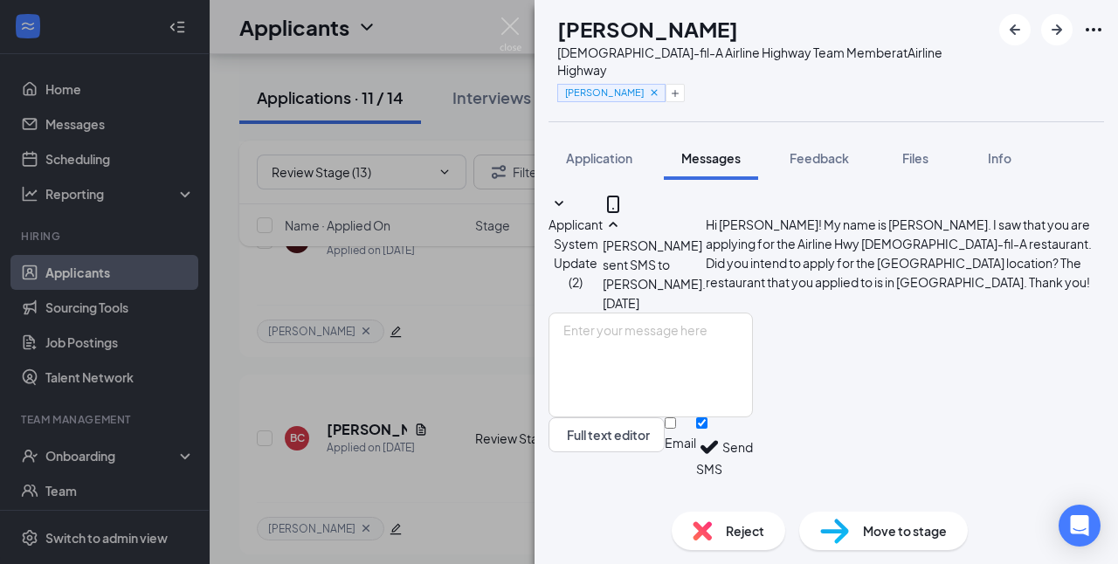
click at [512, 21] on img at bounding box center [511, 34] width 22 height 34
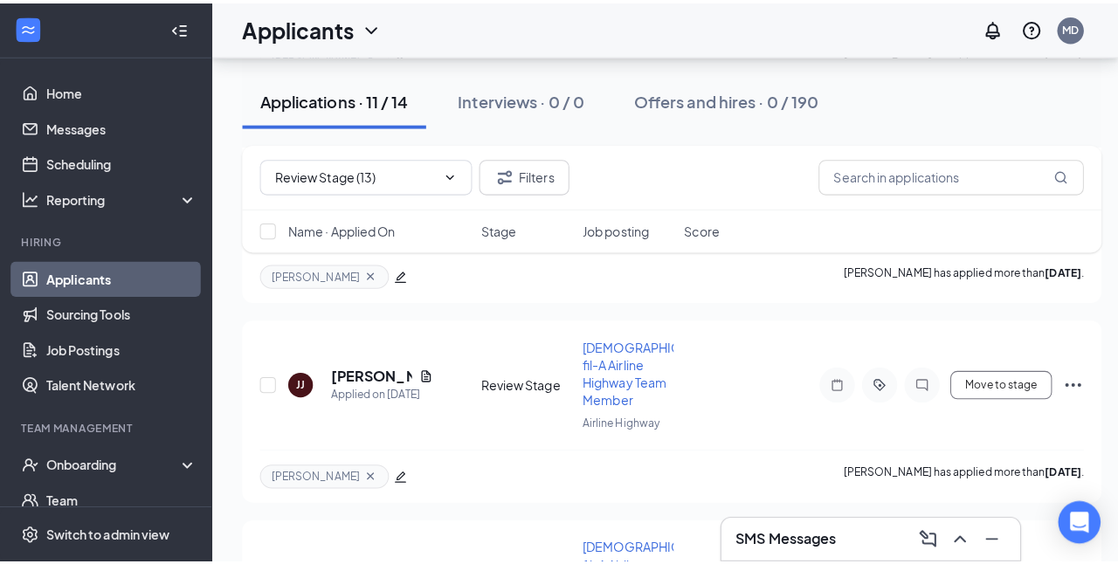
scroll to position [1276, 0]
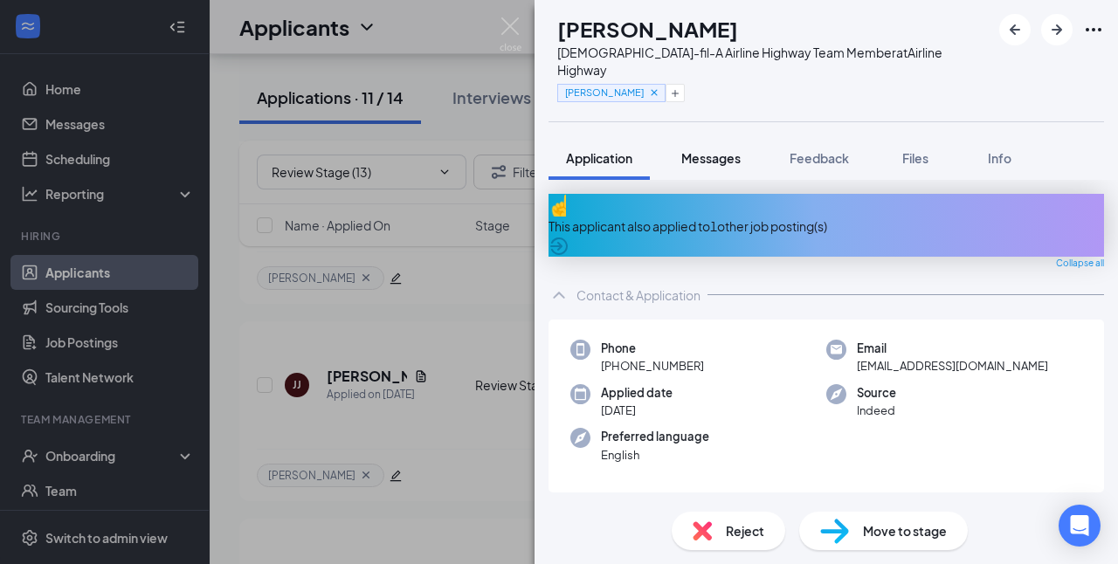
click at [706, 149] on div "Messages" at bounding box center [710, 157] width 59 height 17
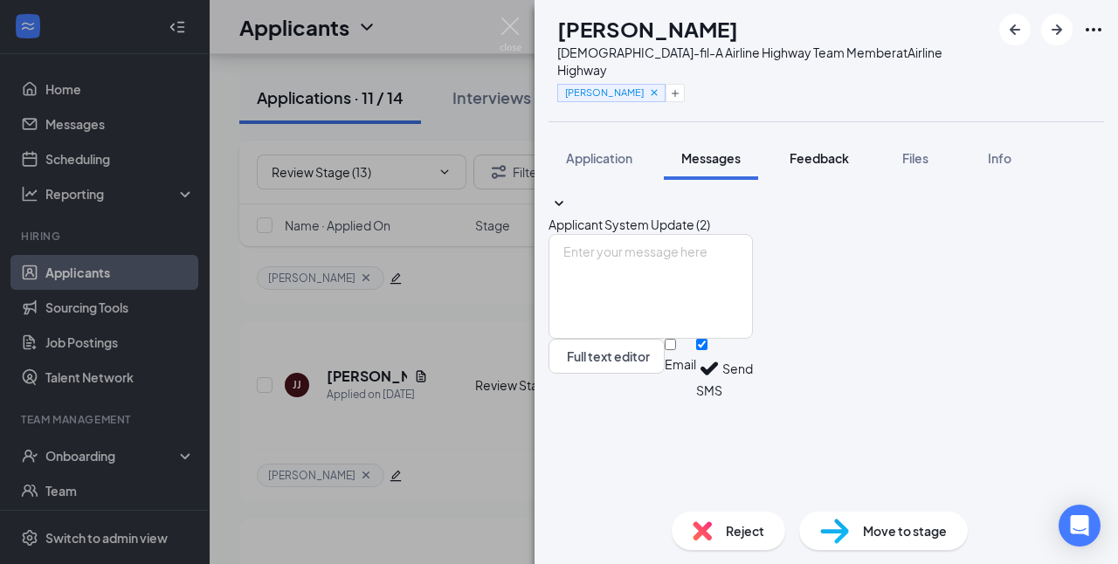
click at [822, 150] on span "Feedback" at bounding box center [819, 158] width 59 height 16
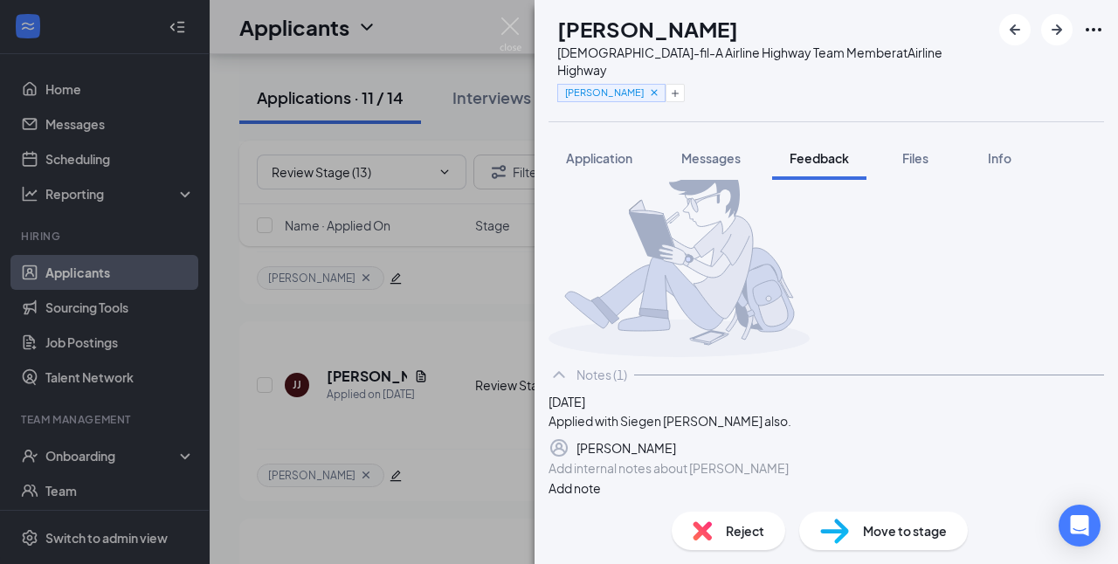
scroll to position [102, 0]
click at [676, 448] on icon "Pen" at bounding box center [676, 448] width 0 height 0
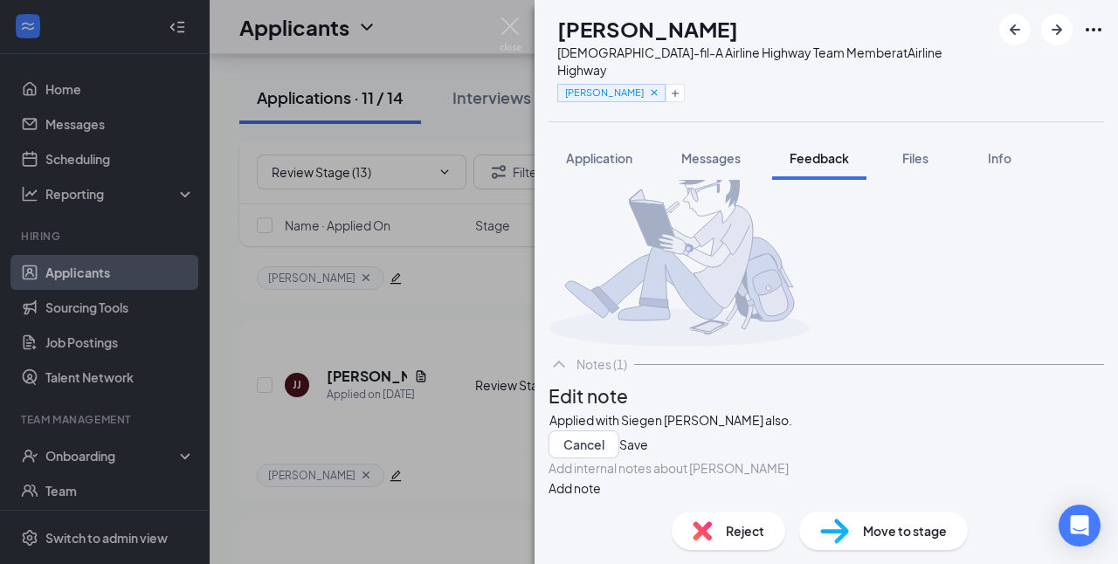
click at [792, 430] on div "Applied with Siegen [PERSON_NAME] also." at bounding box center [826, 420] width 554 height 18
click at [984, 430] on div "Applied with Siegen [PERSON_NAME] also. Speaking with him on the Siegen La" at bounding box center [826, 420] width 554 height 18
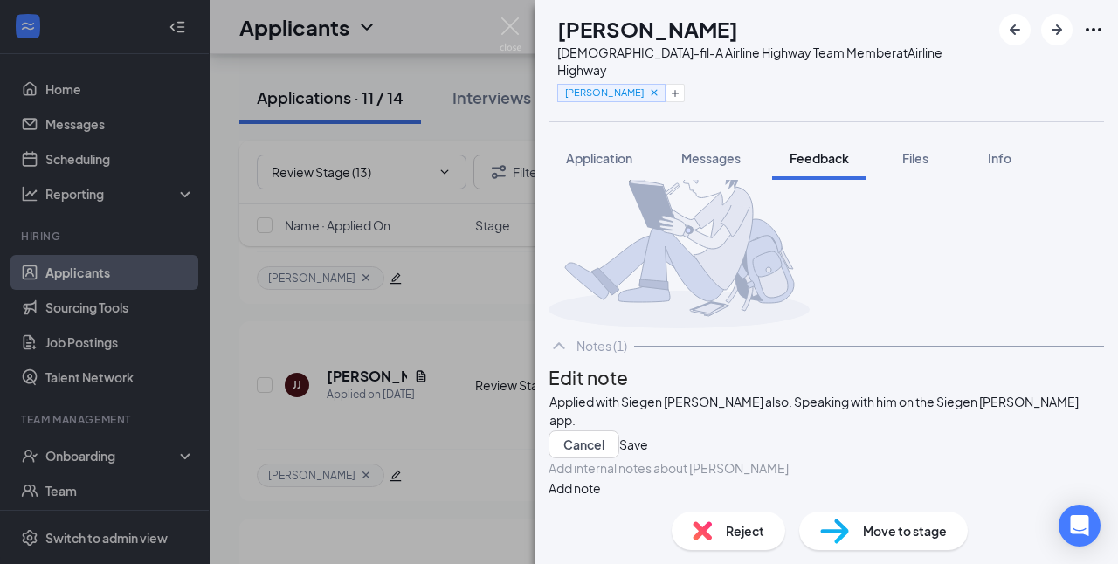
scroll to position [188, 0]
click at [648, 431] on button "Save" at bounding box center [633, 445] width 29 height 28
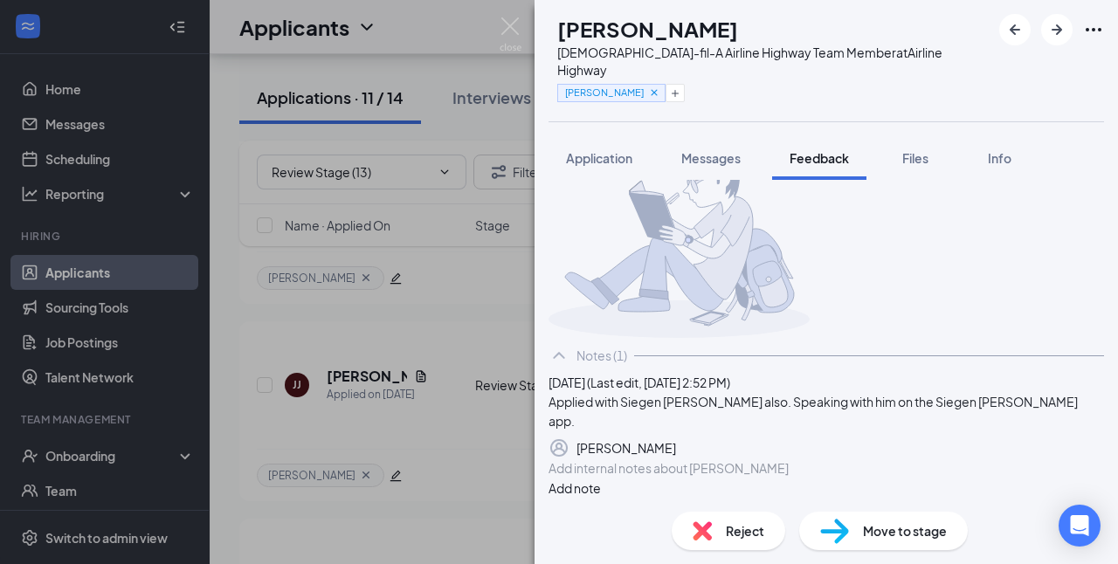
scroll to position [164, 0]
click at [601, 479] on button "Add note" at bounding box center [575, 488] width 52 height 19
click at [508, 42] on img at bounding box center [511, 34] width 22 height 34
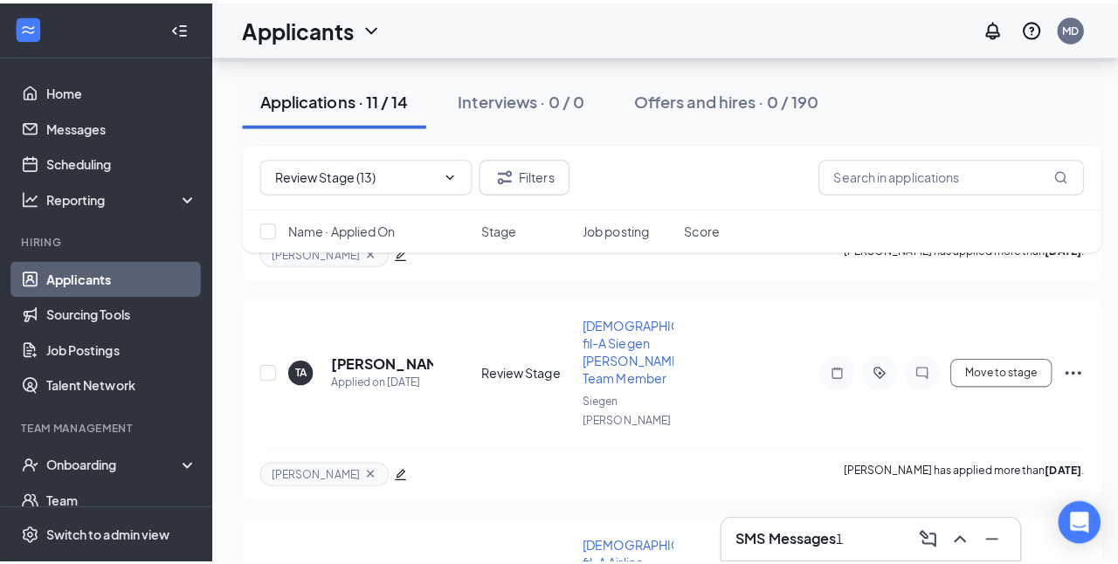
scroll to position [1079, 0]
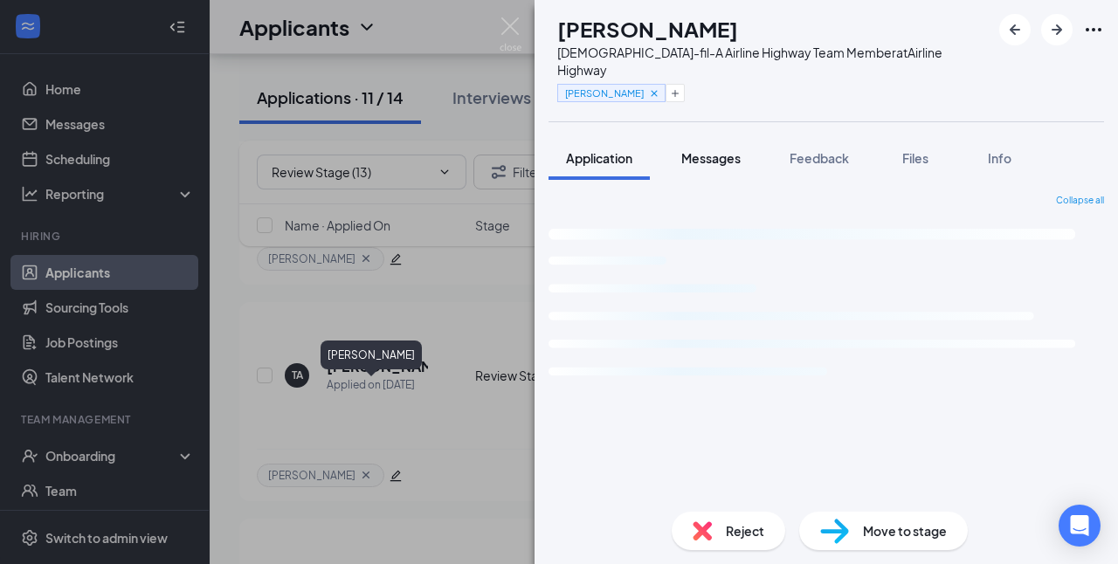
click at [717, 150] on span "Messages" at bounding box center [710, 158] width 59 height 16
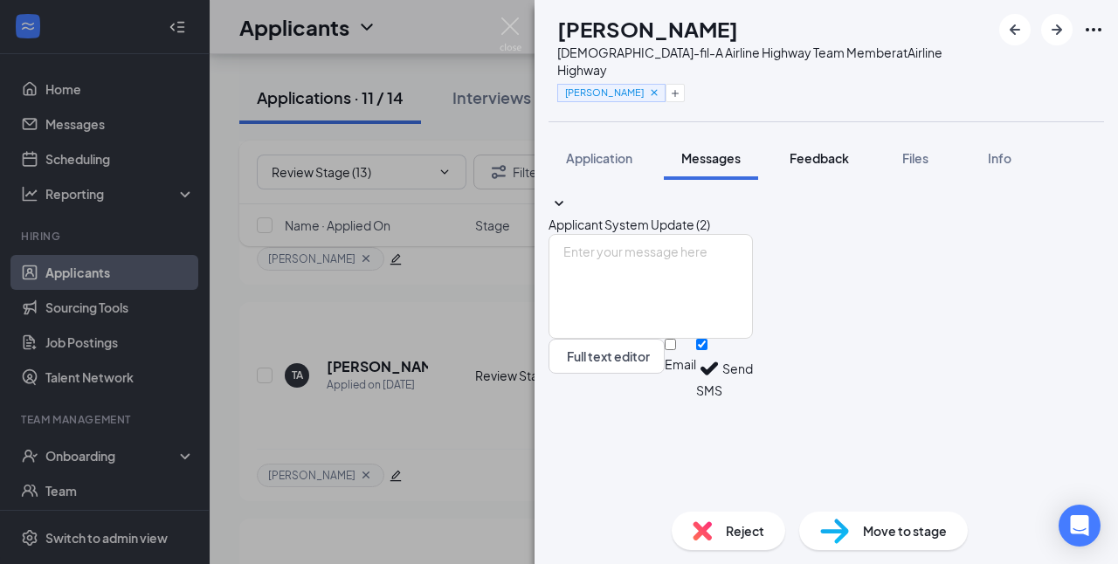
click at [833, 150] on span "Feedback" at bounding box center [819, 158] width 59 height 16
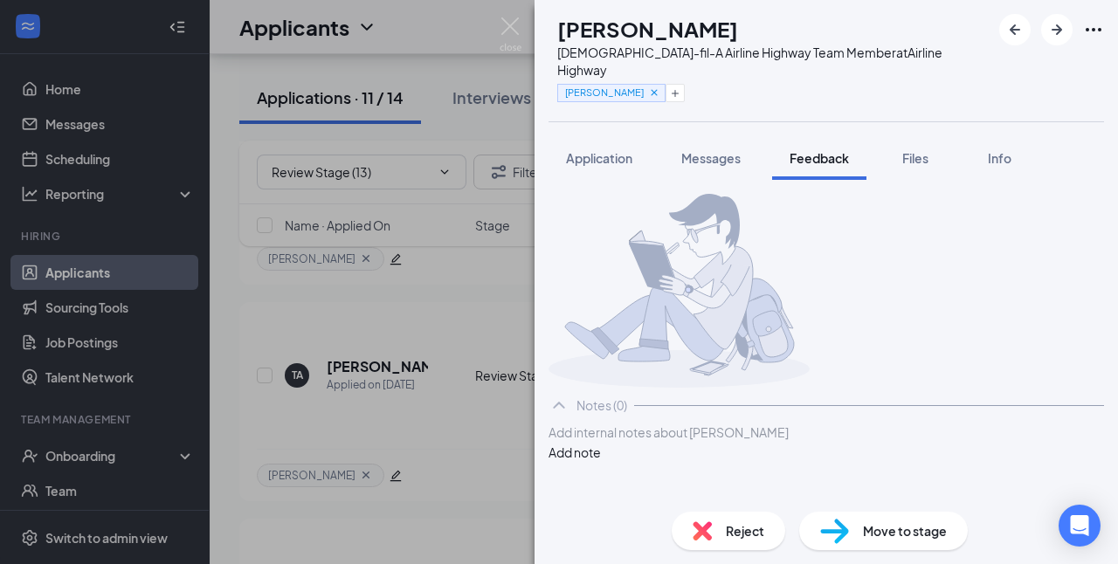
click at [514, 27] on img at bounding box center [511, 34] width 22 height 34
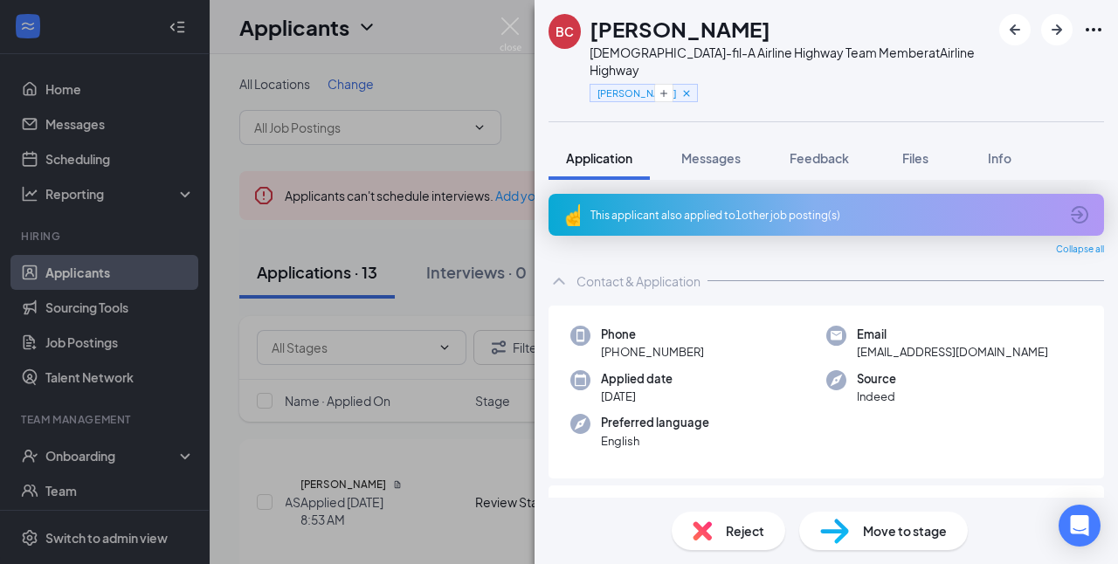
click at [100, 126] on div "BC [PERSON_NAME] [DEMOGRAPHIC_DATA]-fil-A Airline Highway Team Member at Airlin…" at bounding box center [559, 282] width 1118 height 564
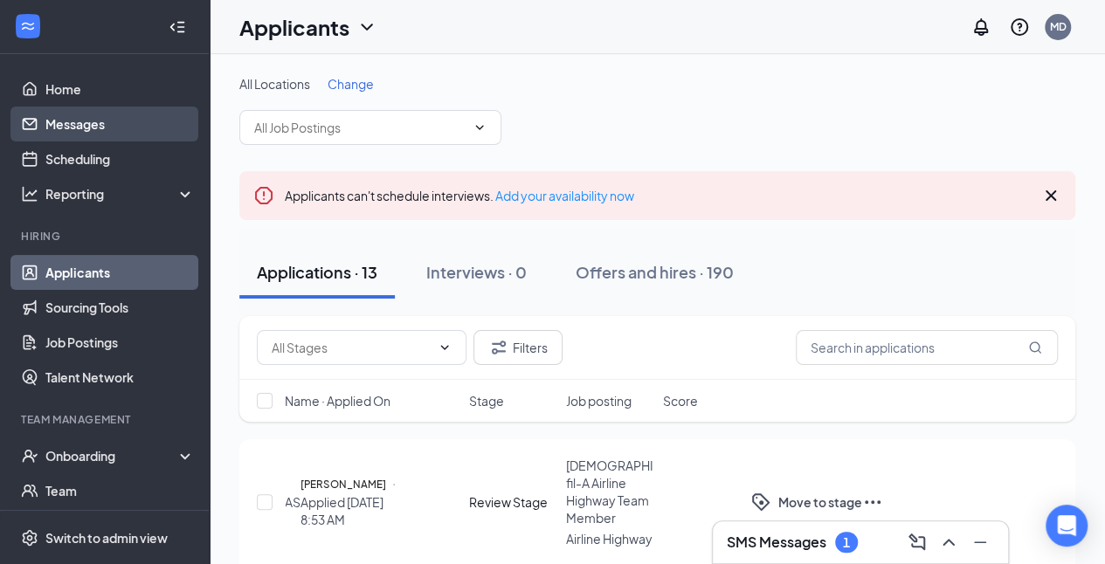
click at [63, 124] on link "Messages" at bounding box center [119, 124] width 149 height 35
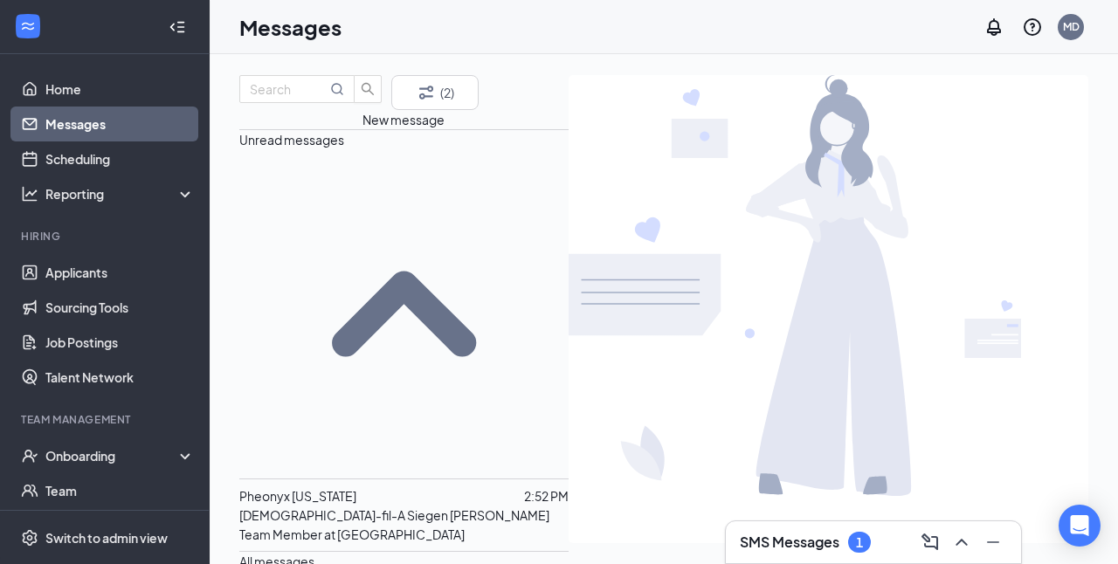
click at [350, 506] on p "Chick-fil-A Siegen Lane Team Member at Siegen Lane" at bounding box center [403, 525] width 329 height 38
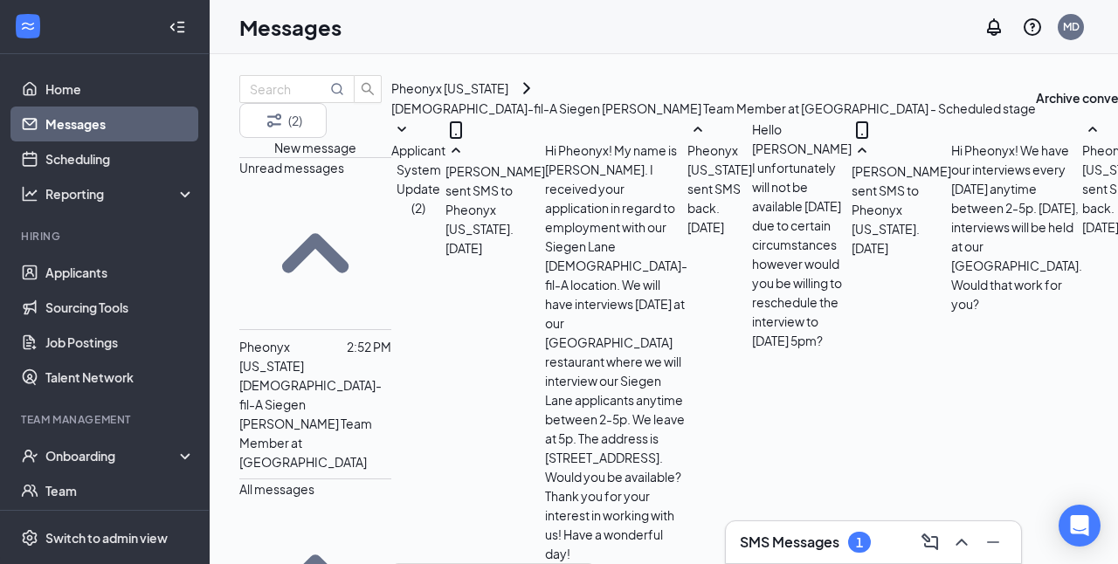
scroll to position [842, 0]
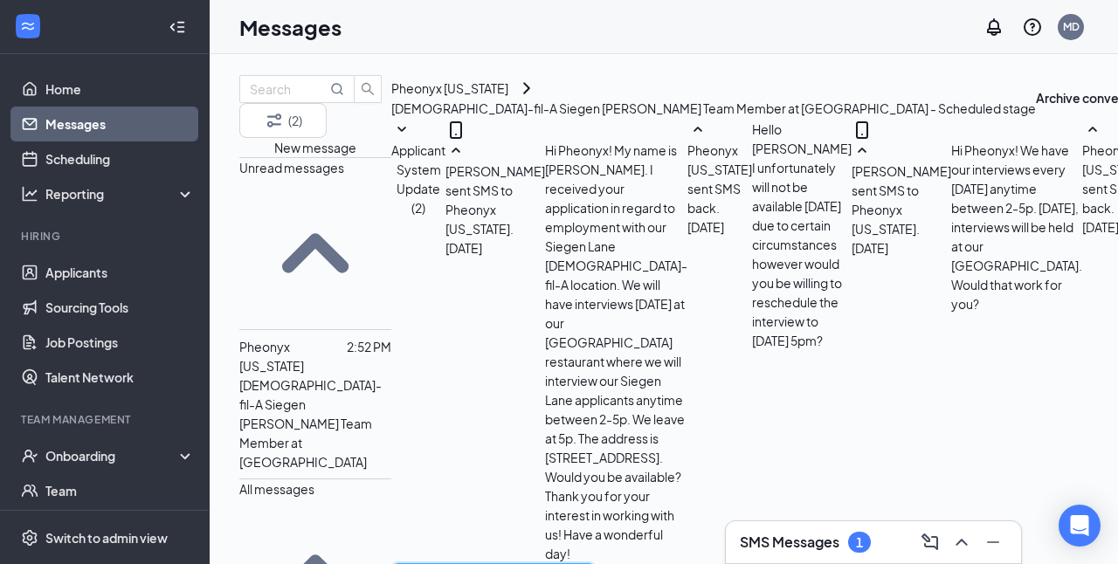
type textarea "Yes, that will definitely work for the Photo ID."
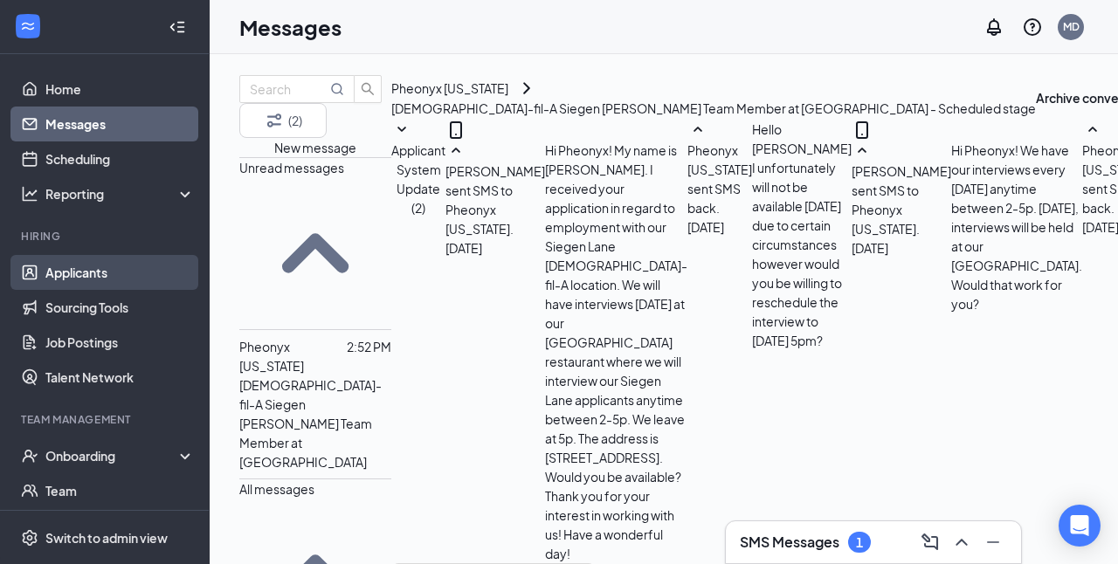
click at [71, 274] on link "Applicants" at bounding box center [119, 272] width 149 height 35
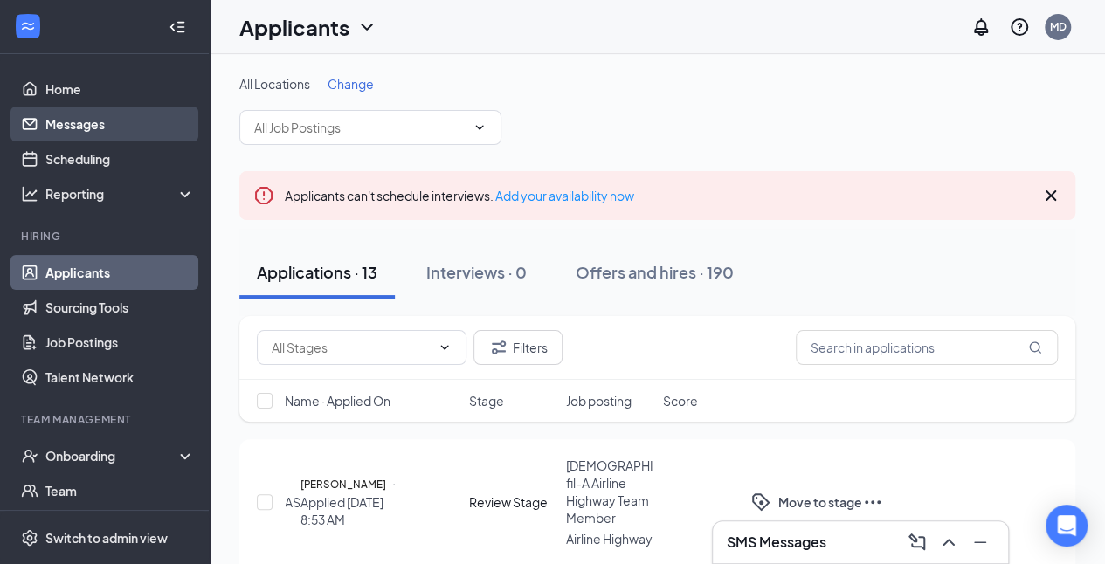
click at [102, 115] on link "Messages" at bounding box center [119, 124] width 149 height 35
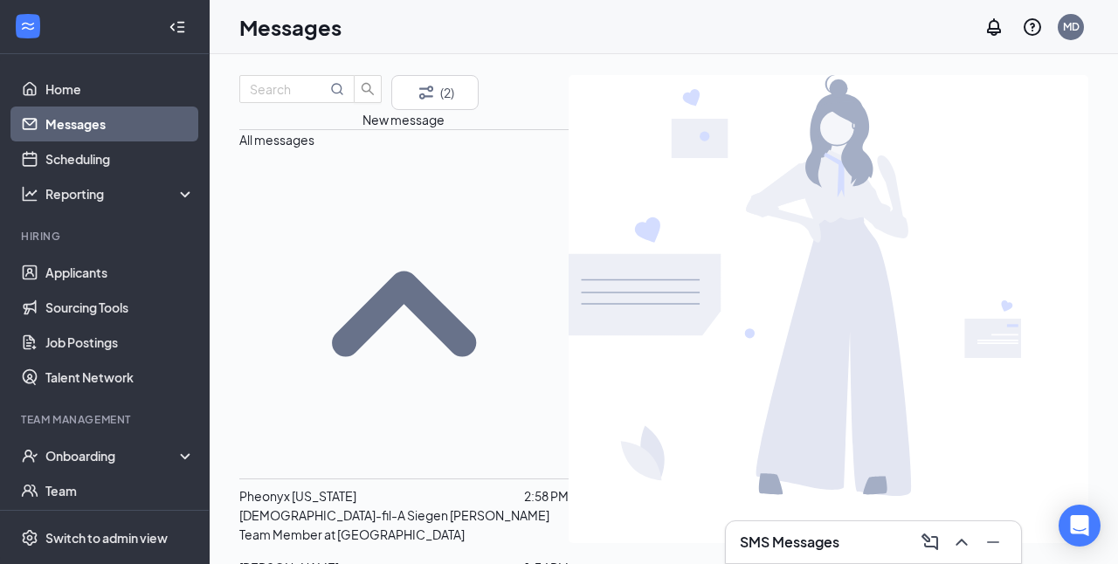
click at [356, 487] on div "Pheonyx Washington" at bounding box center [297, 496] width 117 height 19
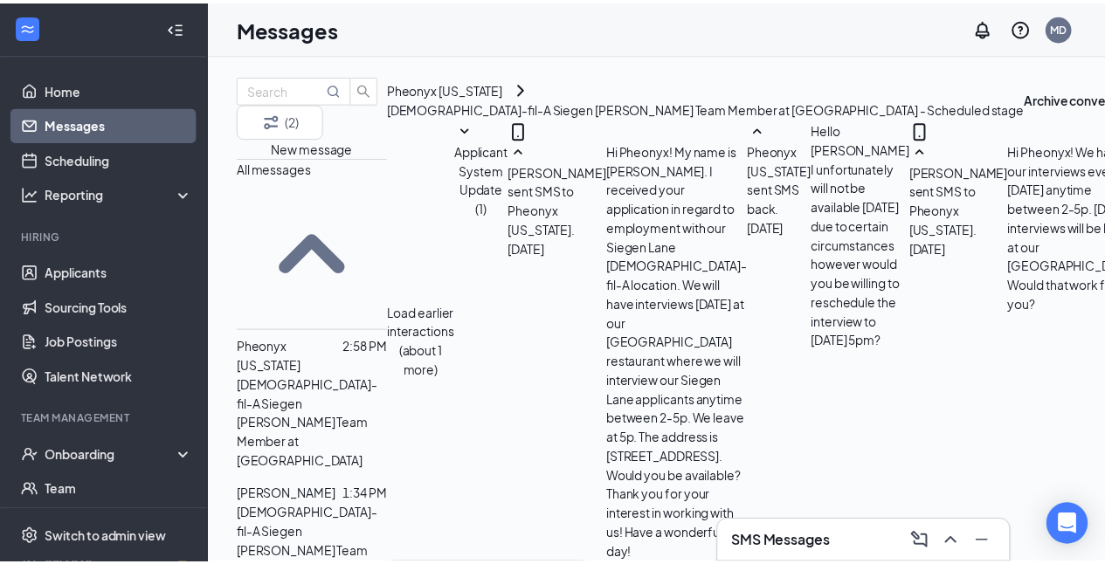
scroll to position [1010, 0]
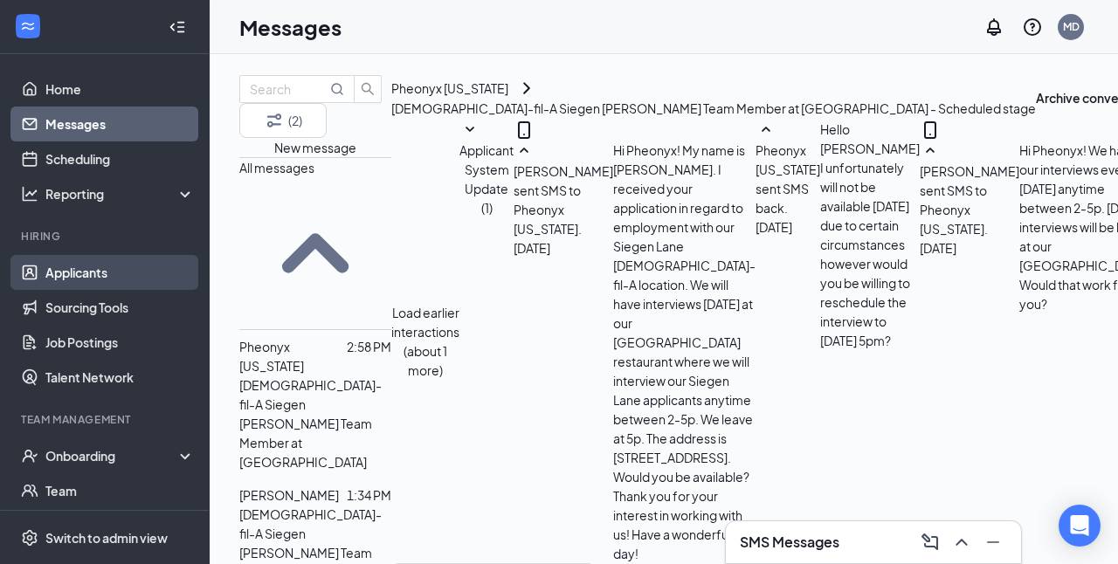
click at [98, 273] on link "Applicants" at bounding box center [119, 272] width 149 height 35
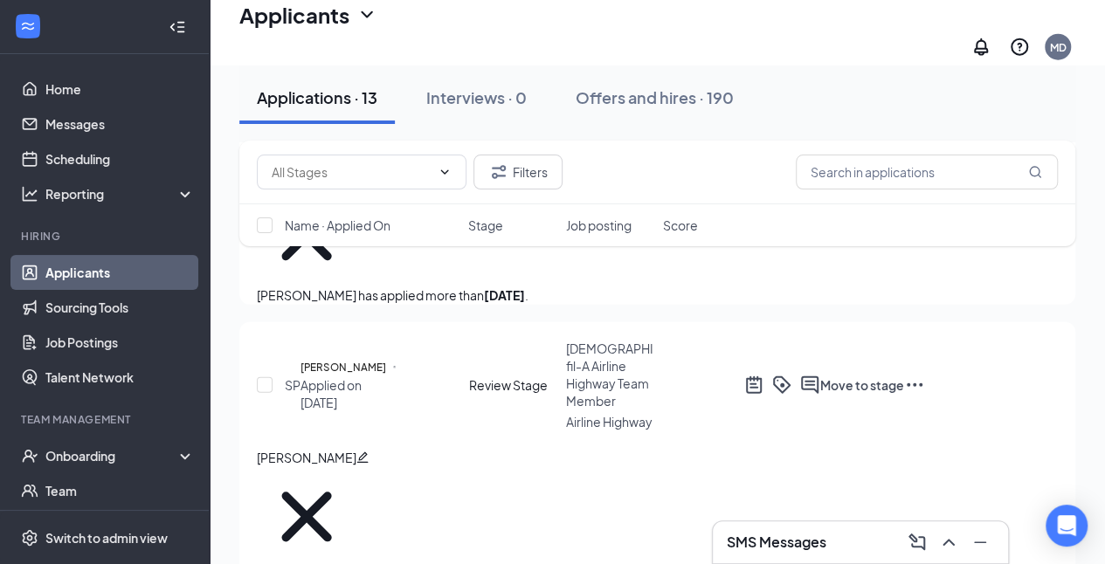
scroll to position [2150, 0]
click at [293, 172] on input "text" at bounding box center [351, 171] width 159 height 19
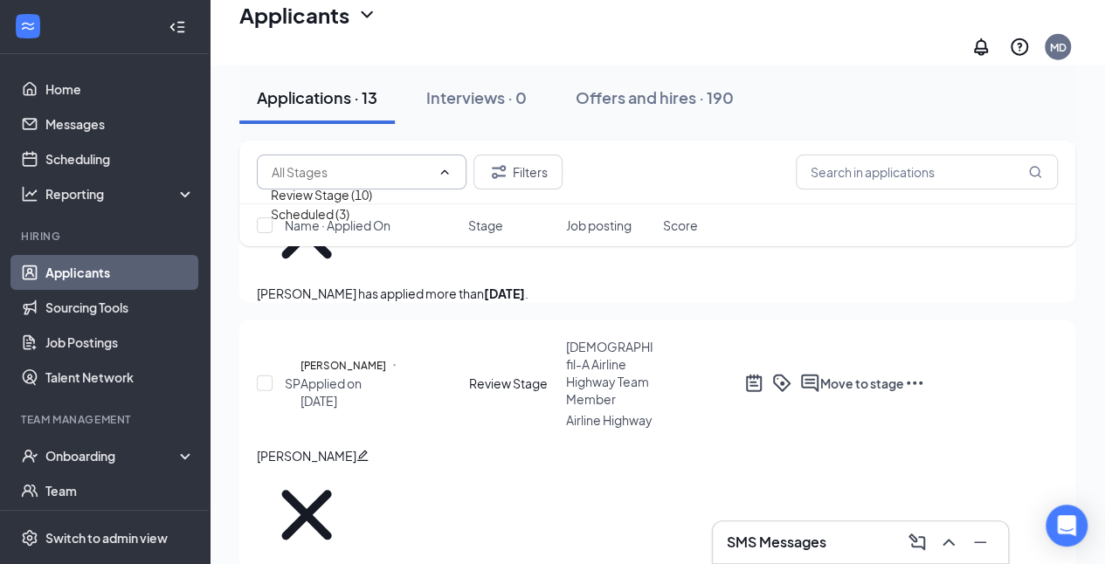
click at [345, 204] on div "Review Stage (10)" at bounding box center [321, 194] width 101 height 19
type input "Review Stage (10)"
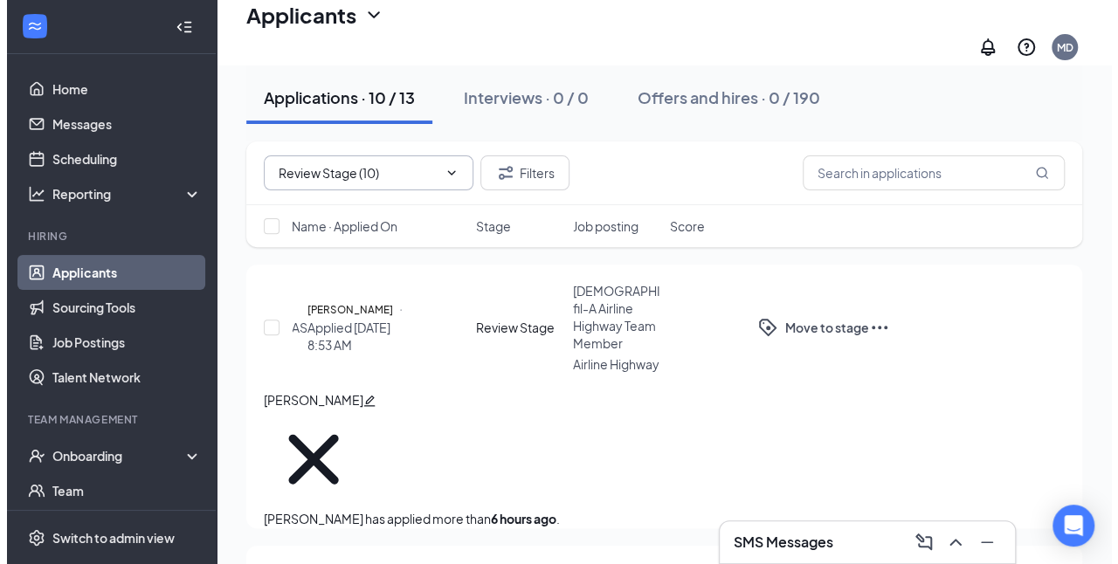
scroll to position [159, 0]
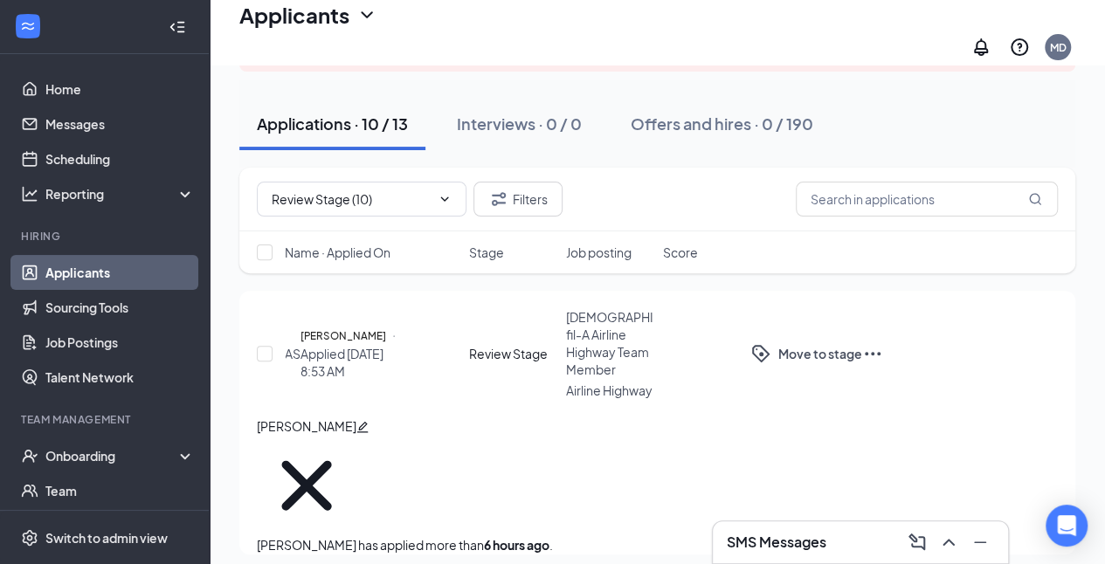
click at [345, 328] on h5 "[PERSON_NAME]" at bounding box center [343, 336] width 86 height 17
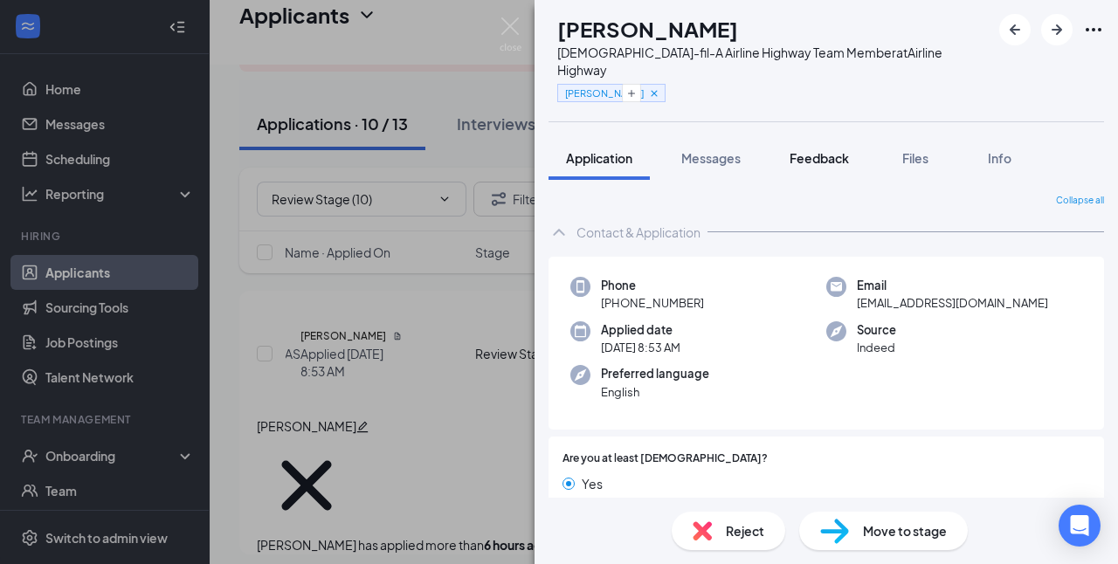
click at [837, 150] on span "Feedback" at bounding box center [819, 158] width 59 height 16
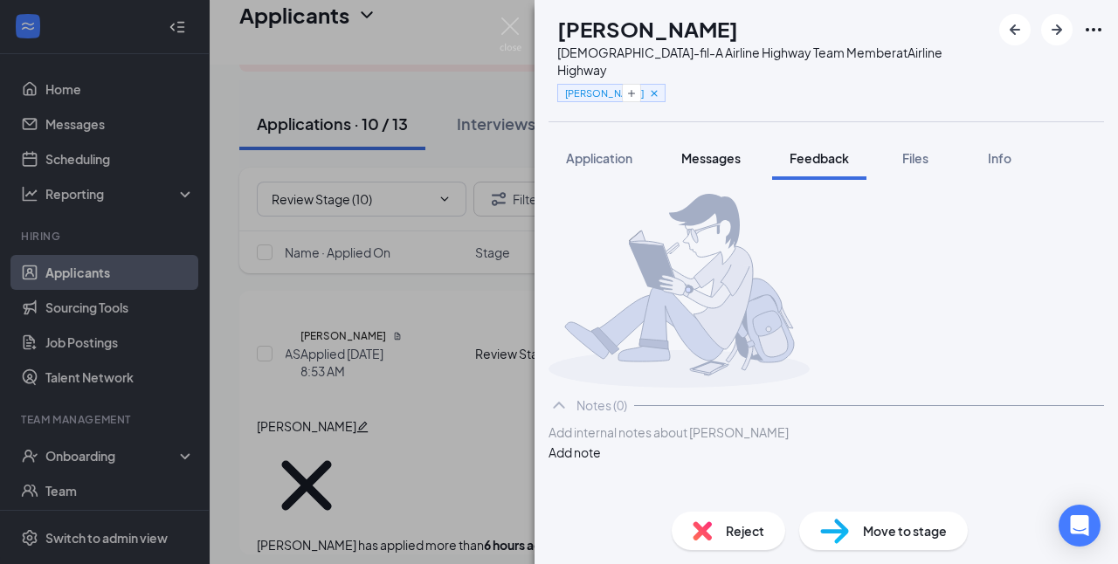
click at [718, 150] on span "Messages" at bounding box center [710, 158] width 59 height 16
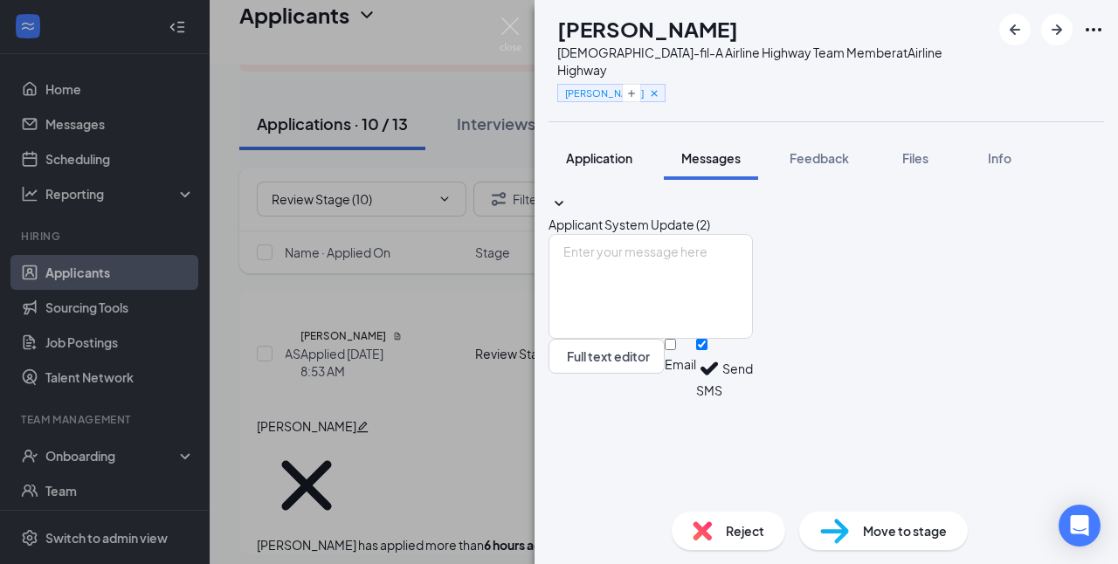
click at [618, 150] on span "Application" at bounding box center [599, 158] width 66 height 16
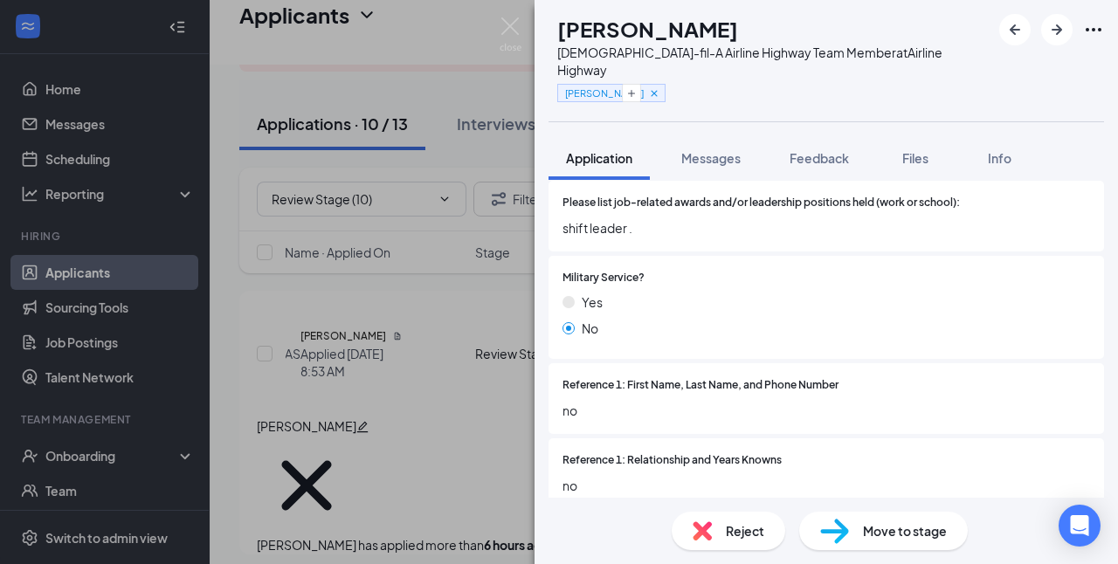
scroll to position [2697, 0]
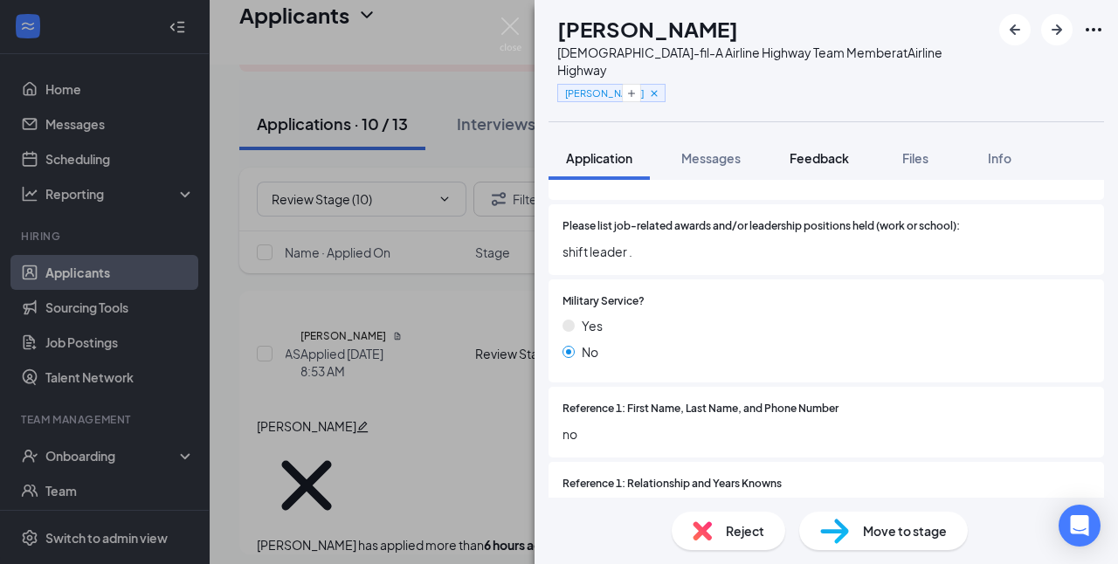
click at [829, 150] on span "Feedback" at bounding box center [819, 158] width 59 height 16
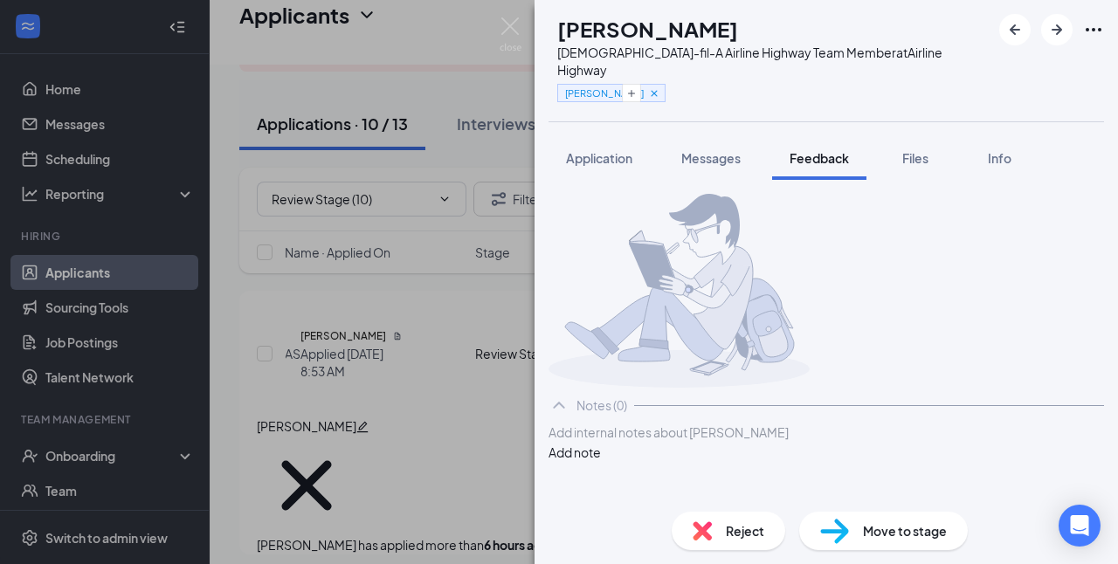
click at [652, 442] on div at bounding box center [826, 433] width 554 height 18
click at [601, 462] on button "Add note" at bounding box center [575, 452] width 52 height 19
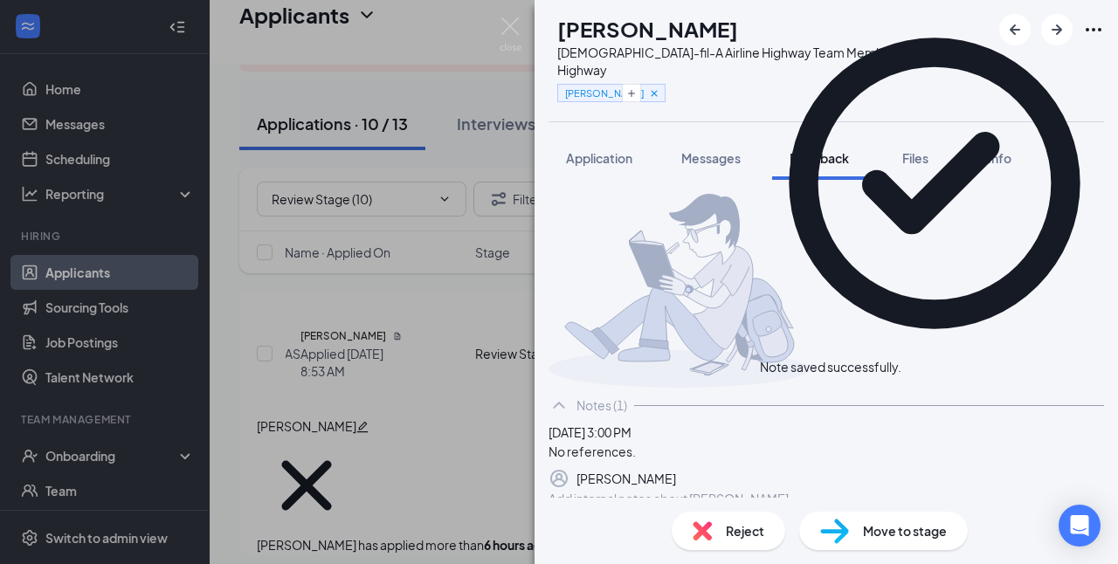
click at [718, 544] on div "Reject" at bounding box center [729, 531] width 114 height 38
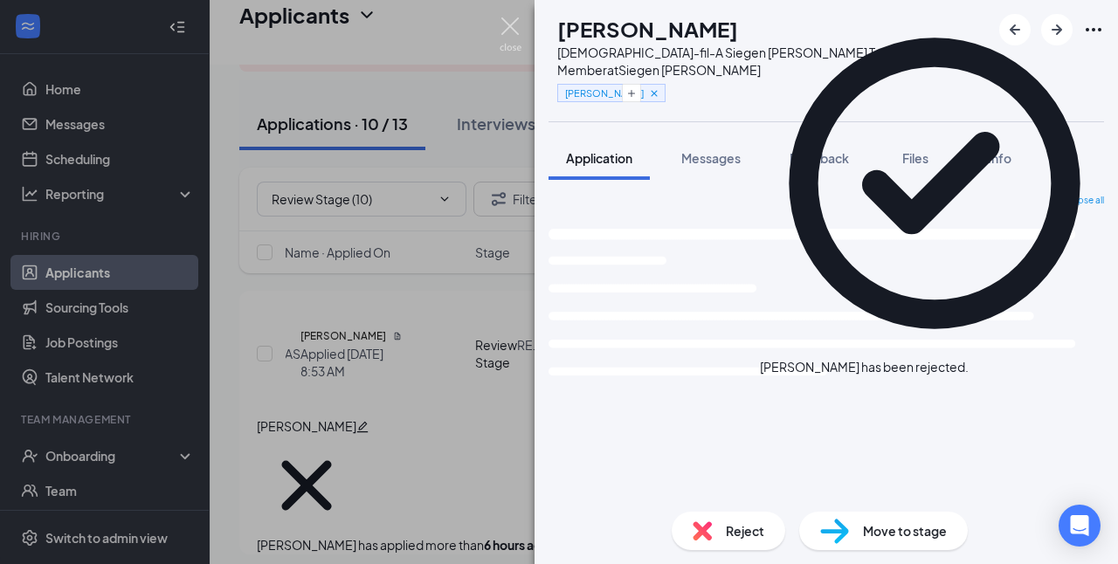
click at [510, 28] on img at bounding box center [511, 34] width 22 height 34
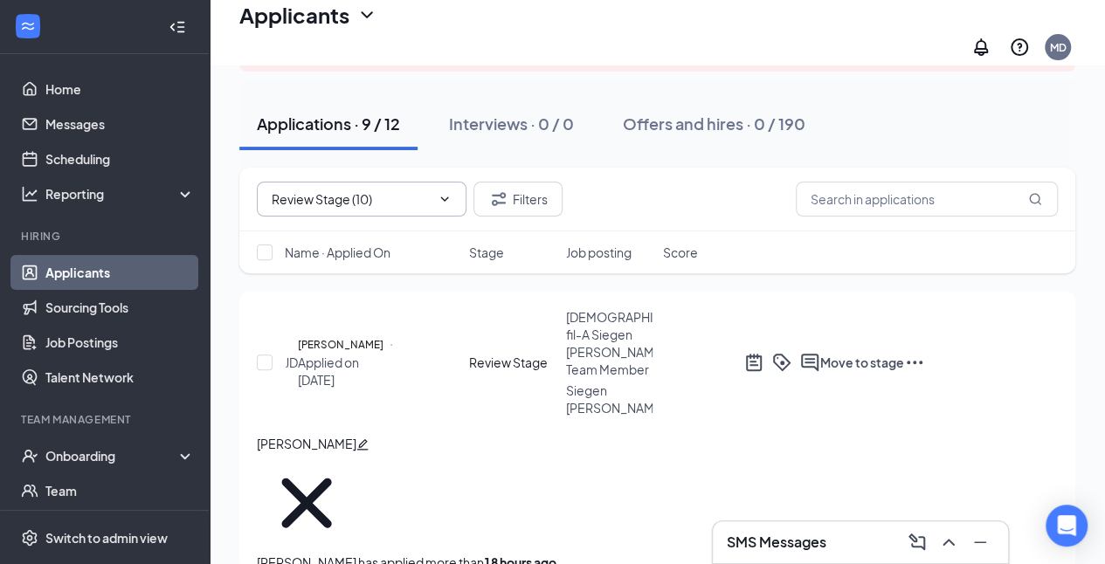
click at [330, 190] on input "Review Stage (10)" at bounding box center [349, 199] width 155 height 19
click at [334, 215] on div "Review Stage (10)" at bounding box center [321, 221] width 101 height 19
